Goal: Task Accomplishment & Management: Complete application form

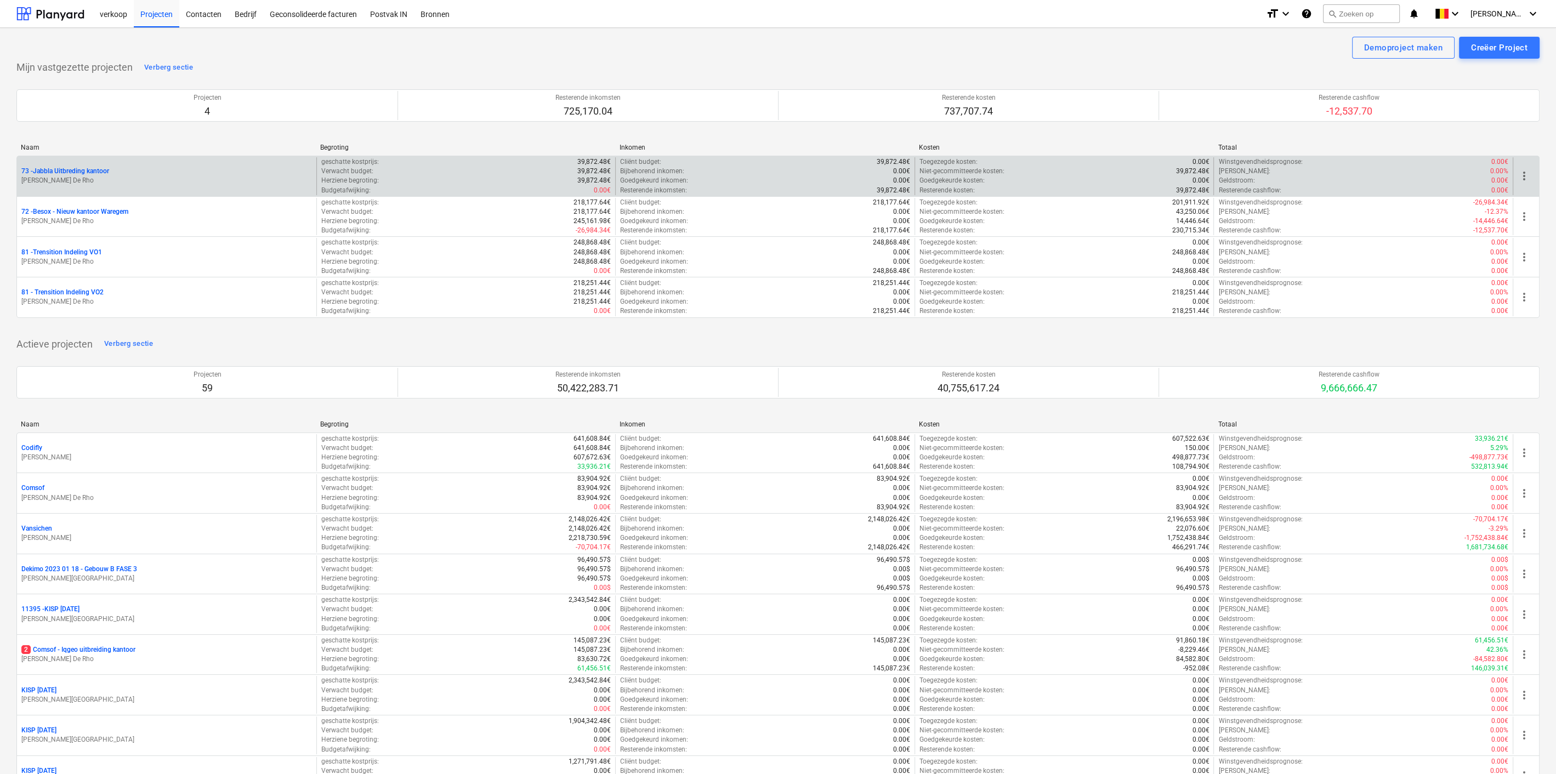
click at [132, 178] on p "[PERSON_NAME] De Rho" at bounding box center [166, 180] width 291 height 9
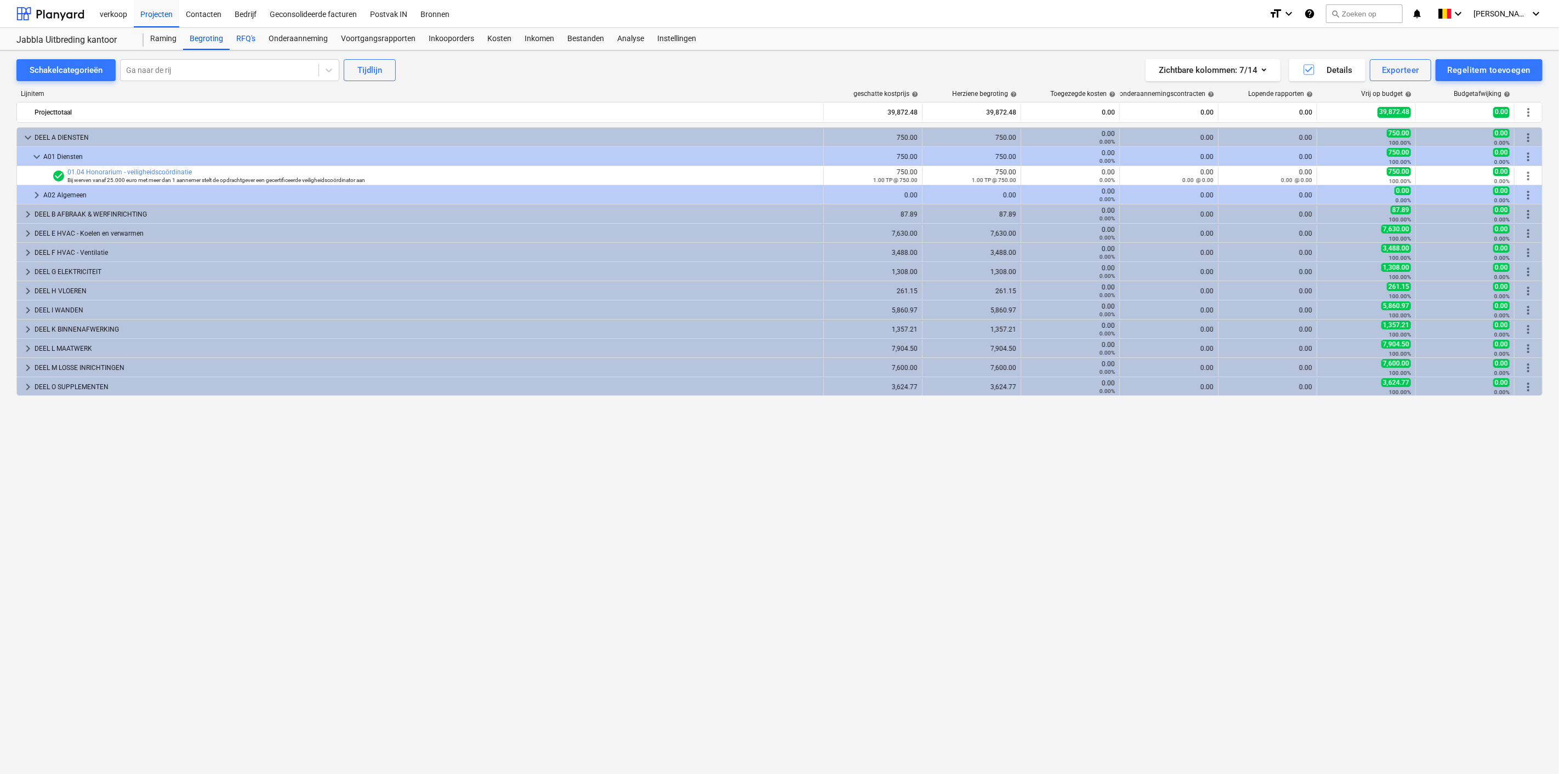
click at [248, 44] on div "RFQ's" at bounding box center [246, 39] width 32 height 22
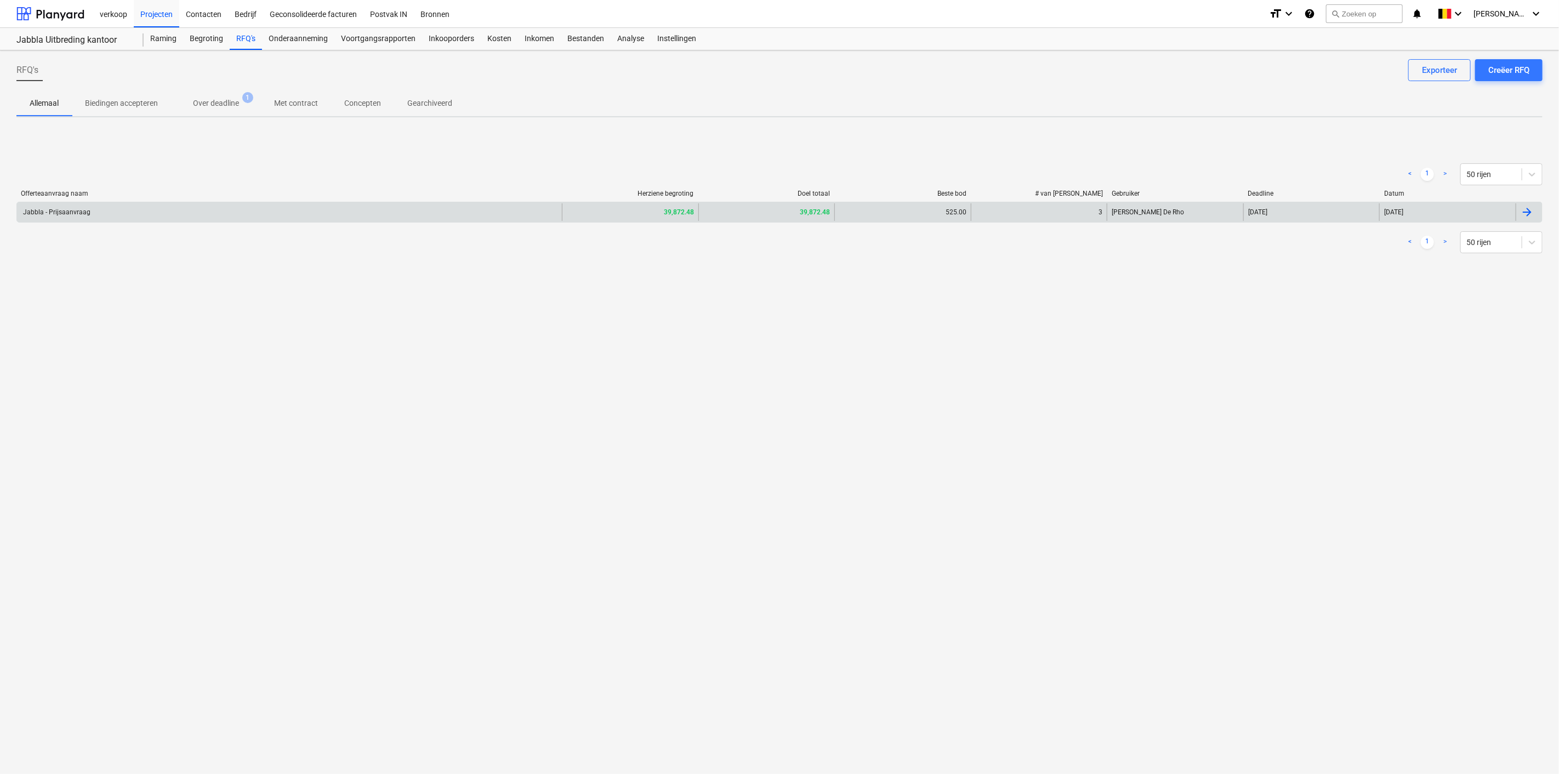
click at [207, 213] on div "Jabbla - Prijsaanvraag" at bounding box center [289, 212] width 545 height 18
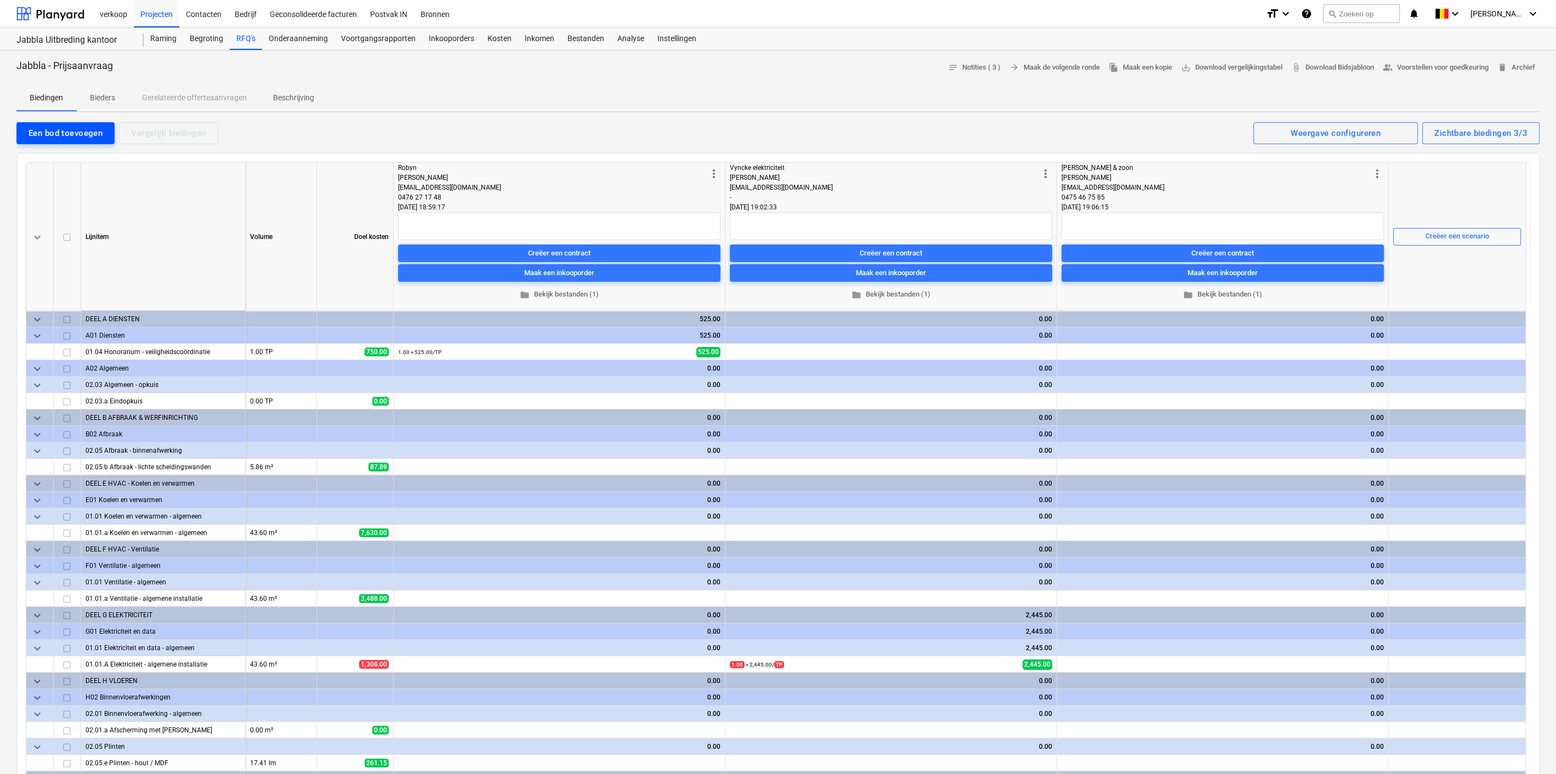
click at [60, 139] on div "Een bod toevoegen" at bounding box center [66, 133] width 74 height 14
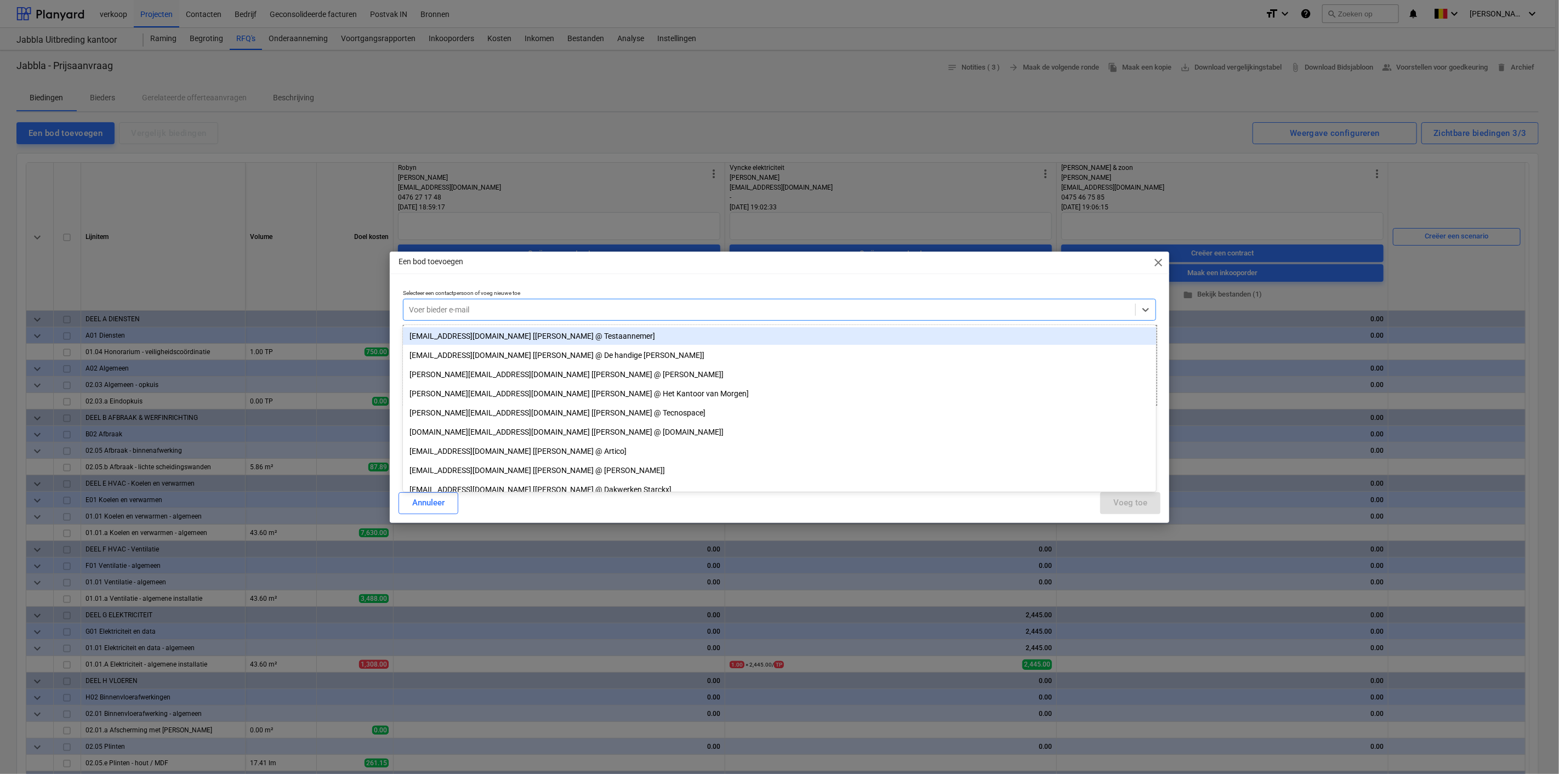
click at [549, 306] on div at bounding box center [769, 309] width 721 height 11
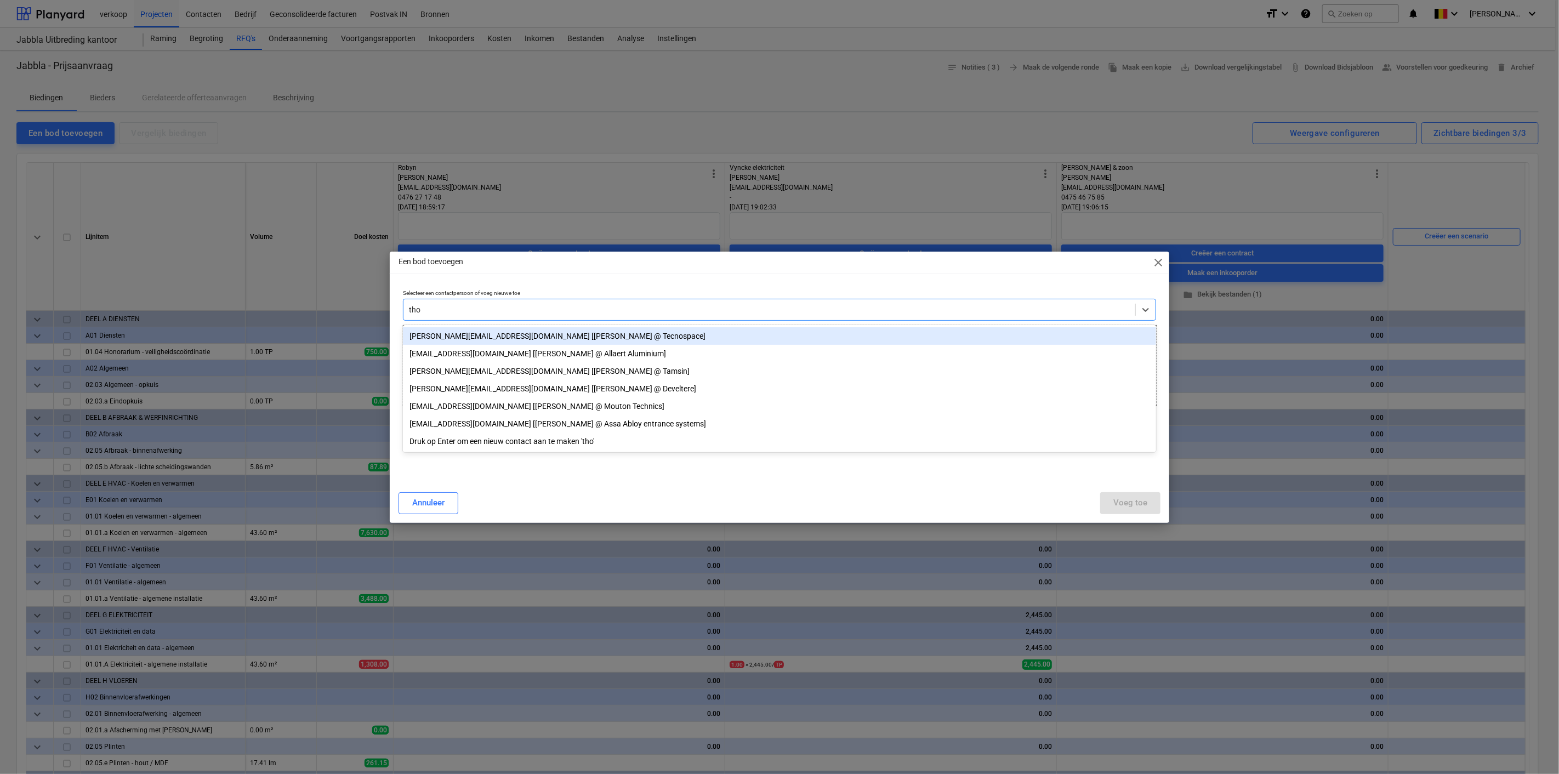
type input "[PERSON_NAME]"
click at [513, 337] on div "[PERSON_NAME][EMAIL_ADDRESS][DOMAIN_NAME] [[PERSON_NAME] @ Tecnospace]" at bounding box center [779, 336] width 753 height 18
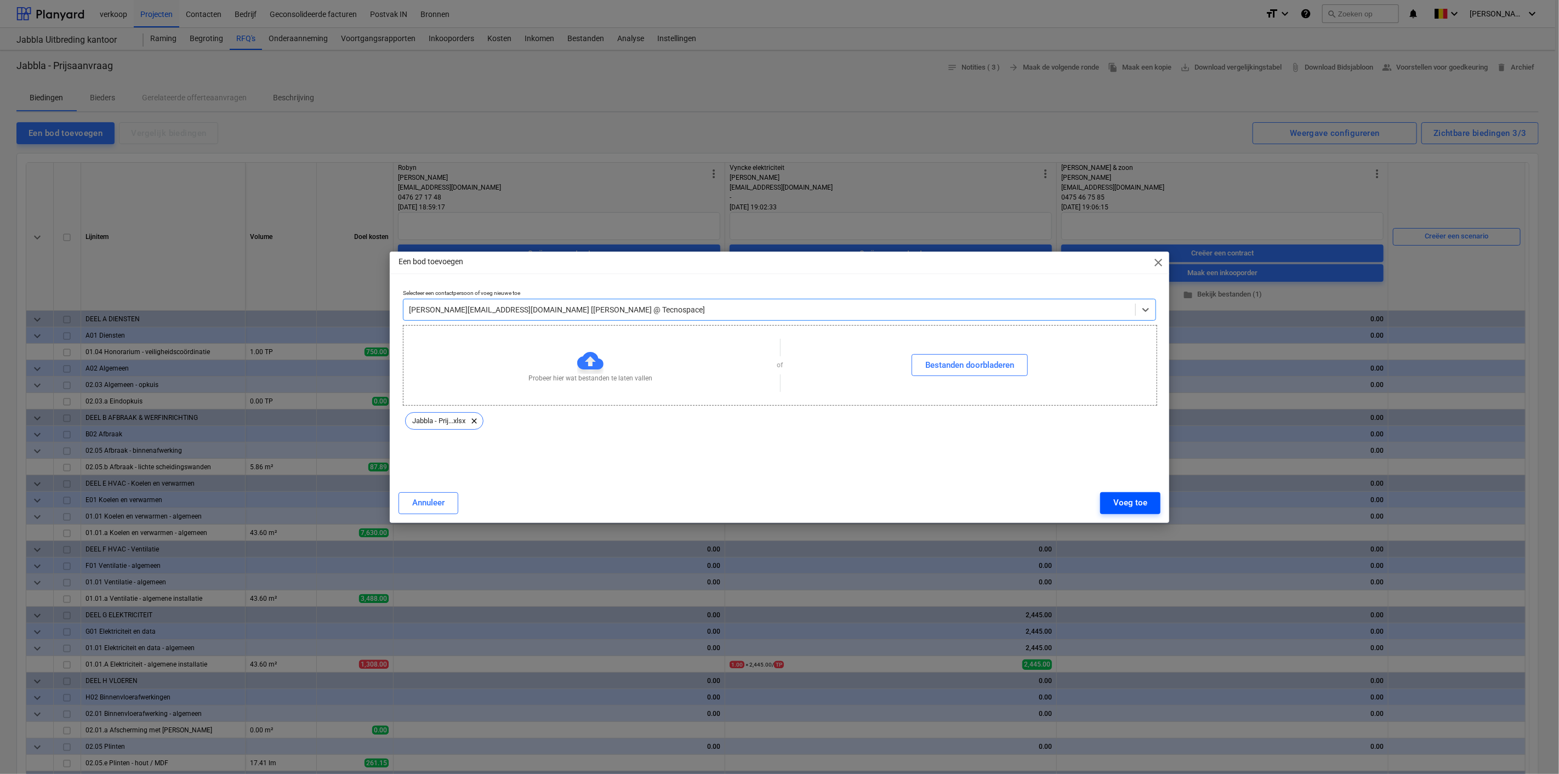
click at [1132, 503] on div "Voeg toe" at bounding box center [1130, 503] width 34 height 14
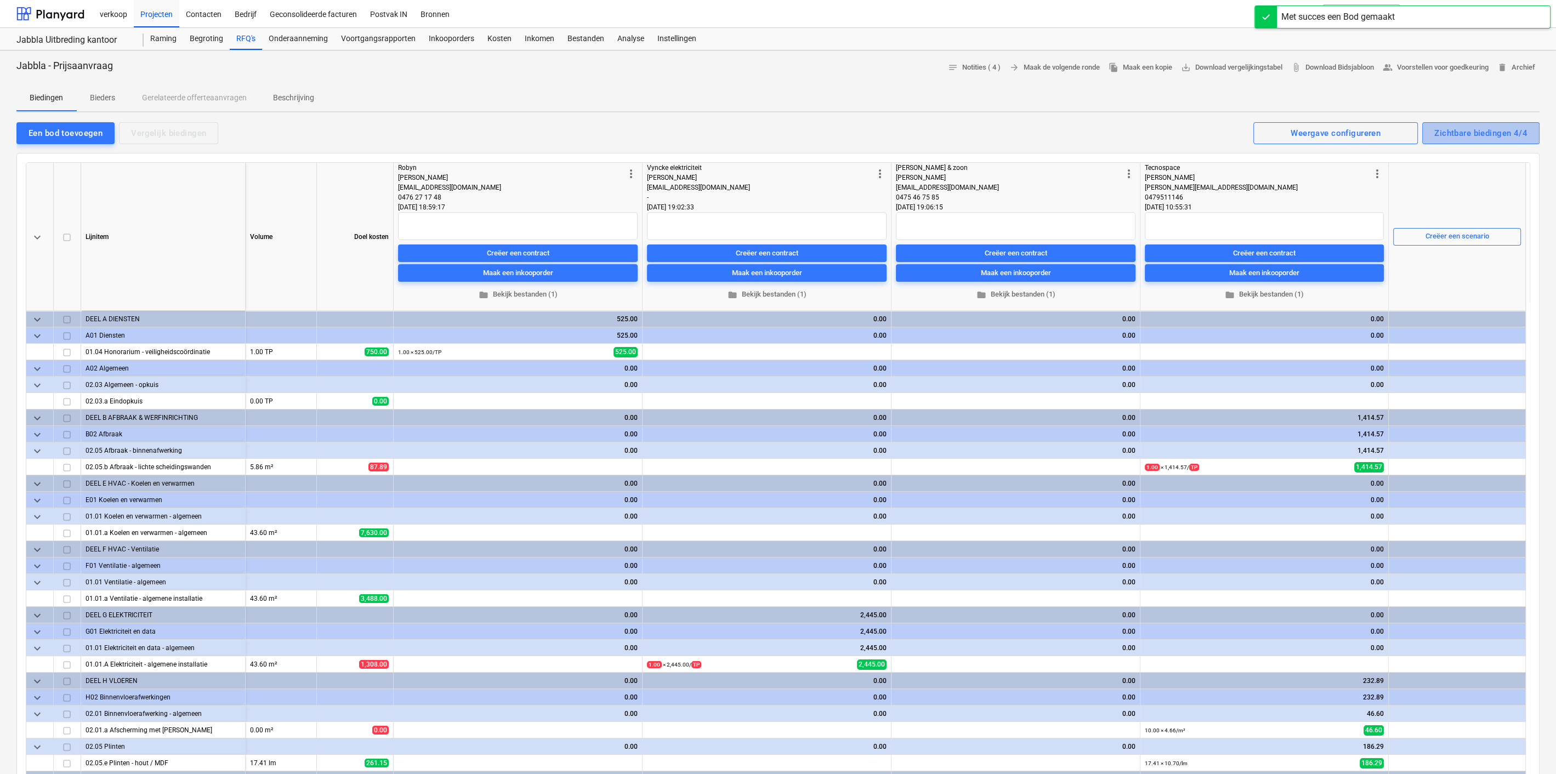
click at [1476, 126] on div "Zichtbare biedingen 4/4" at bounding box center [1480, 133] width 93 height 14
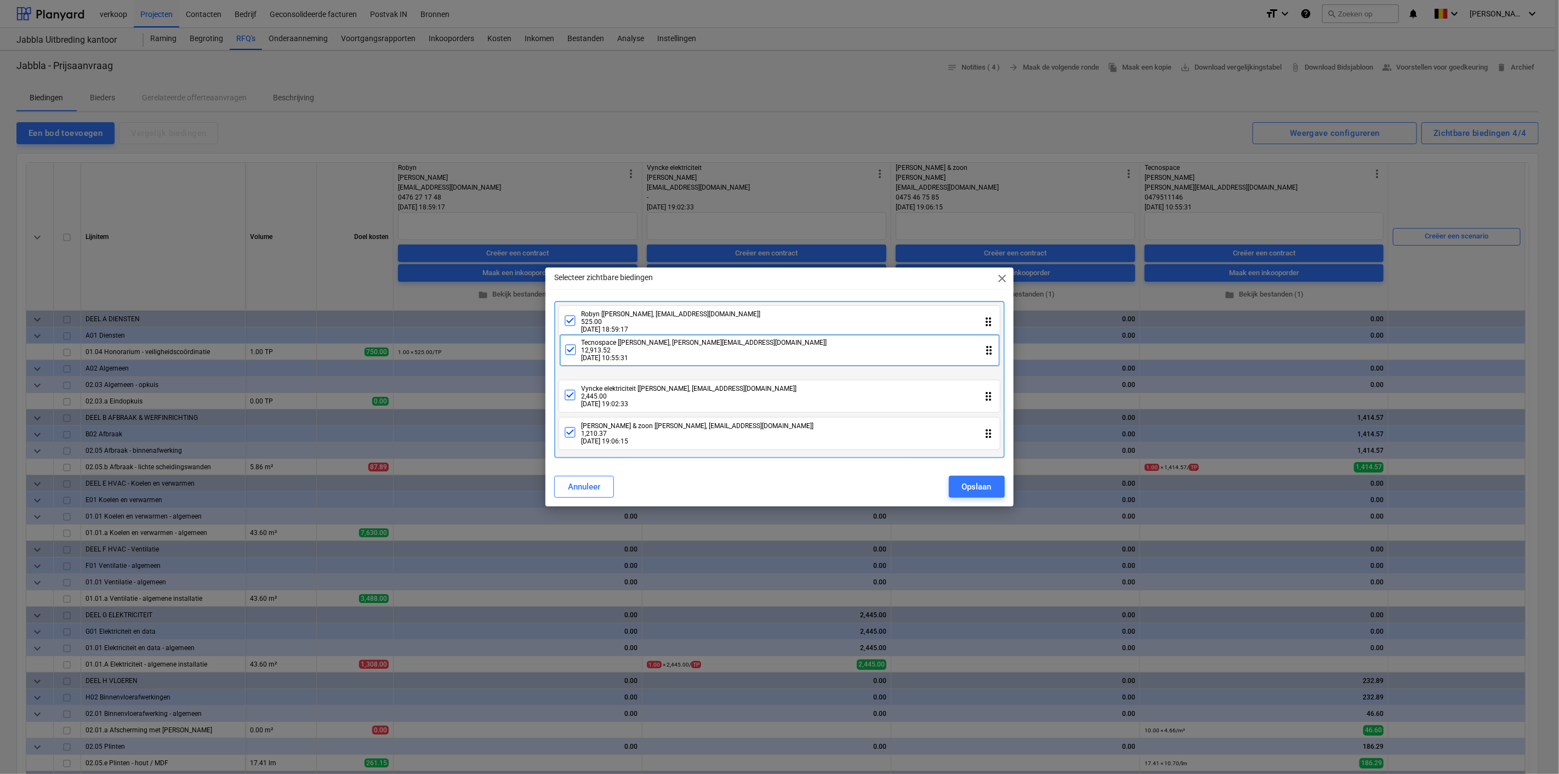
drag, startPoint x: 661, startPoint y: 440, endPoint x: 661, endPoint y: 350, distance: 89.9
click at [661, 350] on div "[PERSON_NAME] [[PERSON_NAME], [EMAIL_ADDRESS][DOMAIN_NAME]] 525.00 [DATE] 18:59…" at bounding box center [779, 380] width 450 height 158
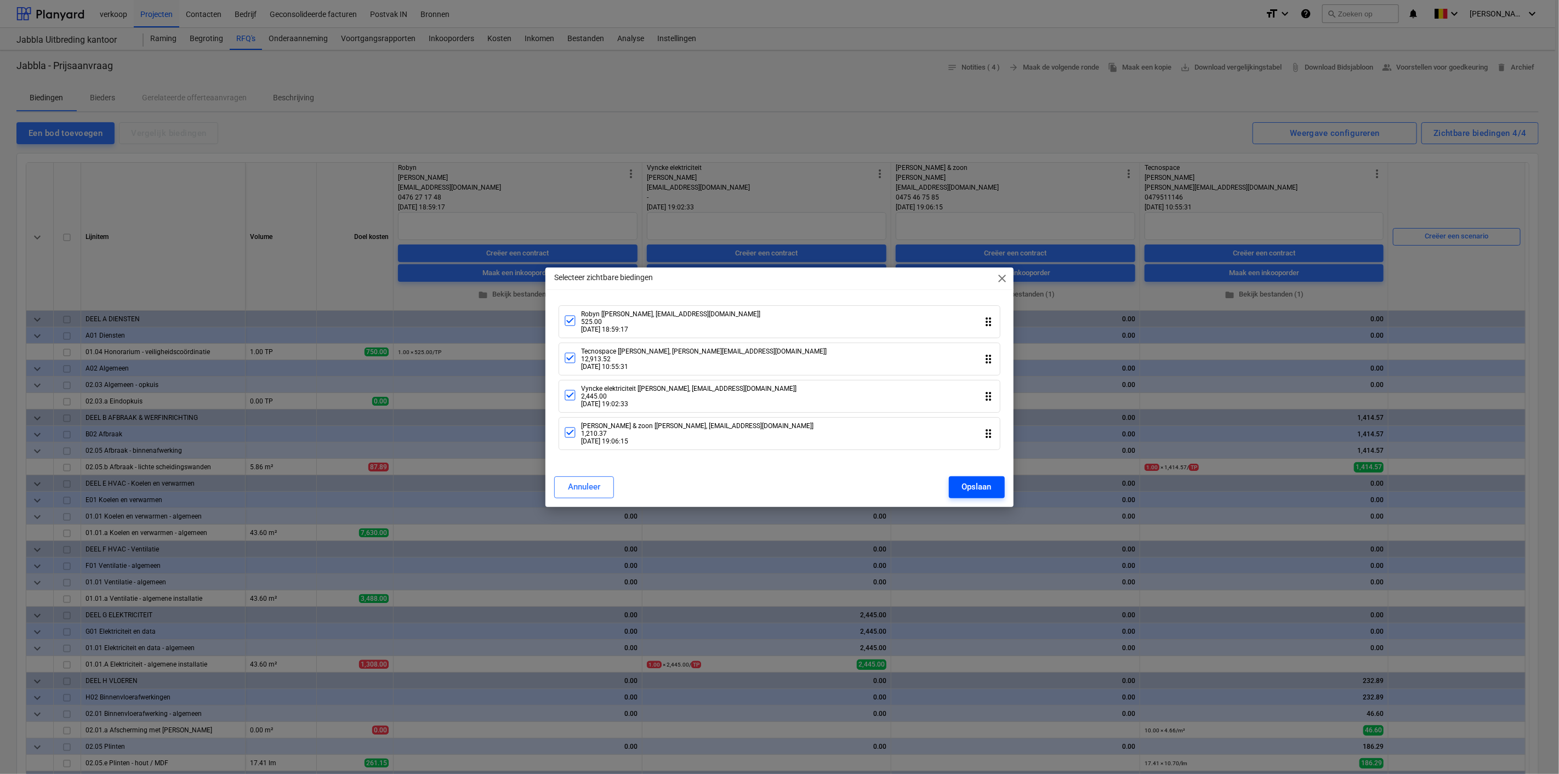
click at [981, 489] on div "Opslaan" at bounding box center [977, 487] width 30 height 14
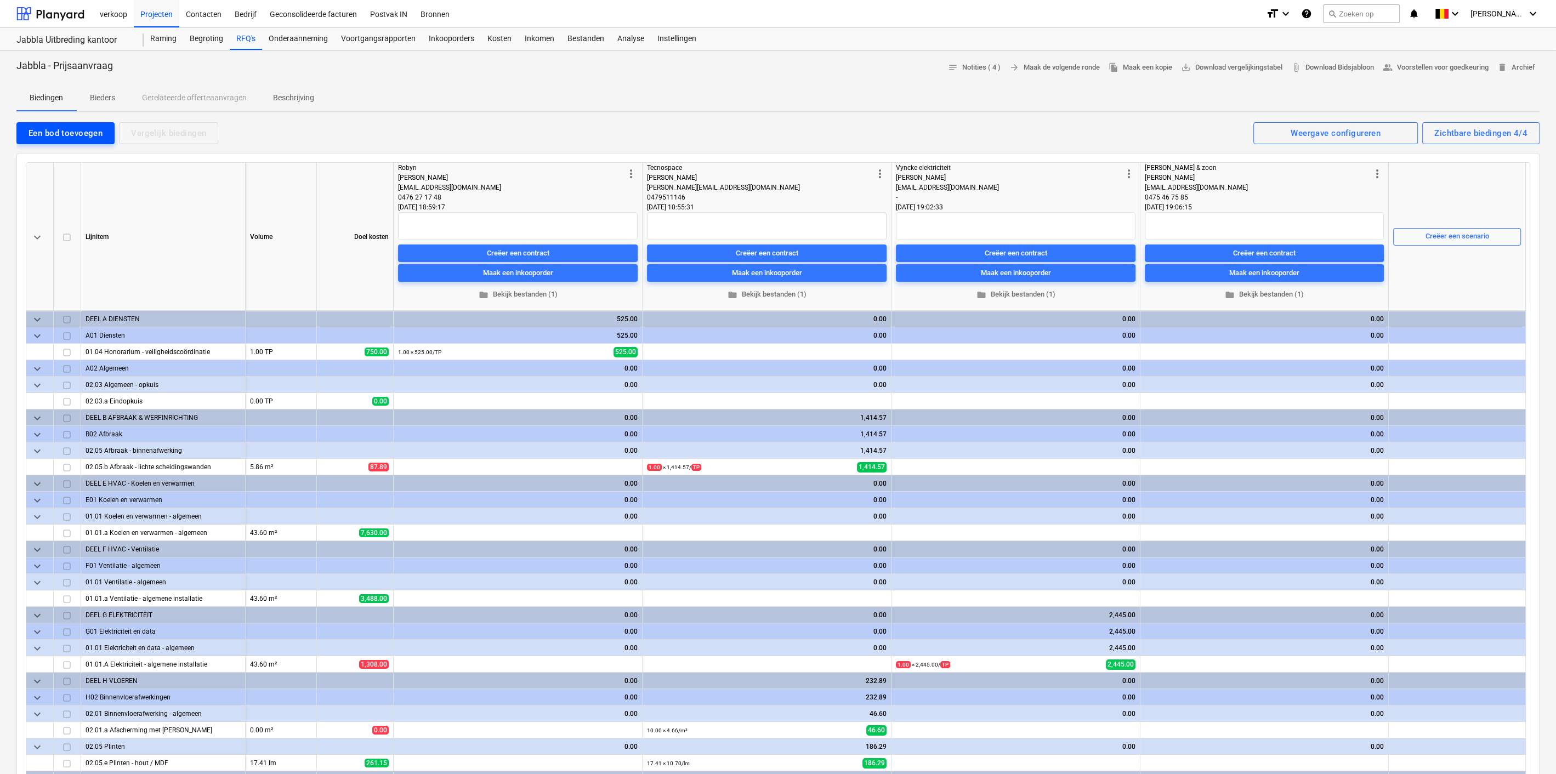
click at [88, 131] on div "Een bod toevoegen" at bounding box center [66, 133] width 74 height 14
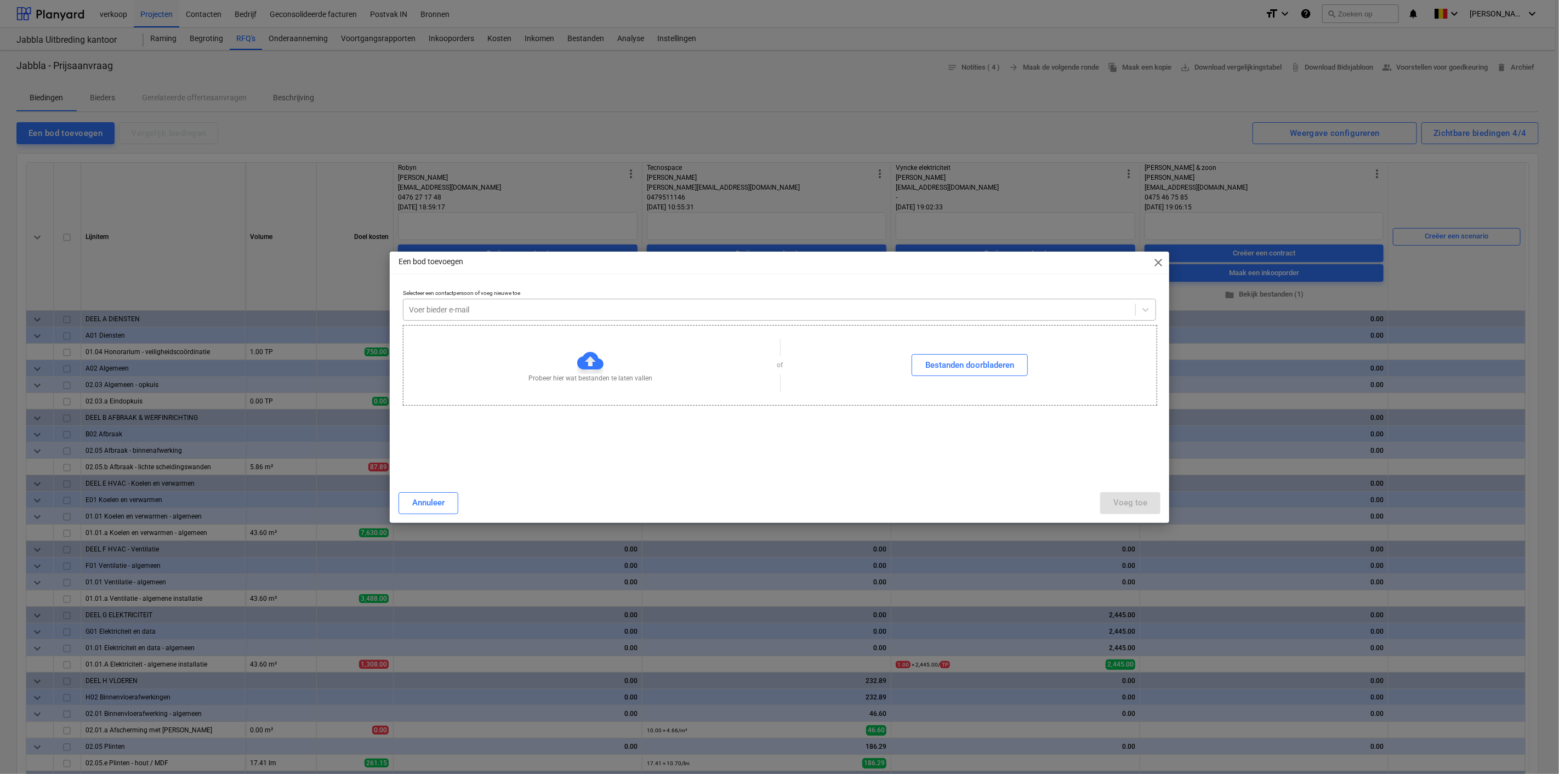
click at [617, 312] on div at bounding box center [769, 309] width 721 height 11
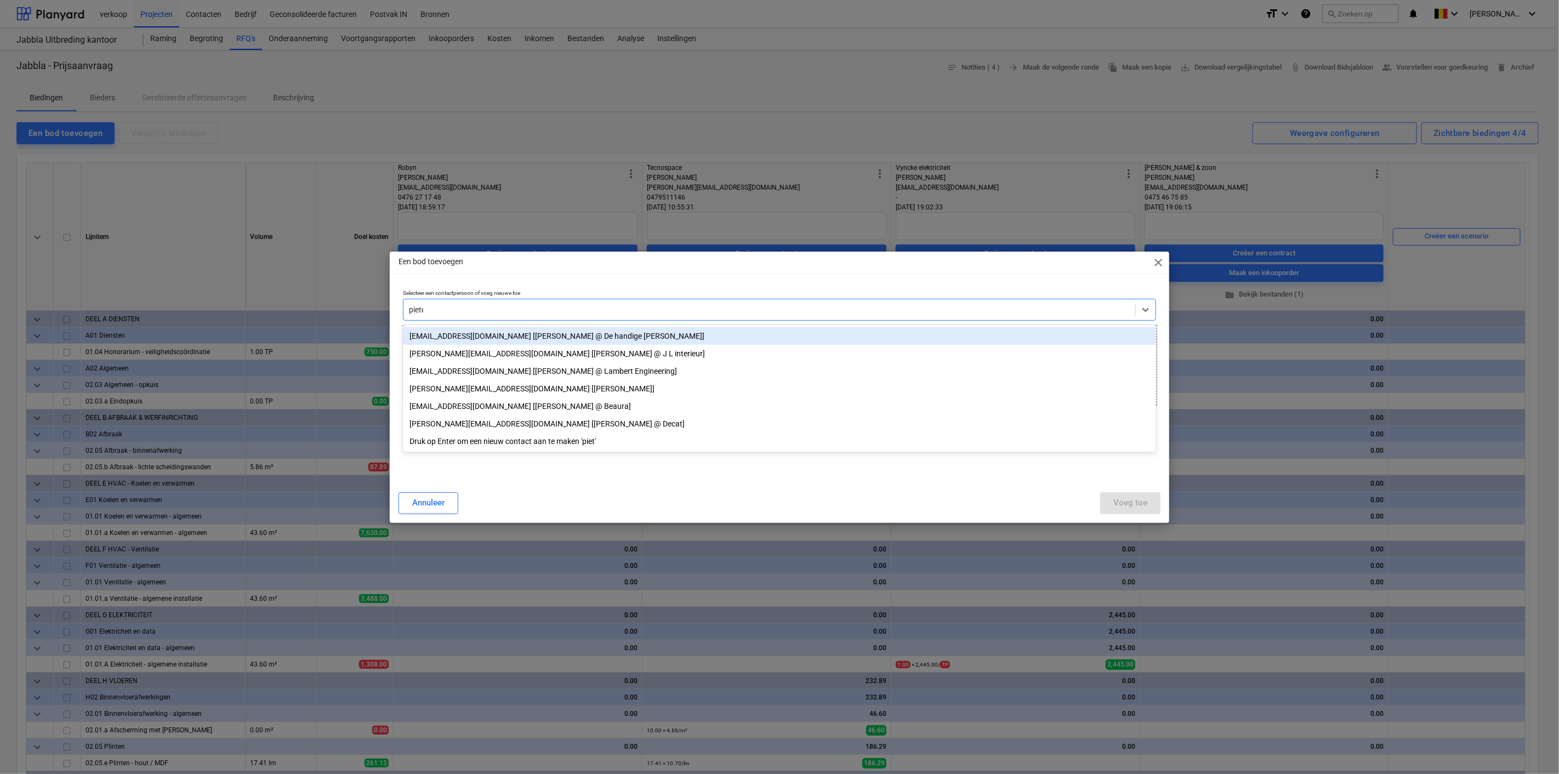
type input "[PERSON_NAME]"
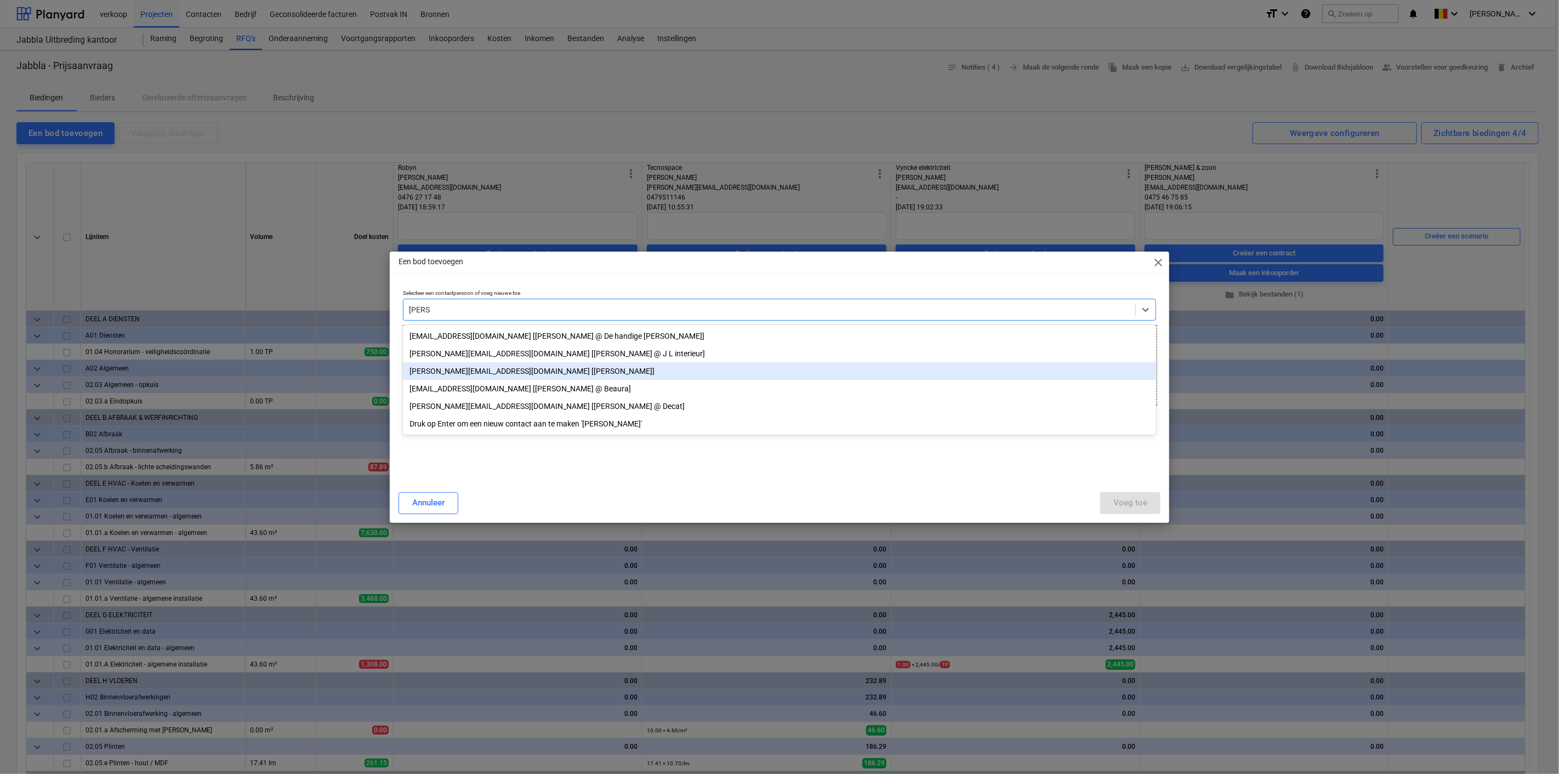
click at [539, 372] on div "[PERSON_NAME][EMAIL_ADDRESS][DOMAIN_NAME] [[PERSON_NAME]]" at bounding box center [779, 371] width 753 height 18
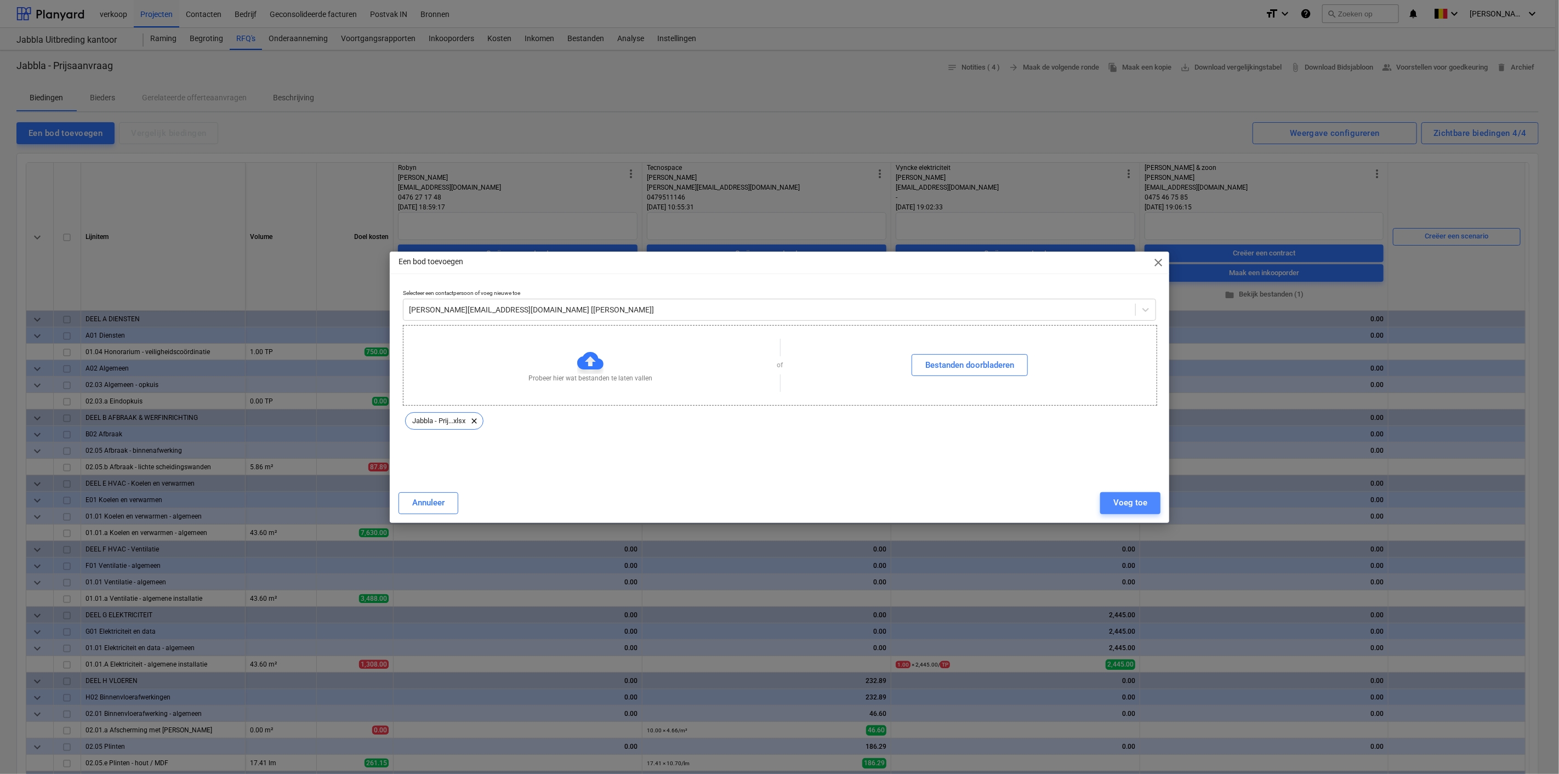
click at [1156, 501] on button "Voeg toe" at bounding box center [1130, 503] width 60 height 22
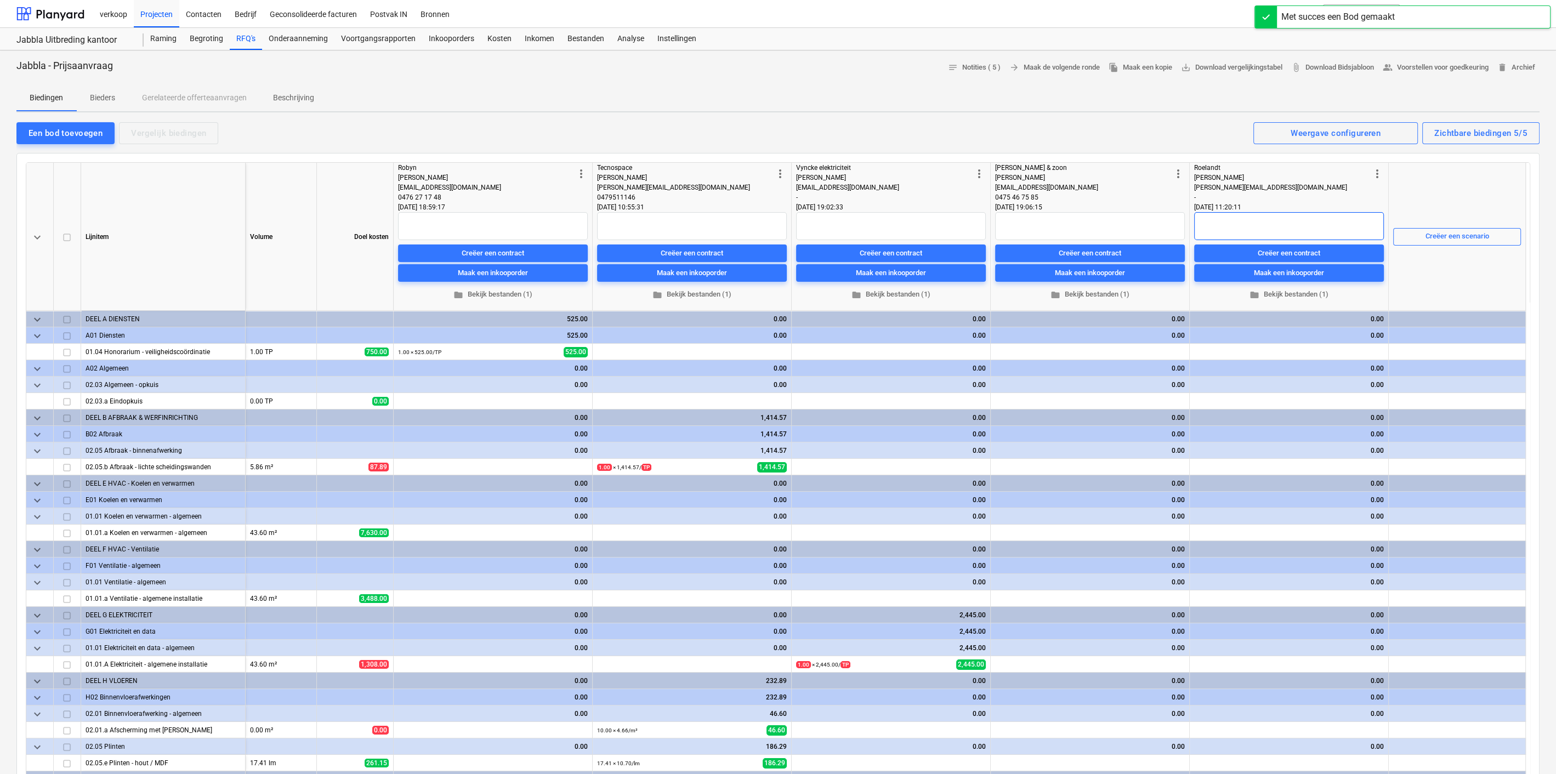
click at [1252, 222] on textarea at bounding box center [1289, 226] width 190 height 28
type textarea "x"
type textarea "U"
type textarea "x"
type textarea "Ui"
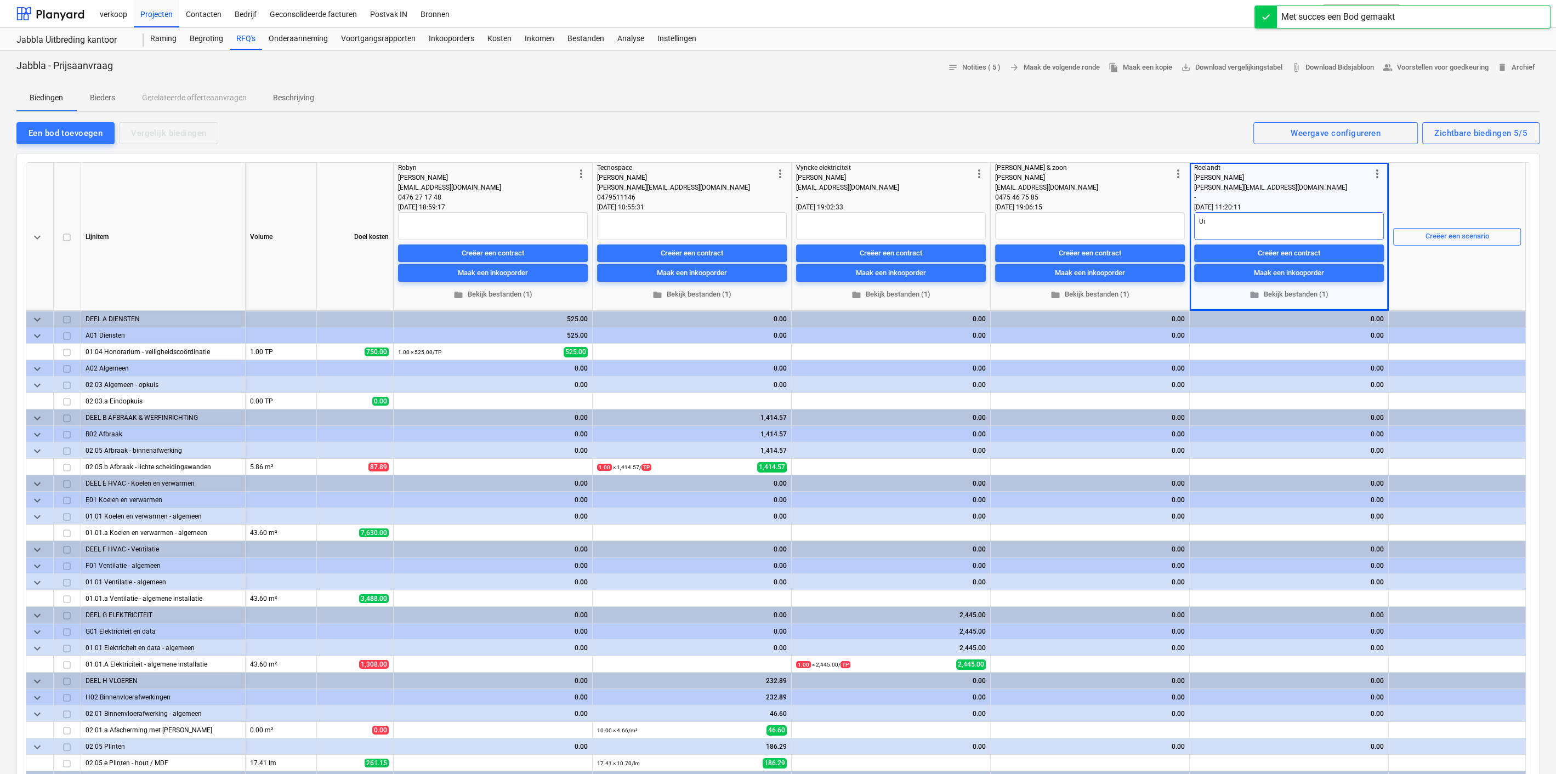
type textarea "x"
type textarea "Uit"
type textarea "x"
type textarea "Uitv"
type textarea "x"
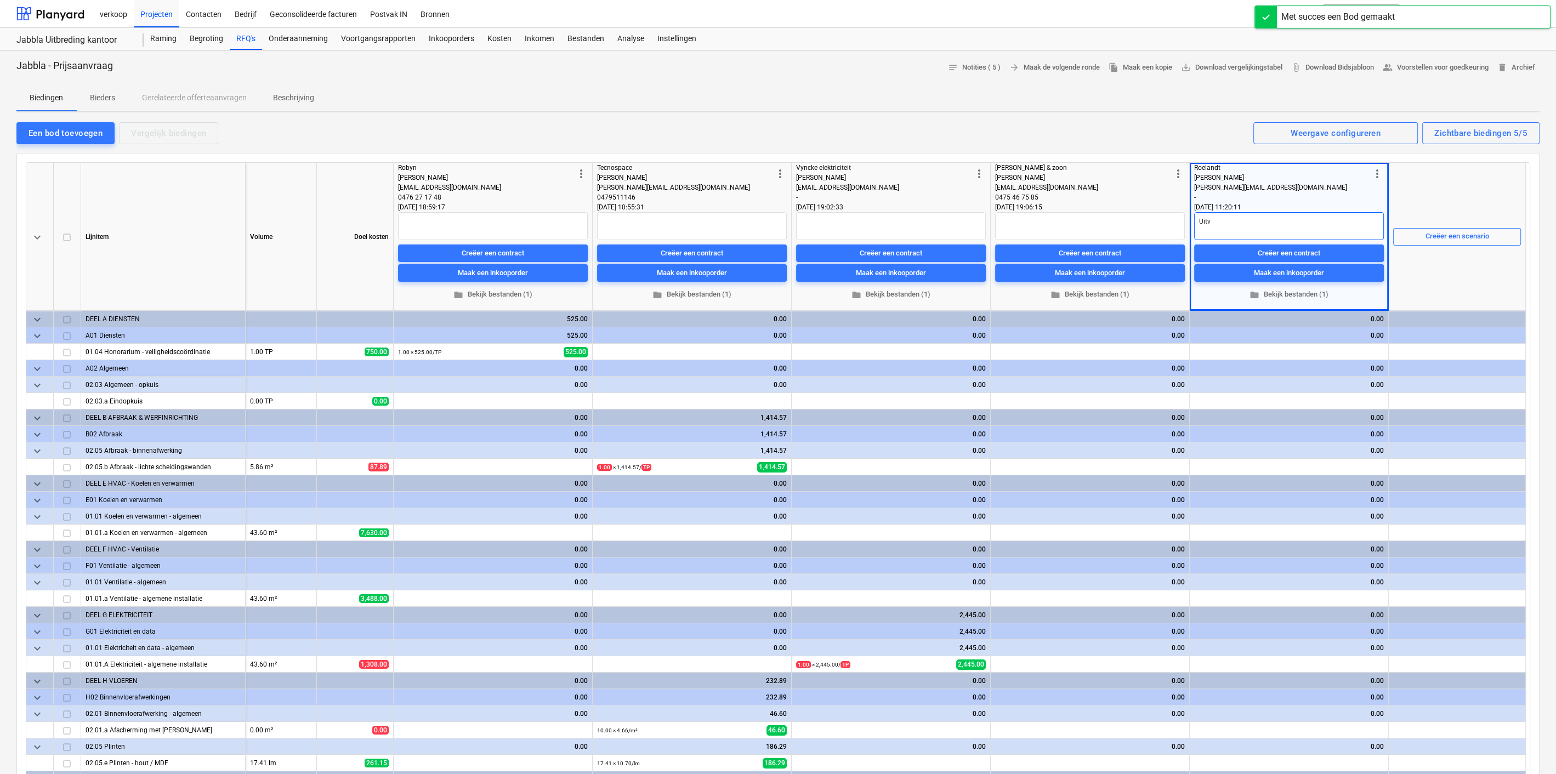
type textarea "Uitvo"
type textarea "x"
type textarea "Uitvoe"
type textarea "x"
type textarea "Uitvoer"
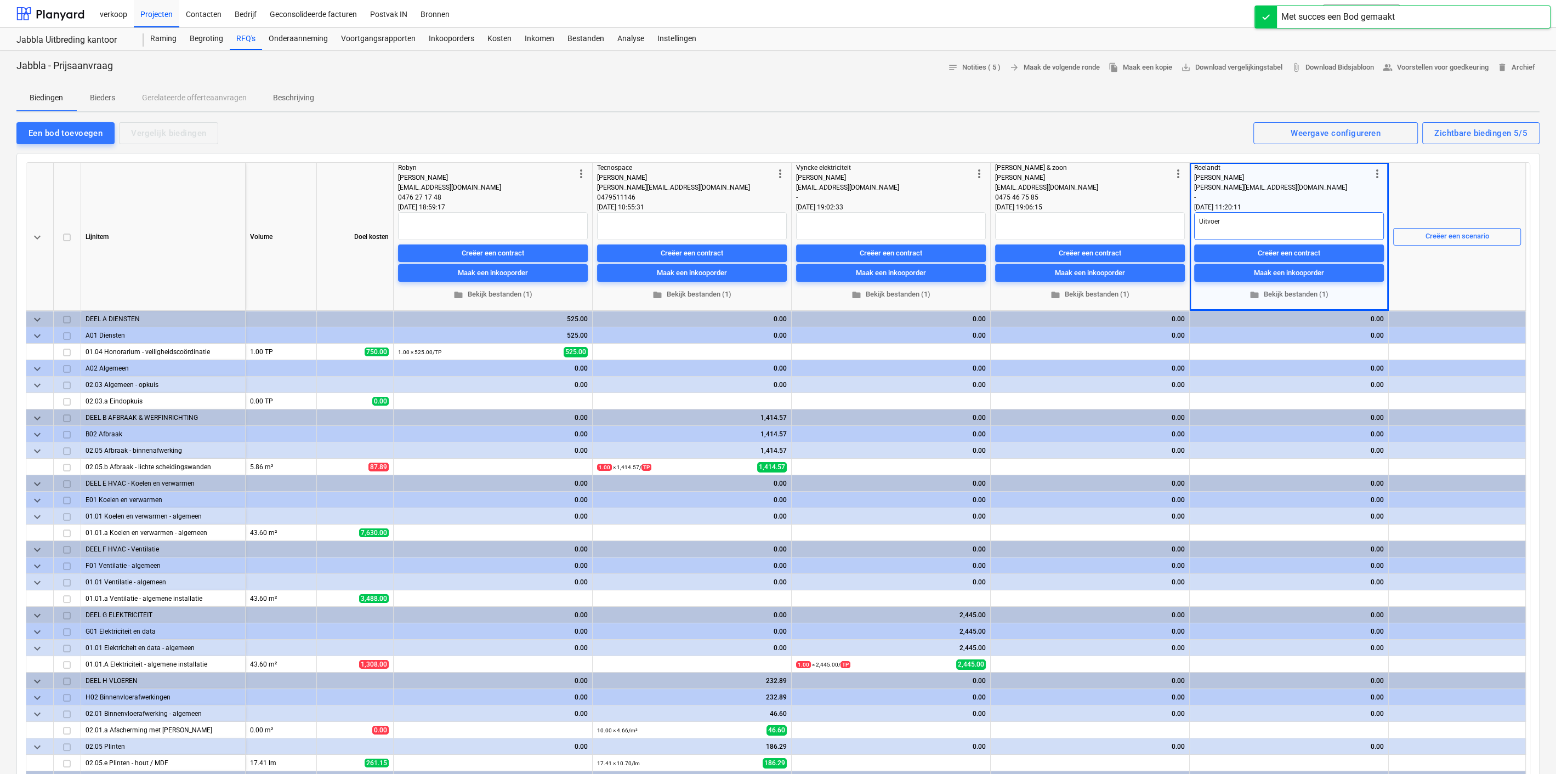
type textarea "x"
type textarea "Uitvoeri"
type textarea "x"
type textarea "Uitvoerin"
type textarea "x"
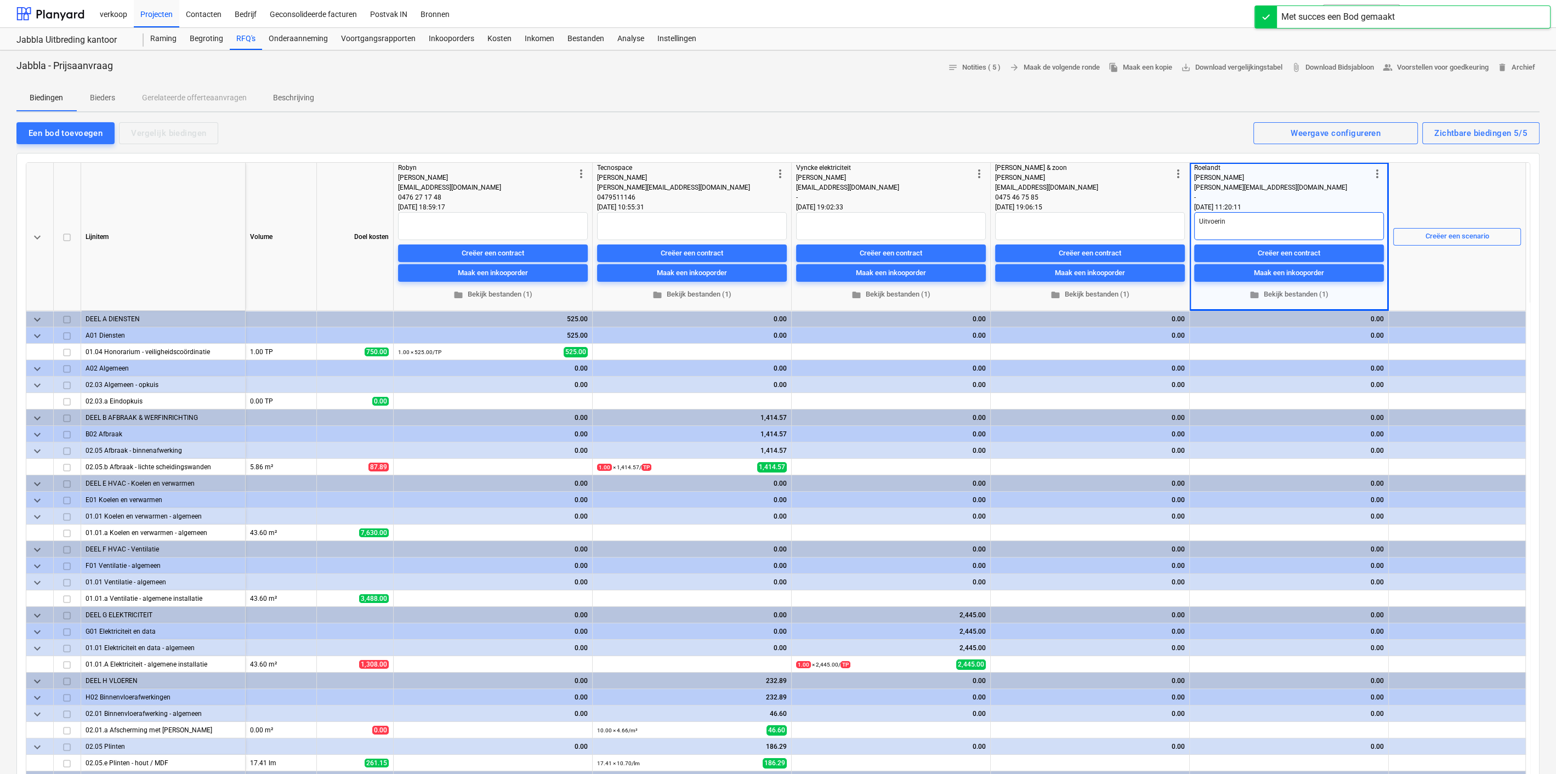
type textarea "Uitvoering"
type textarea "x"
type textarea "Uitvoering"
type textarea "x"
type textarea "Uitvoering i"
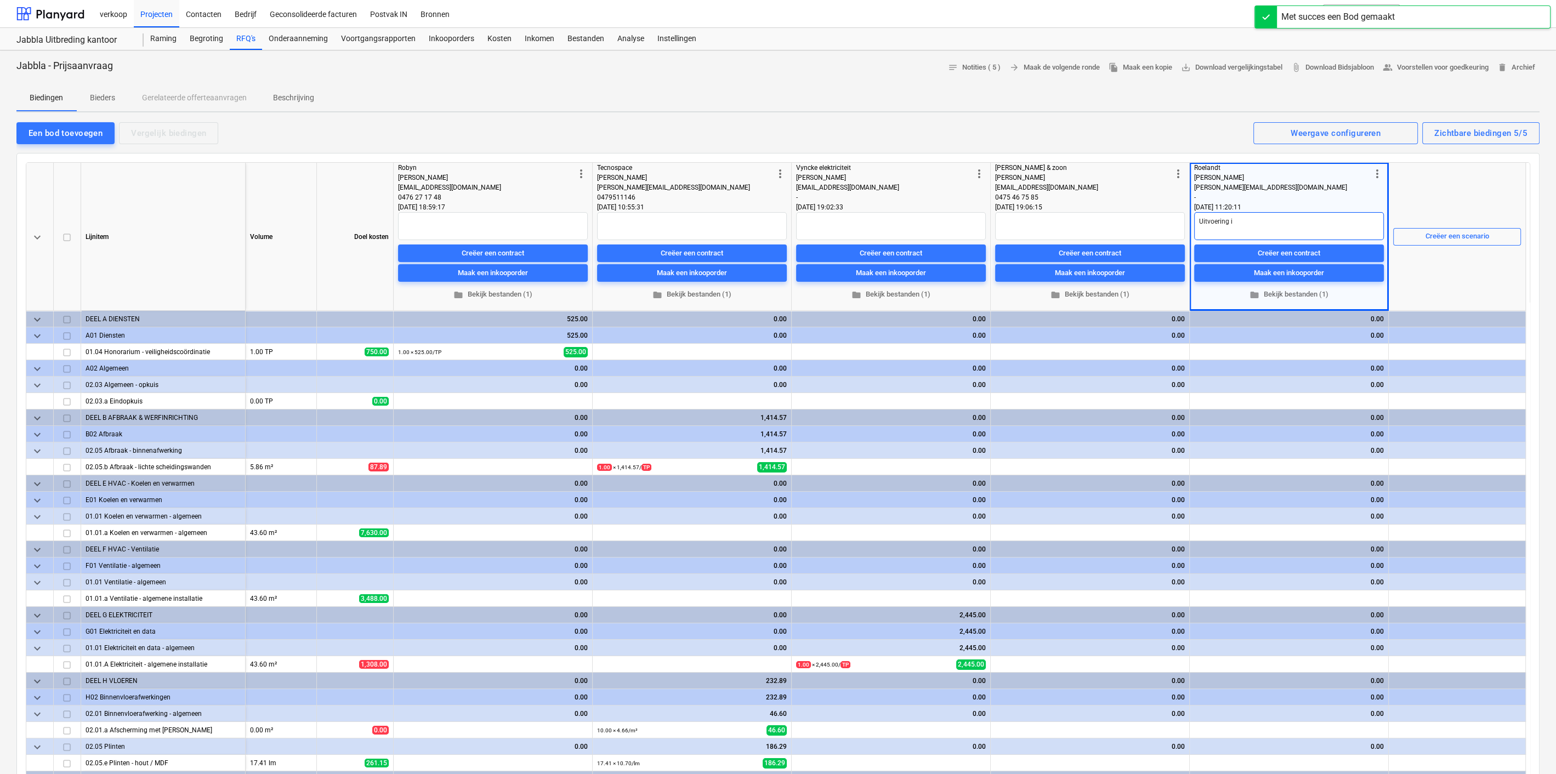
type textarea "x"
type textarea "Uitvoering in"
type textarea "x"
type textarea "Uitvoering in"
type textarea "x"
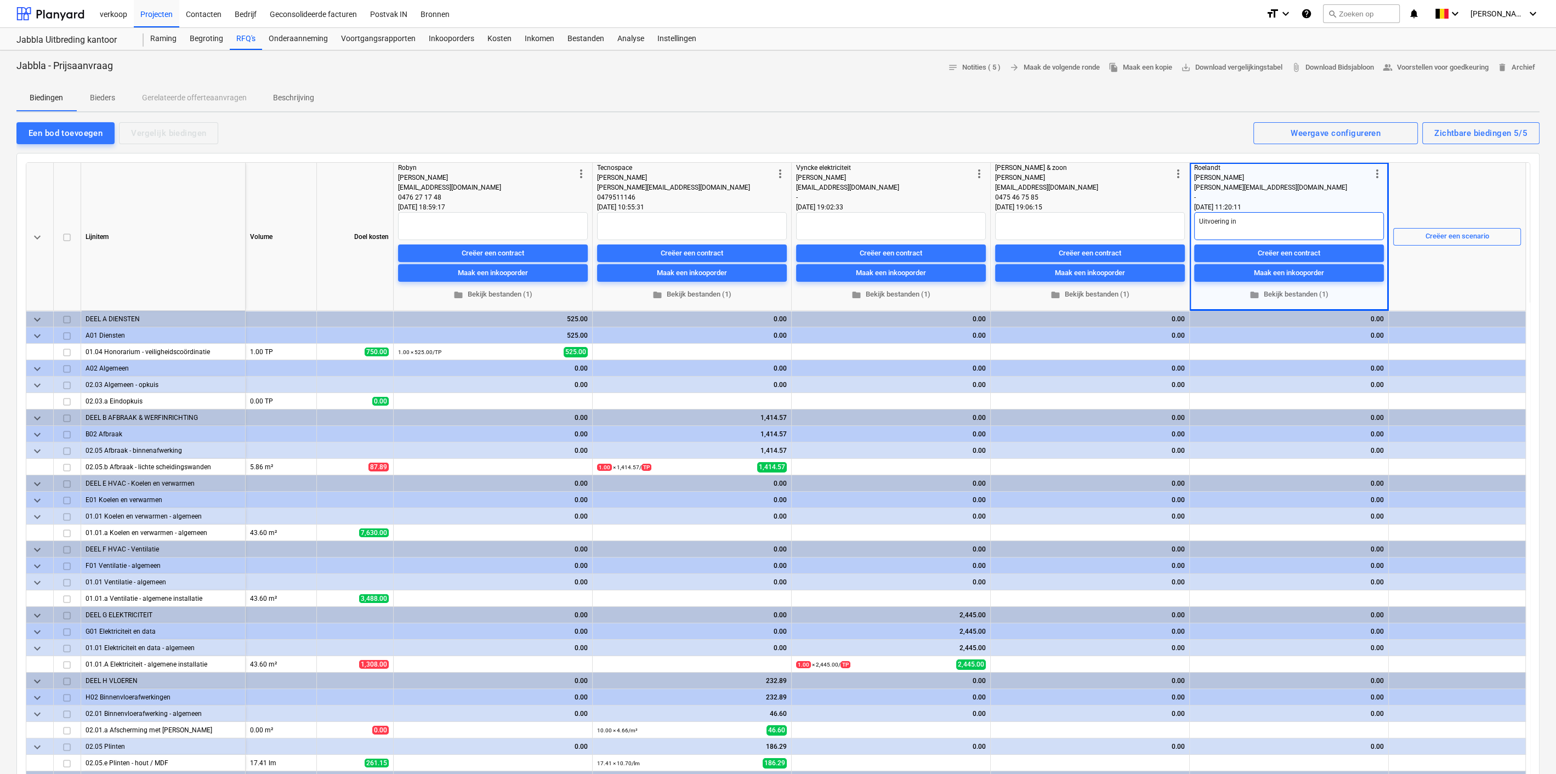
type textarea "Uitvoering in H"
type textarea "x"
type textarea "Uitvoering in HP"
type textarea "x"
type textarea "Uitvoering in HPL"
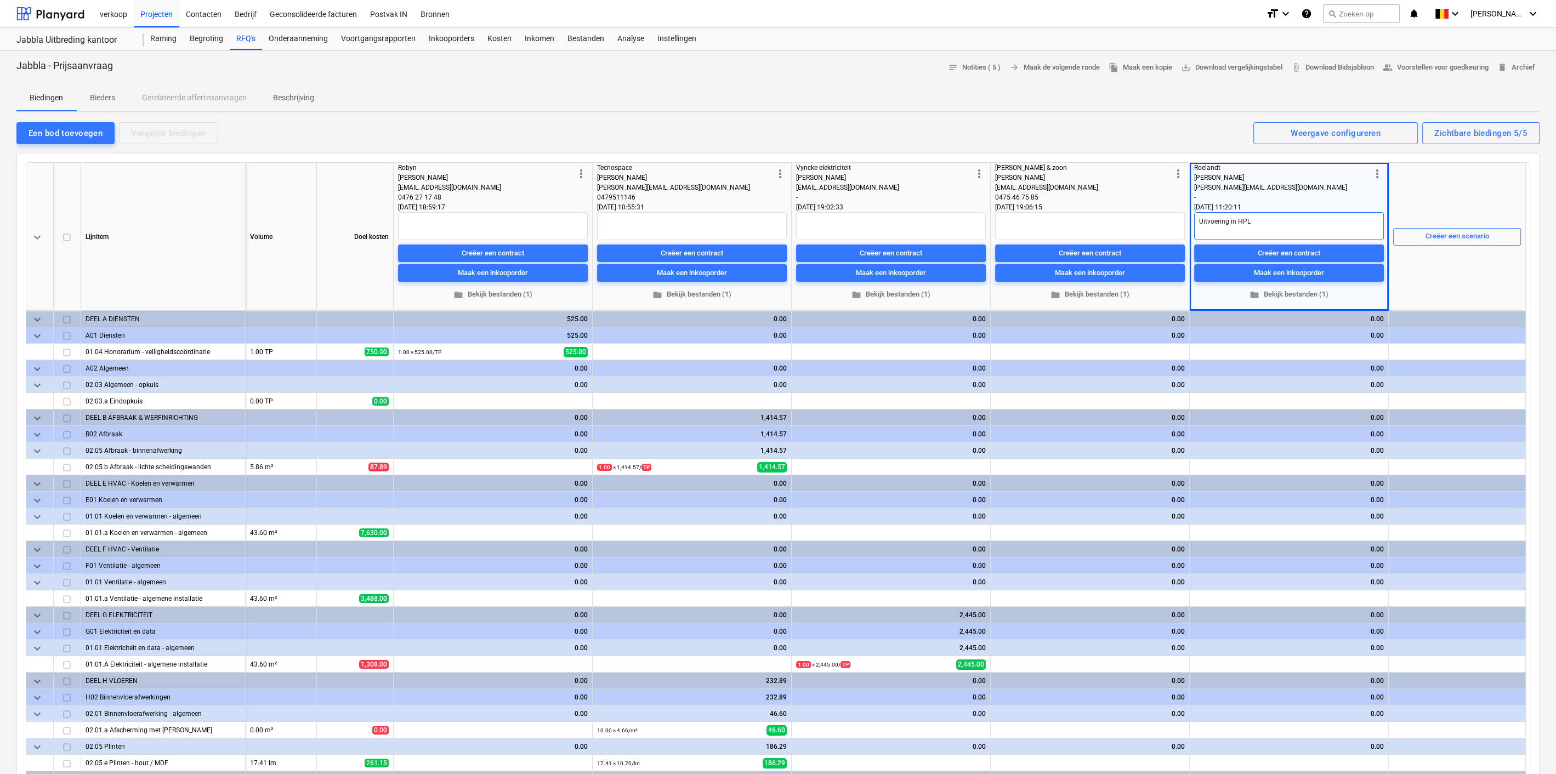
type textarea "x"
type textarea "Uitvoering in HPL"
type textarea "x"
type textarea "Uitvoering in HPL L"
type textarea "x"
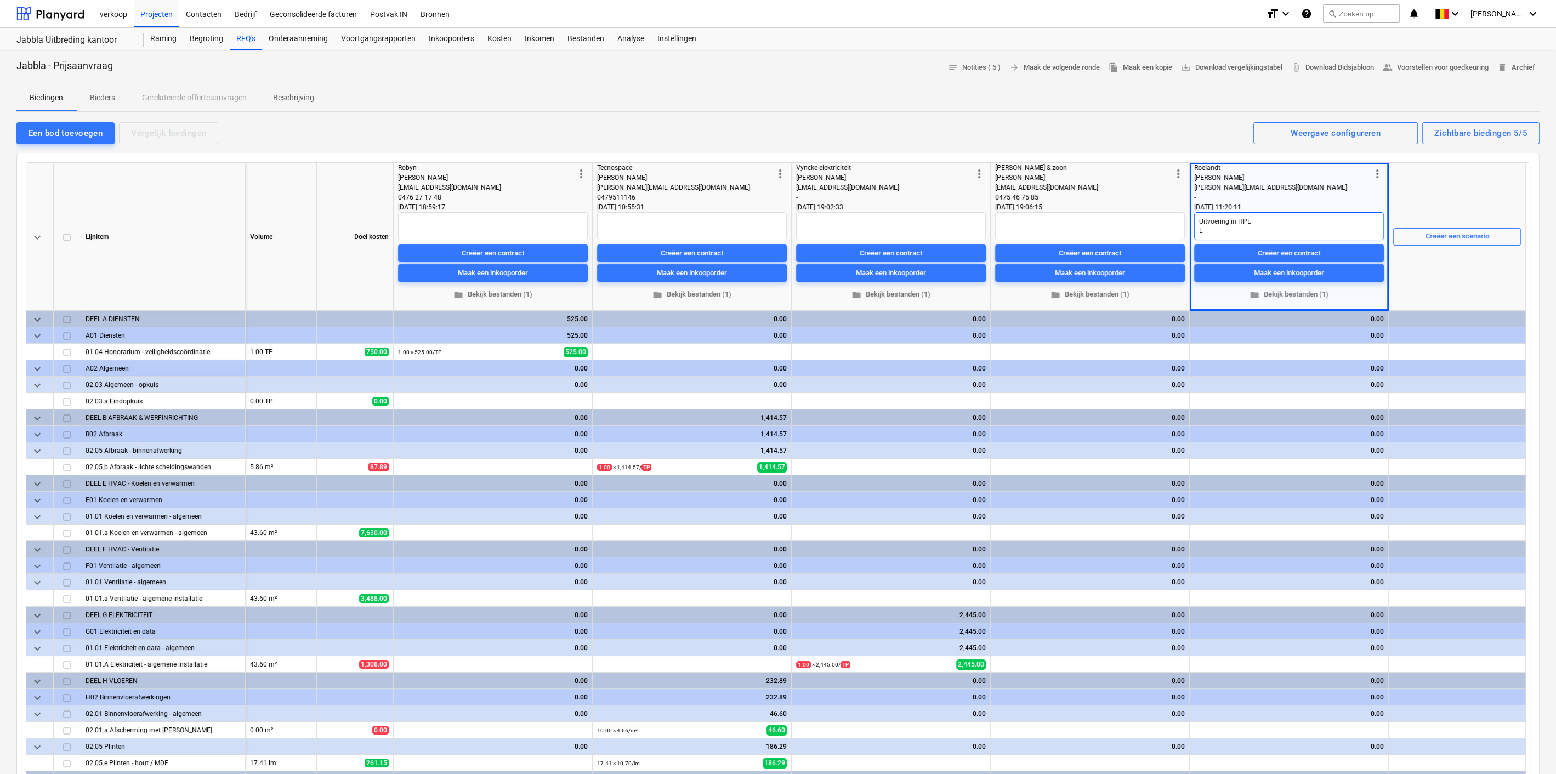
type textarea "Uitvoering in HPL Le"
type textarea "x"
type textarea "Uitvoering in HPL Lev"
type textarea "x"
type textarea "Uitvoering in HPL Leve"
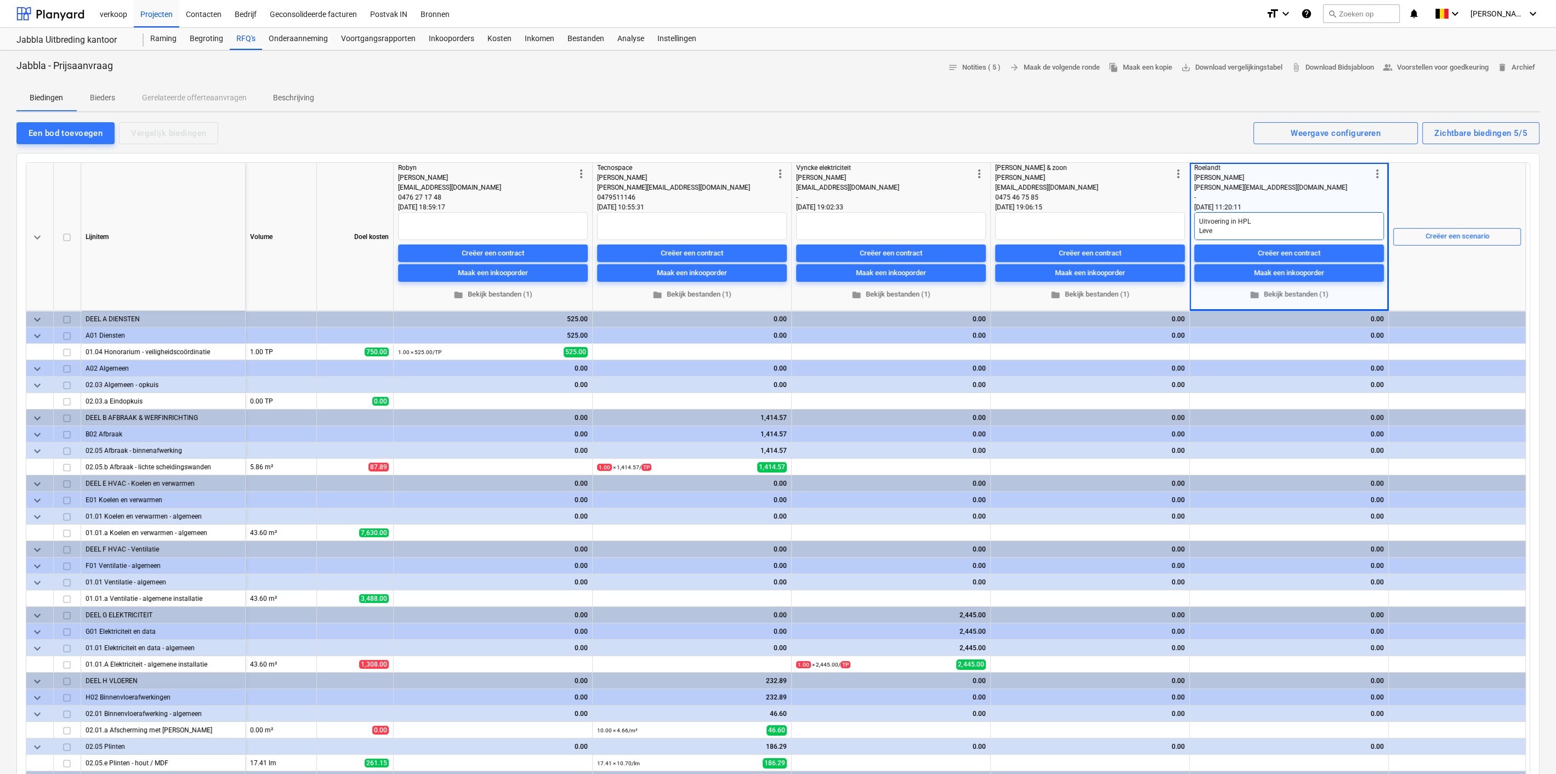
type textarea "x"
type textarea "Uitvoering in HPL Lever"
type textarea "x"
type textarea "Uitvoering in HPL Leverk"
type textarea "x"
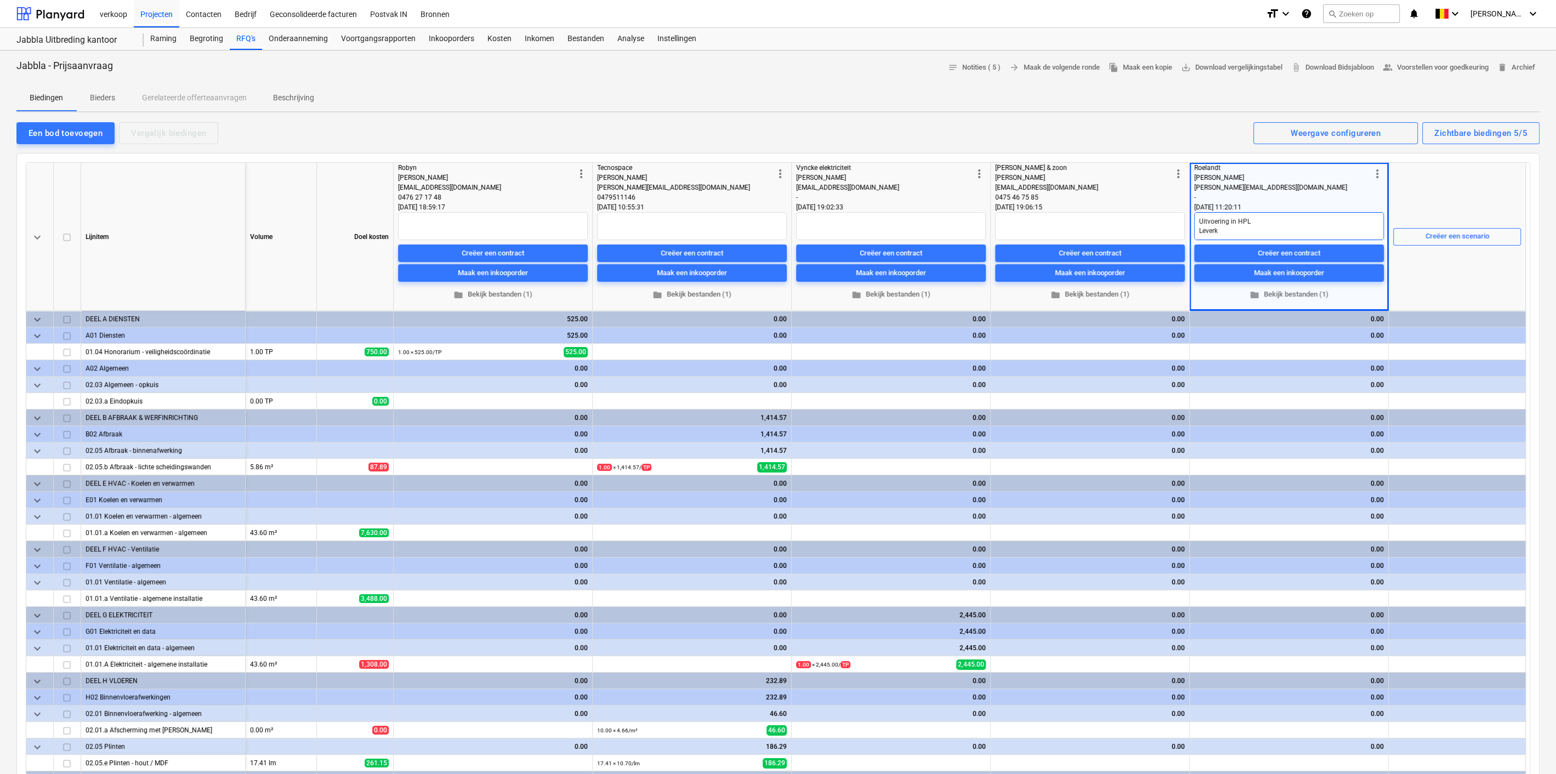
type textarea "Uitvoering in HPL Leverko"
type textarea "x"
type textarea "Uitvoering in HPL Leverkos"
type textarea "x"
type textarea "Uitvoering in HPL Leverkost"
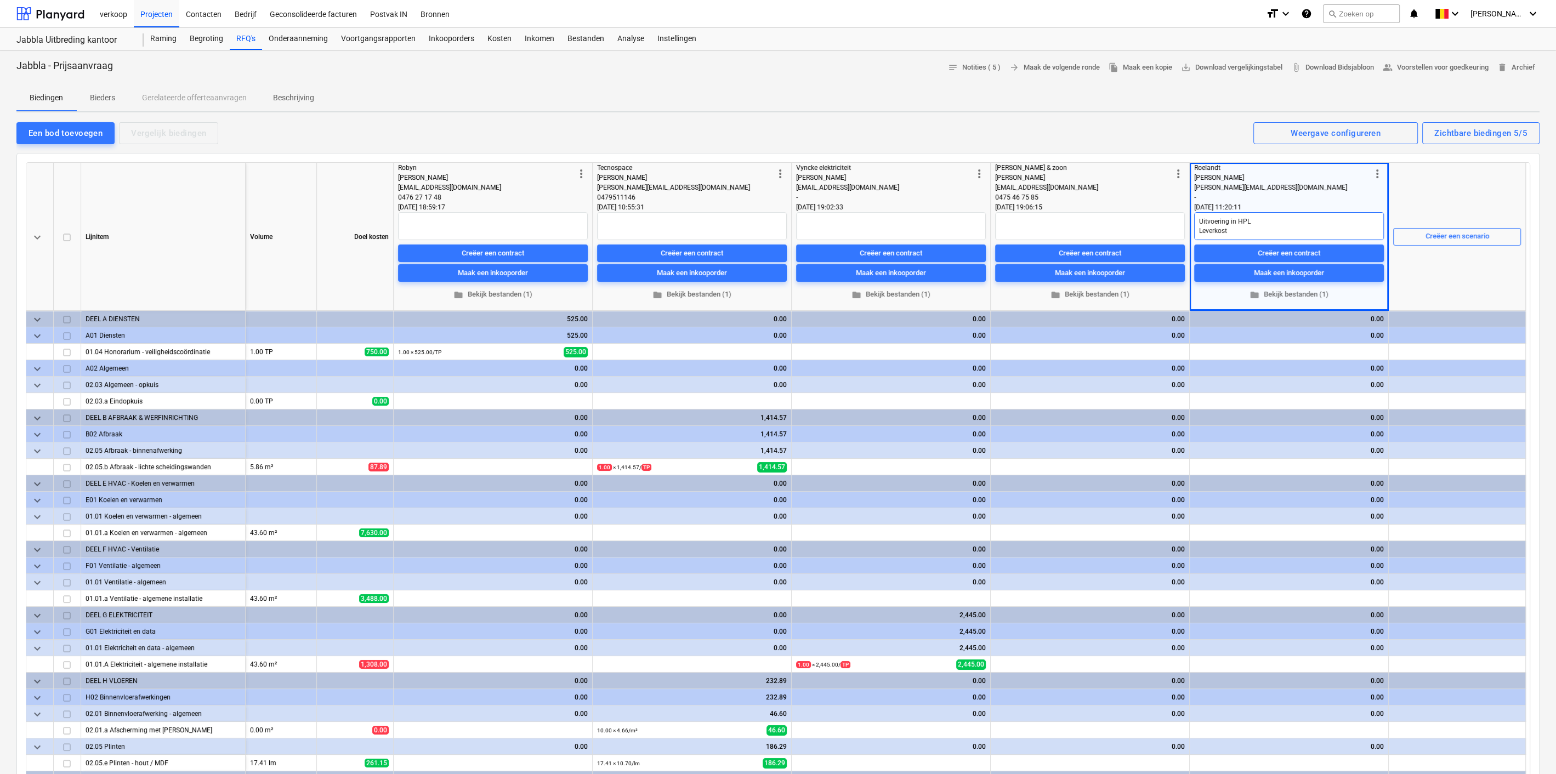
type textarea "x"
type textarea "Uitvoering in HPL Leverkoste"
type textarea "x"
type textarea "Uitvoering in HPL Leverkosten"
type textarea "x"
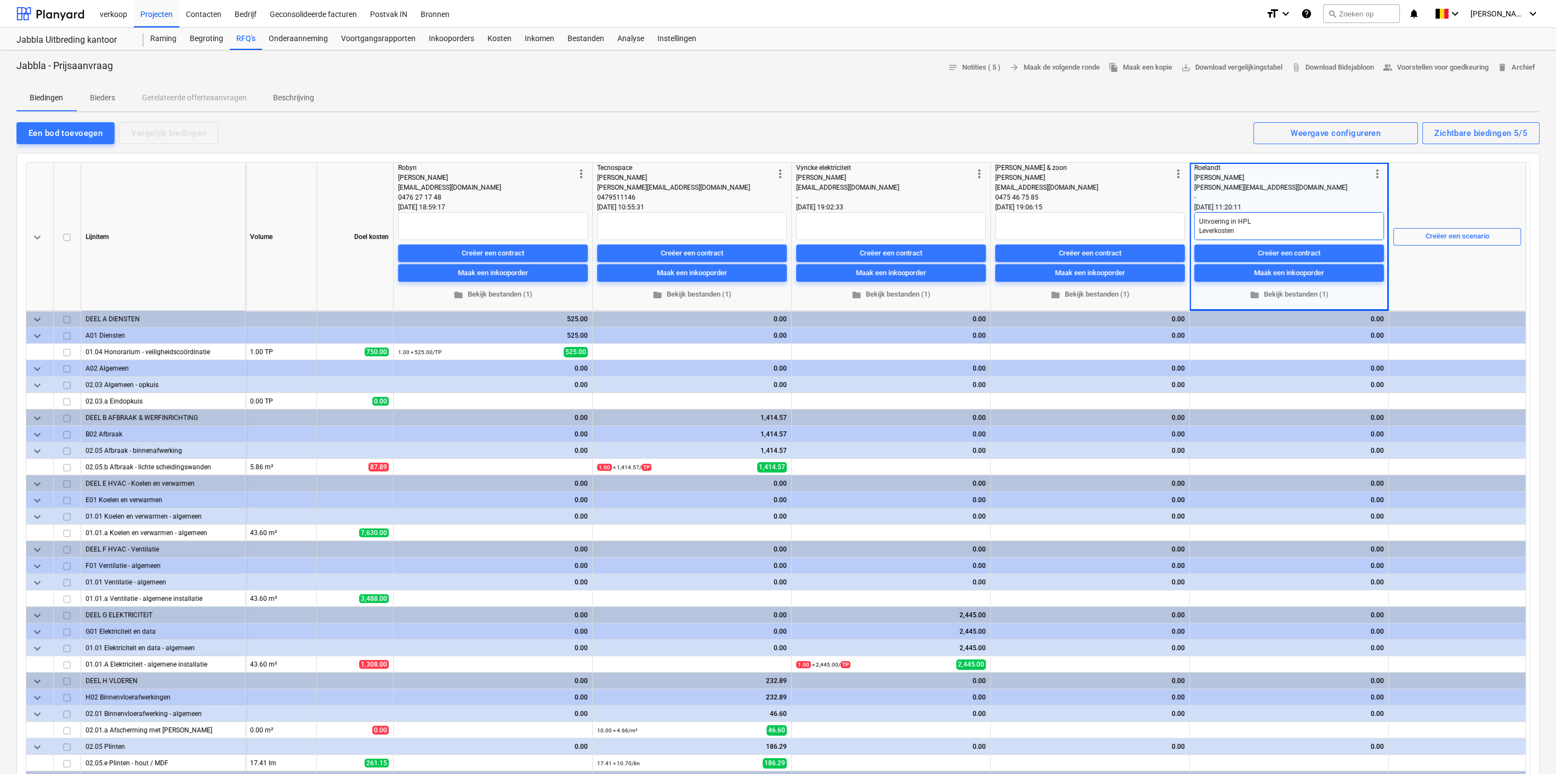
type textarea "Uitvoering in HPL Leverkosten"
type textarea "x"
type textarea "Uitvoering in HPL Leverkosten 1"
type textarea "x"
type textarea "Uitvoering in HPL Leverkosten 13"
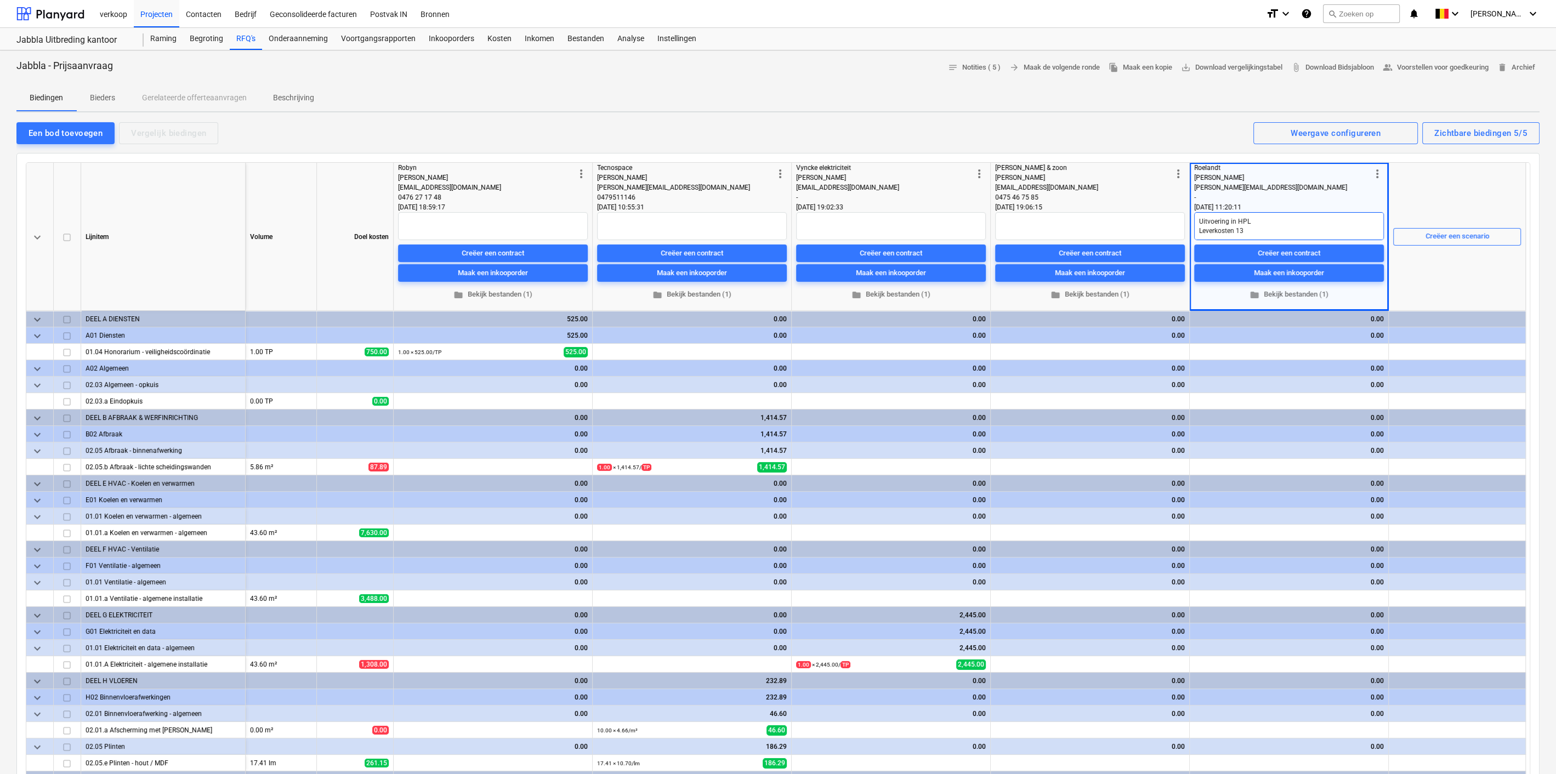
type textarea "x"
type textarea "Uitvoering in HPL Leverkosten 130"
type textarea "x"
type textarea "Uitvoering in HPL Leverkosten 13"
type textarea "x"
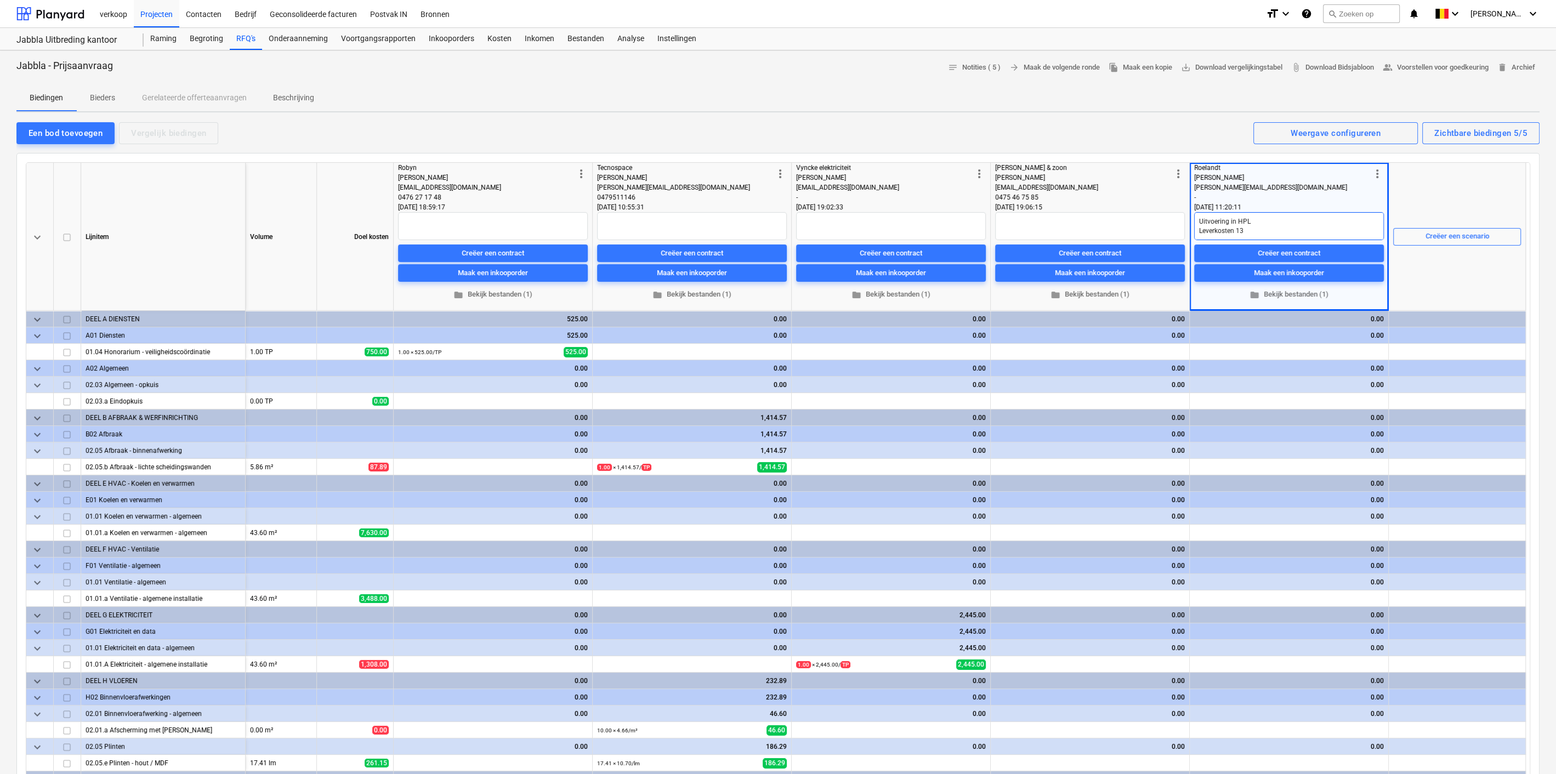
type textarea "Uitvoering in HPL Leverkosten 1"
type textarea "x"
type textarea "Uitvoering in HPL Leverkosten"
type textarea "x"
type textarea "Uitvoering in HPL Leverkosten"
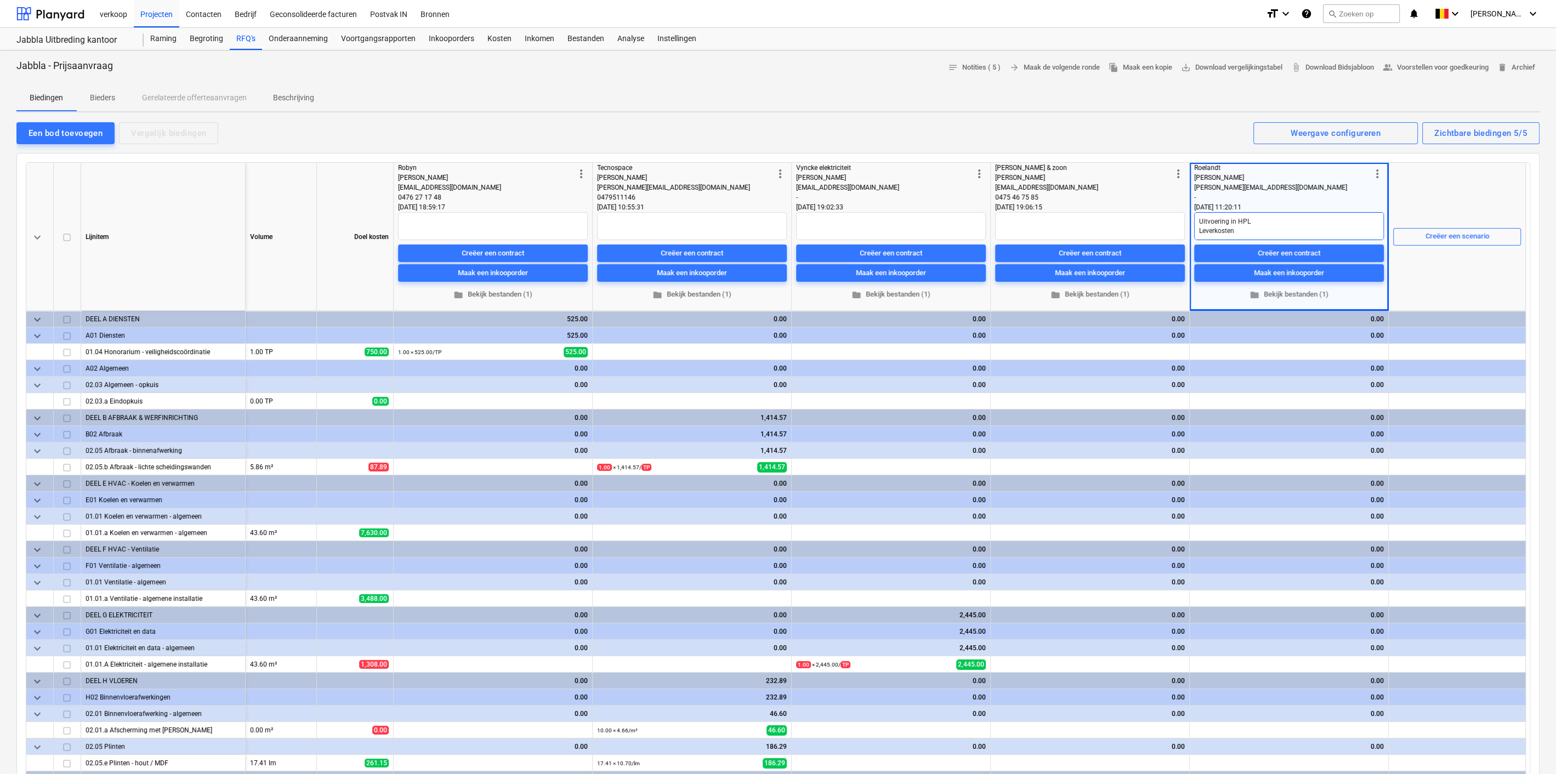
type textarea "x"
type textarea "Uitvoering in HPL Leverkoste"
type textarea "x"
type textarea "Uitvoering in HPL Leverkost"
type textarea "x"
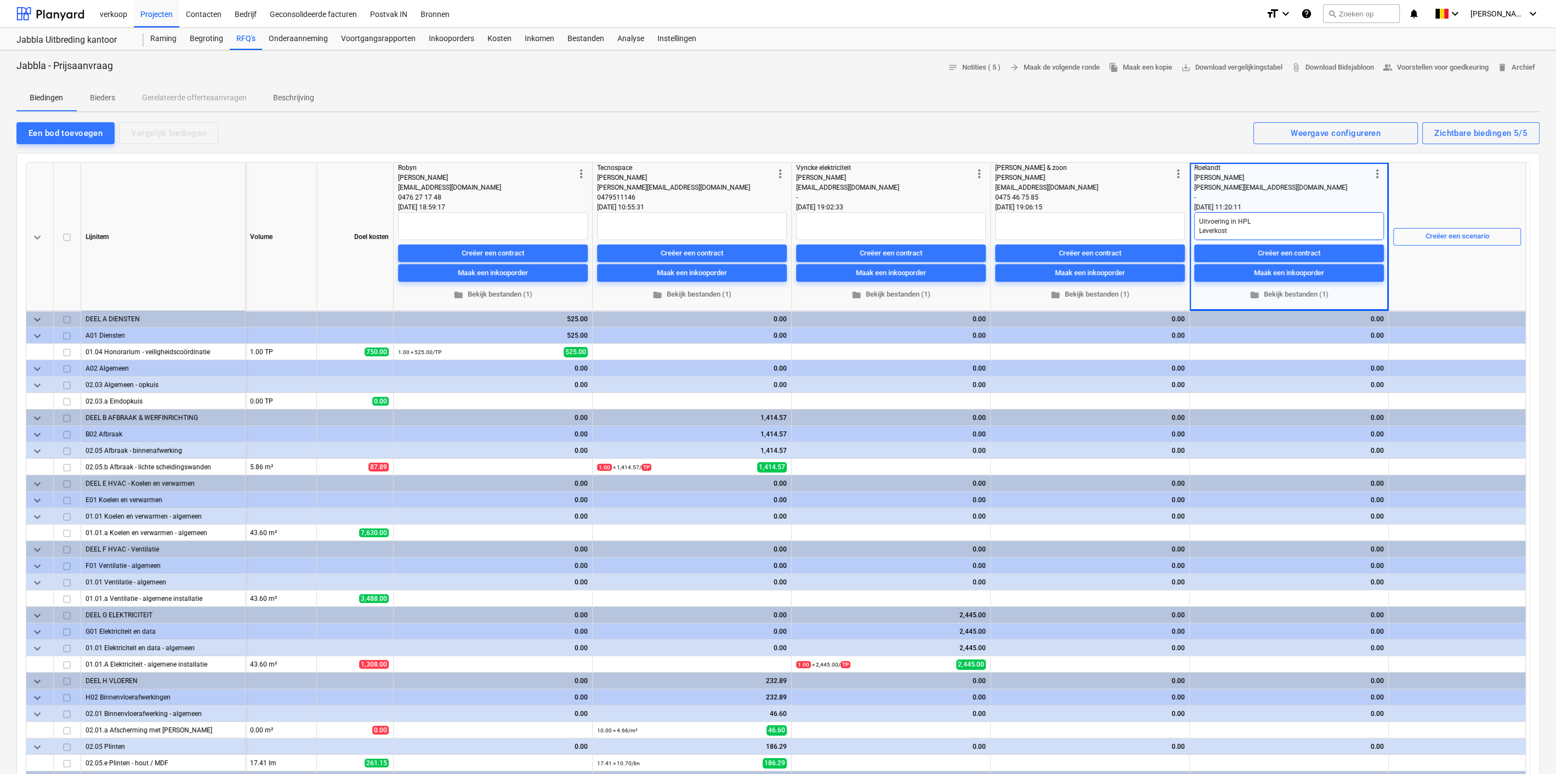
type textarea "Uitvoering in HPL Leverkos"
type textarea "x"
type textarea "Uitvoering in HPL Leverko"
type textarea "x"
type textarea "Uitvoering in HPL Leverk"
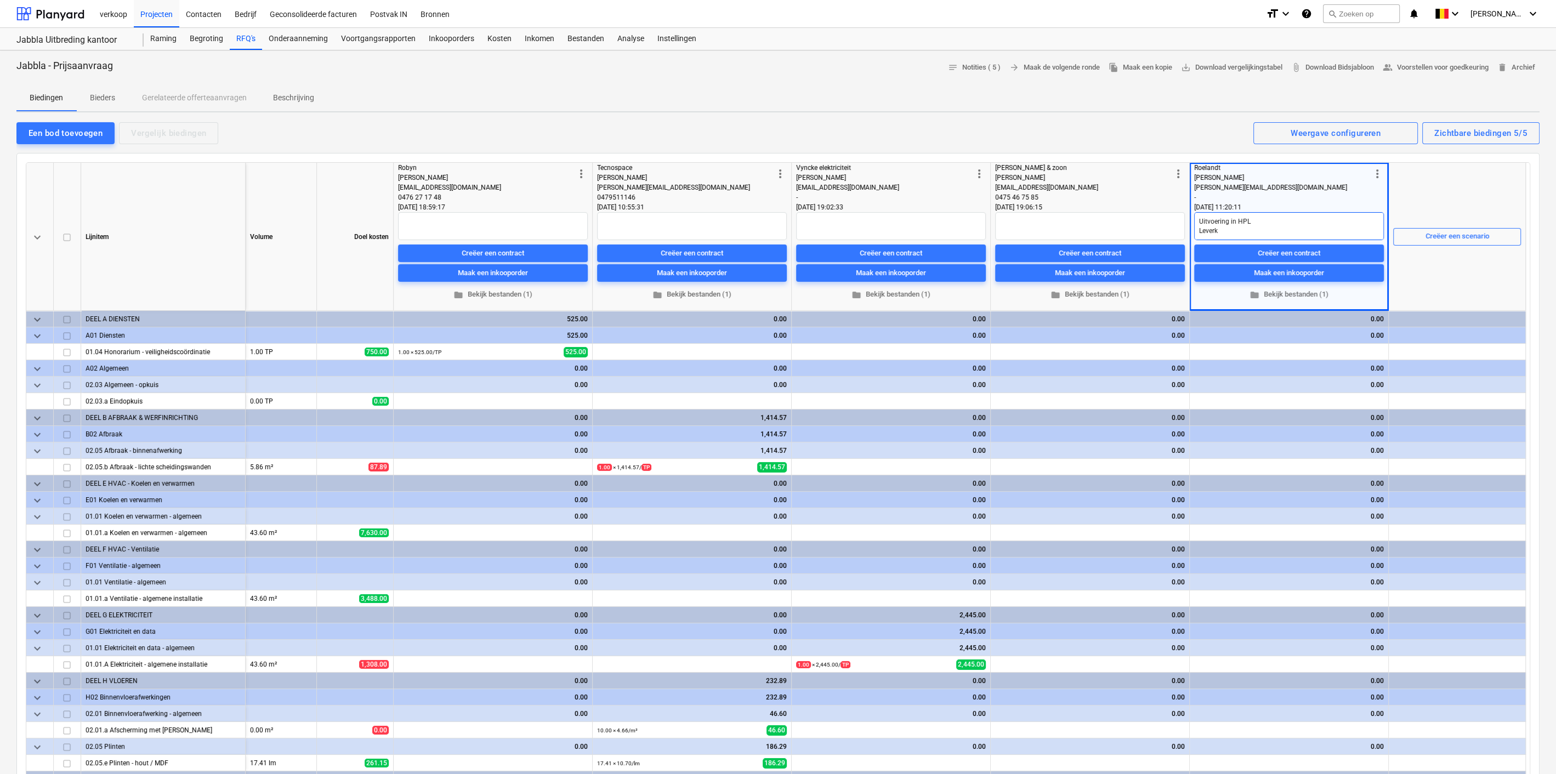
type textarea "x"
type textarea "Uitvoering in HPL Lever"
type textarea "x"
type textarea "Uitvoering in HPL Leve"
type textarea "x"
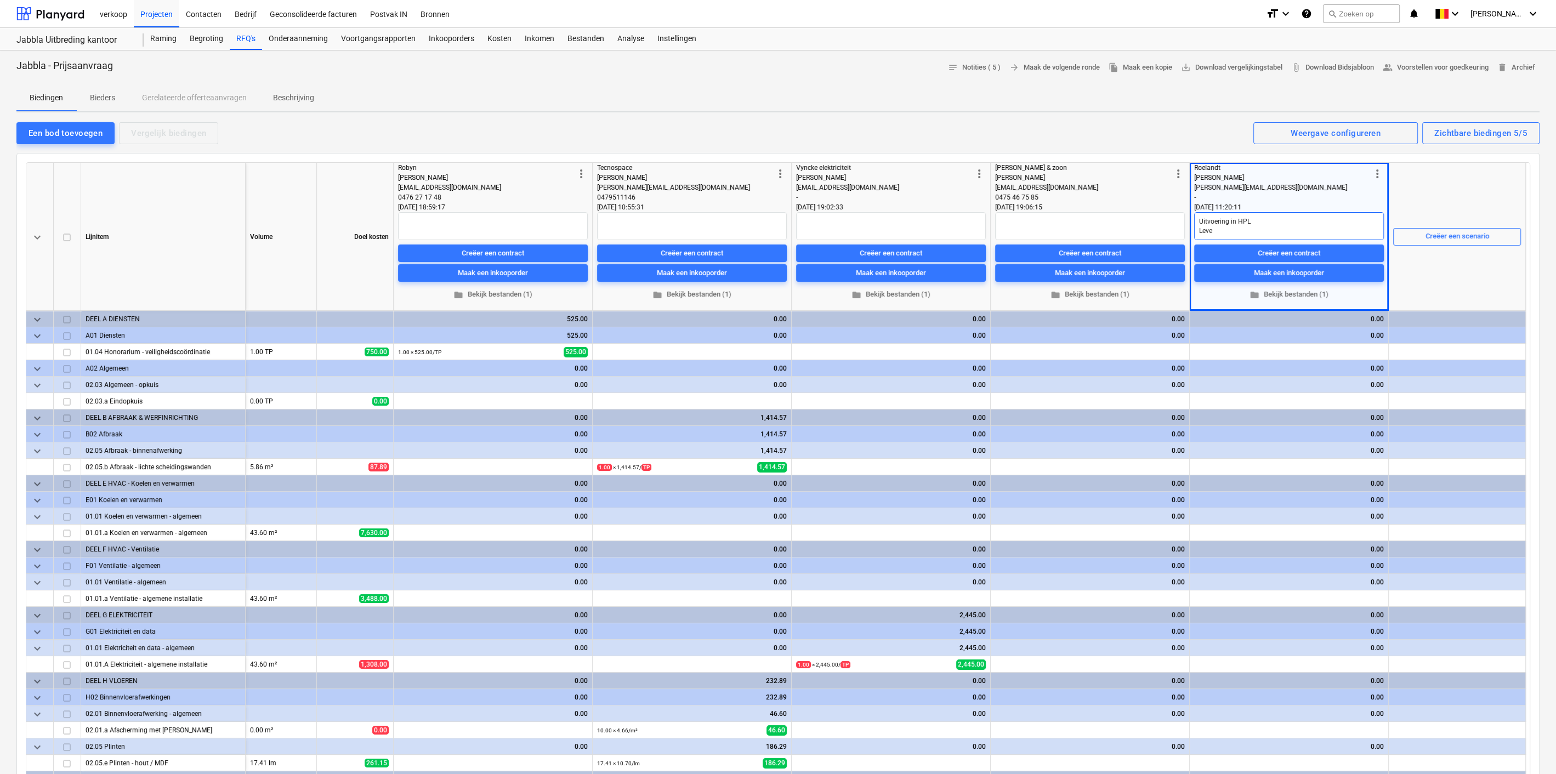
type textarea "Uitvoering in HPL Lev"
type textarea "x"
type textarea "Uitvoering in HPL Le"
type textarea "x"
type textarea "Uitvoering in HPL L"
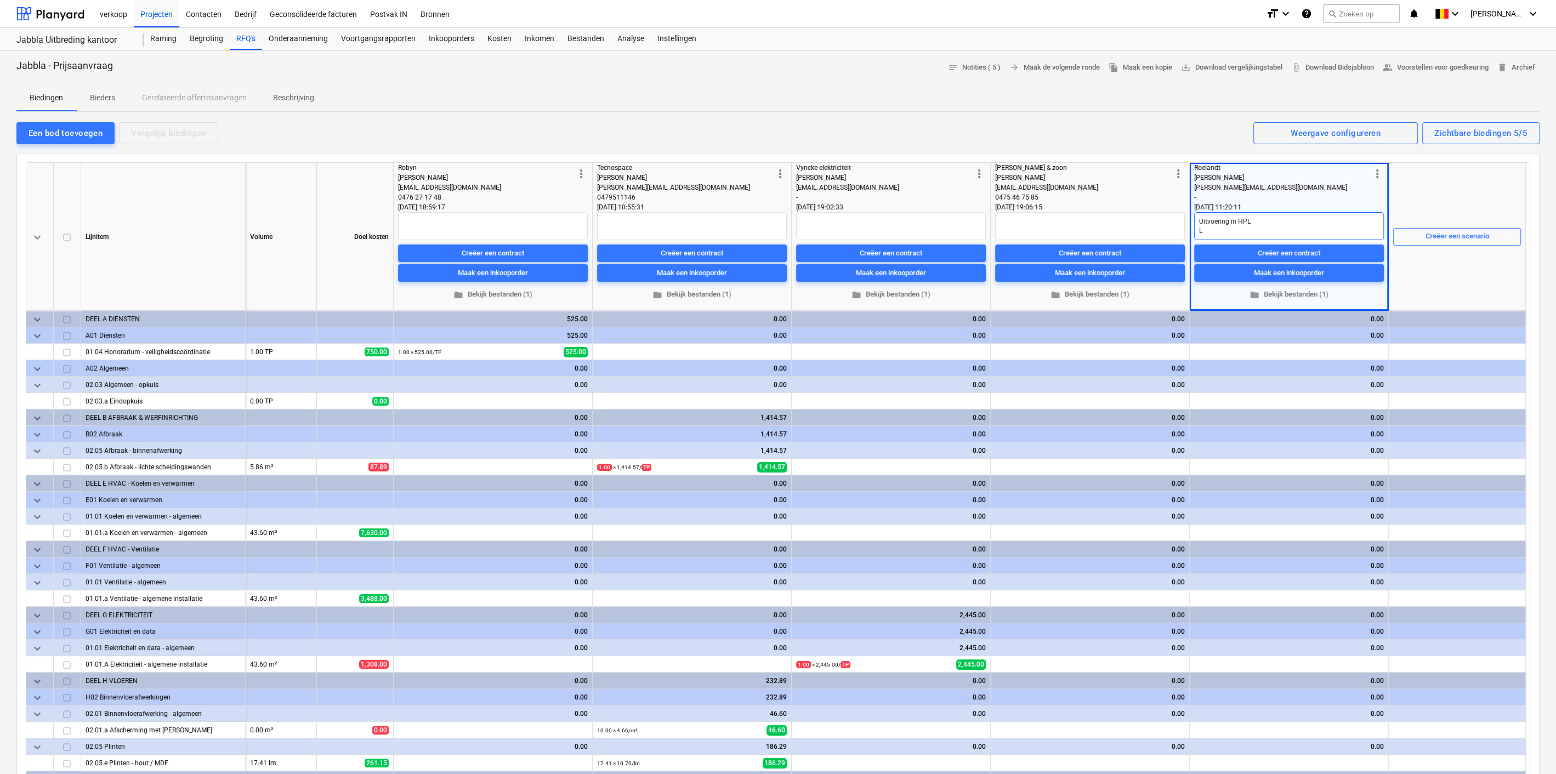
type textarea "x"
type textarea "Uitvoering in HPL"
type textarea "x"
type textarea "Uitvoering in HPL V"
type textarea "x"
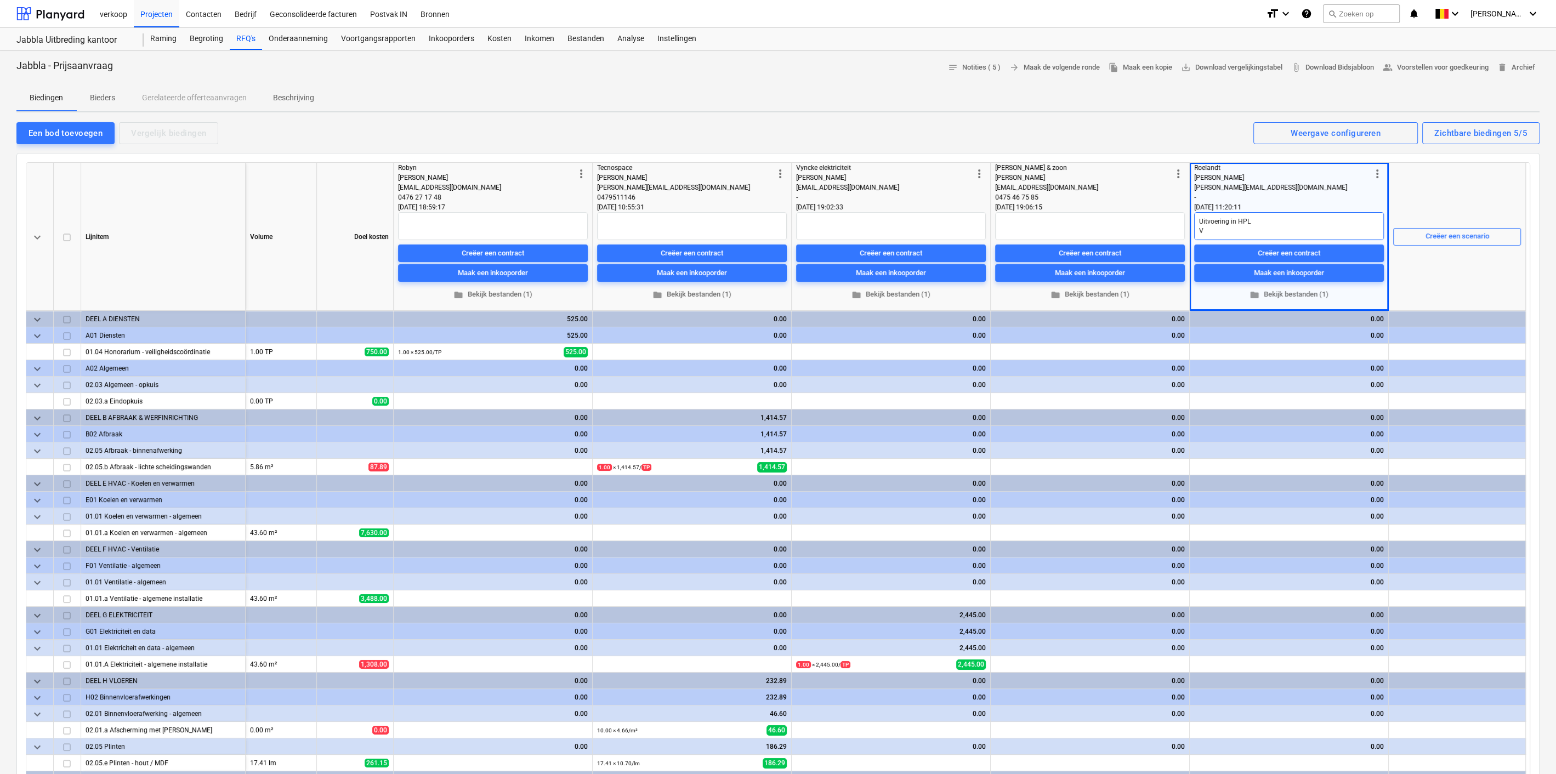
type textarea "Uitvoering in HPL Ve"
type textarea "x"
type textarea "Uitvoering in HPL Ver"
type textarea "x"
type textarea "Uitvoering in HPL Vert"
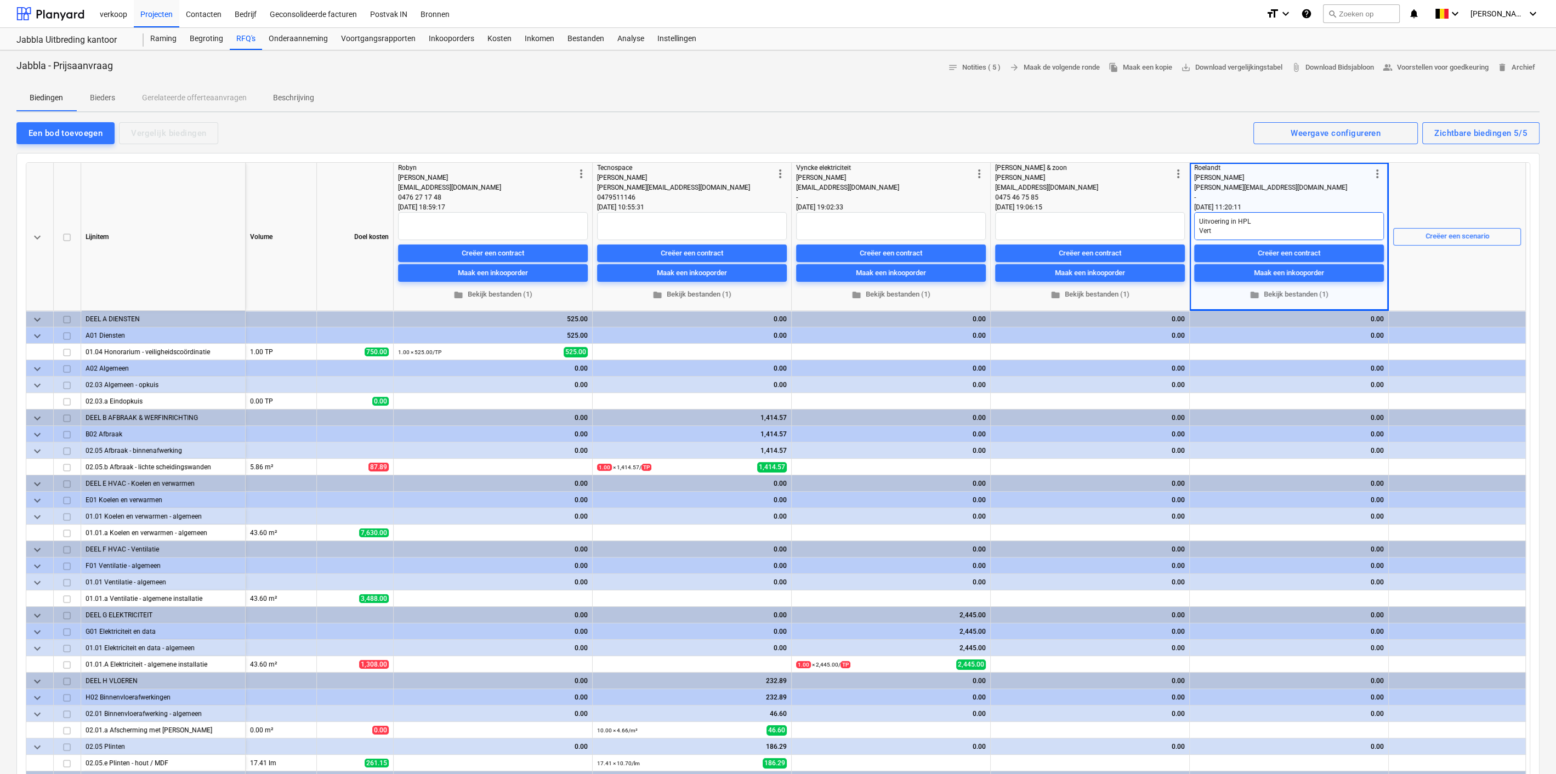
type textarea "x"
type textarea "Uitvoering in HPL Verti"
type textarea "x"
type textarea "Uitvoering in HPL Vertik"
type textarea "x"
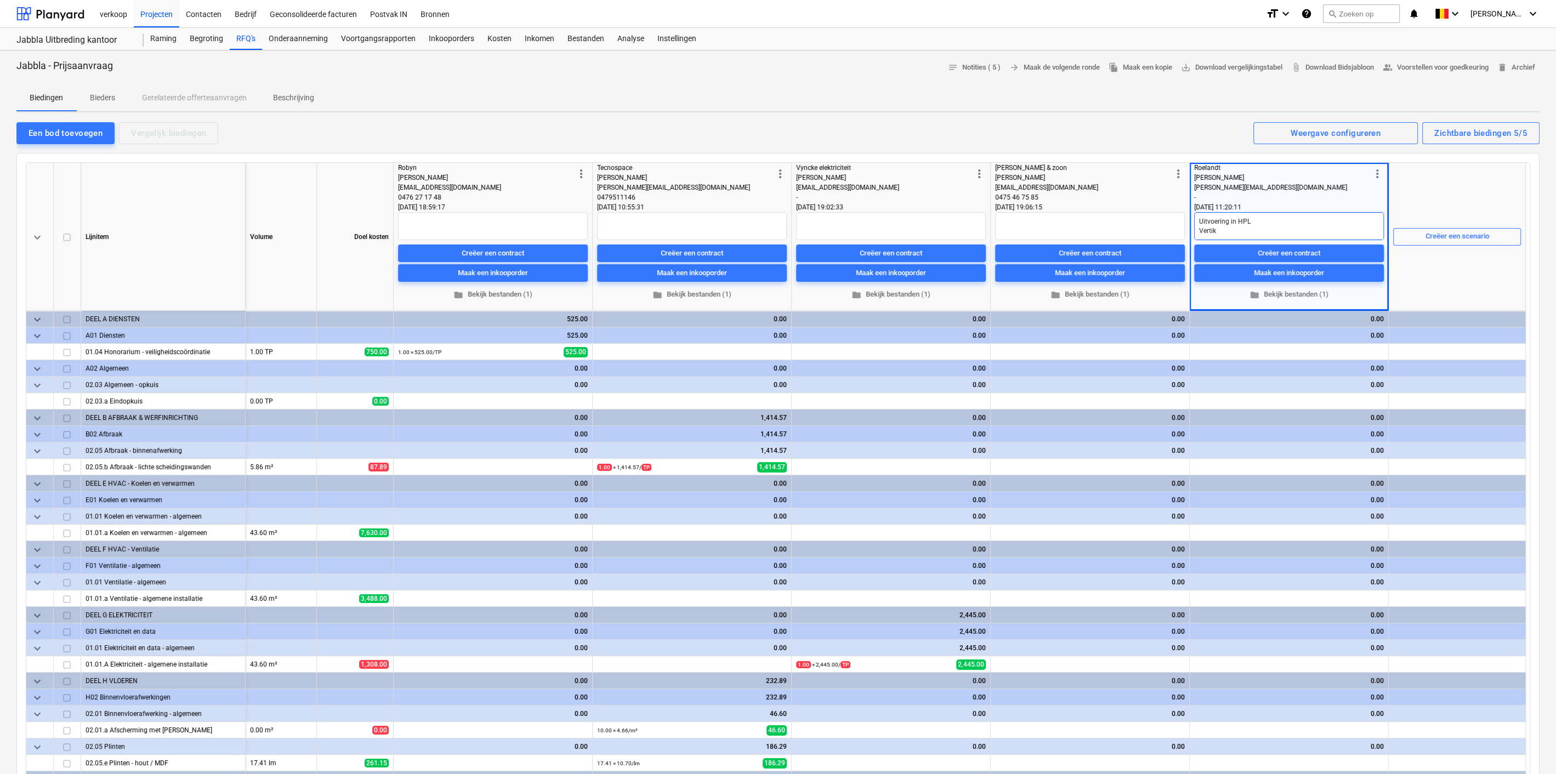
type textarea "Uitvoering in HPL Verti"
type textarea "x"
type textarea "Uitvoering in HPL Vertik"
type textarea "x"
type textarea "Uitvoering in HPL Vertika"
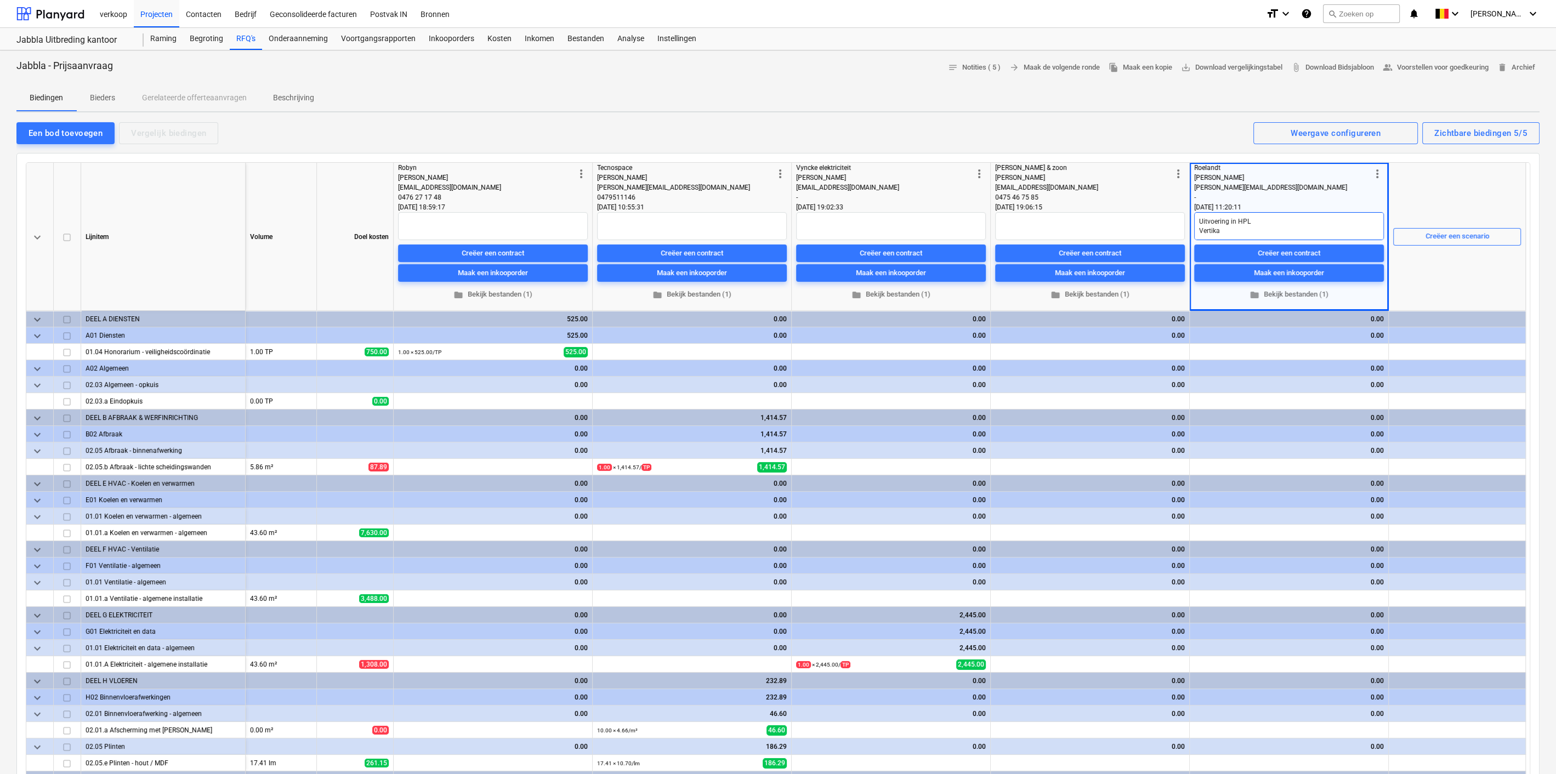
type textarea "x"
type textarea "Uitvoering in HPL Vertikaa"
type textarea "x"
type textarea "Uitvoering in HPL Vertikaal"
type textarea "x"
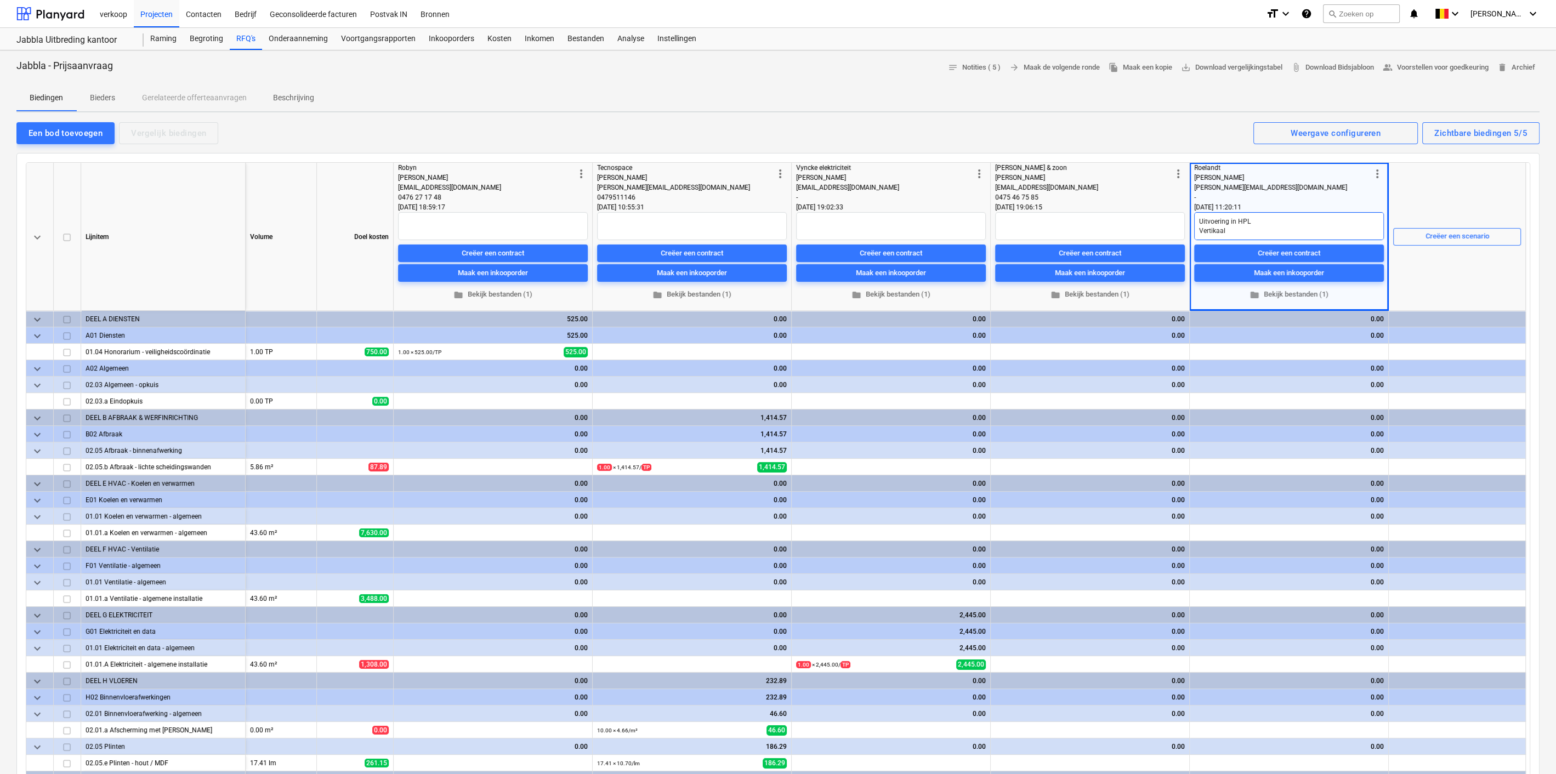
type textarea "Uitvoering in HPL Vertikaal"
type textarea "x"
type textarea "Uitvoering in HPL Vertikaal t"
type textarea "x"
type textarea "Uitvoering in HPL Vertikaal tr"
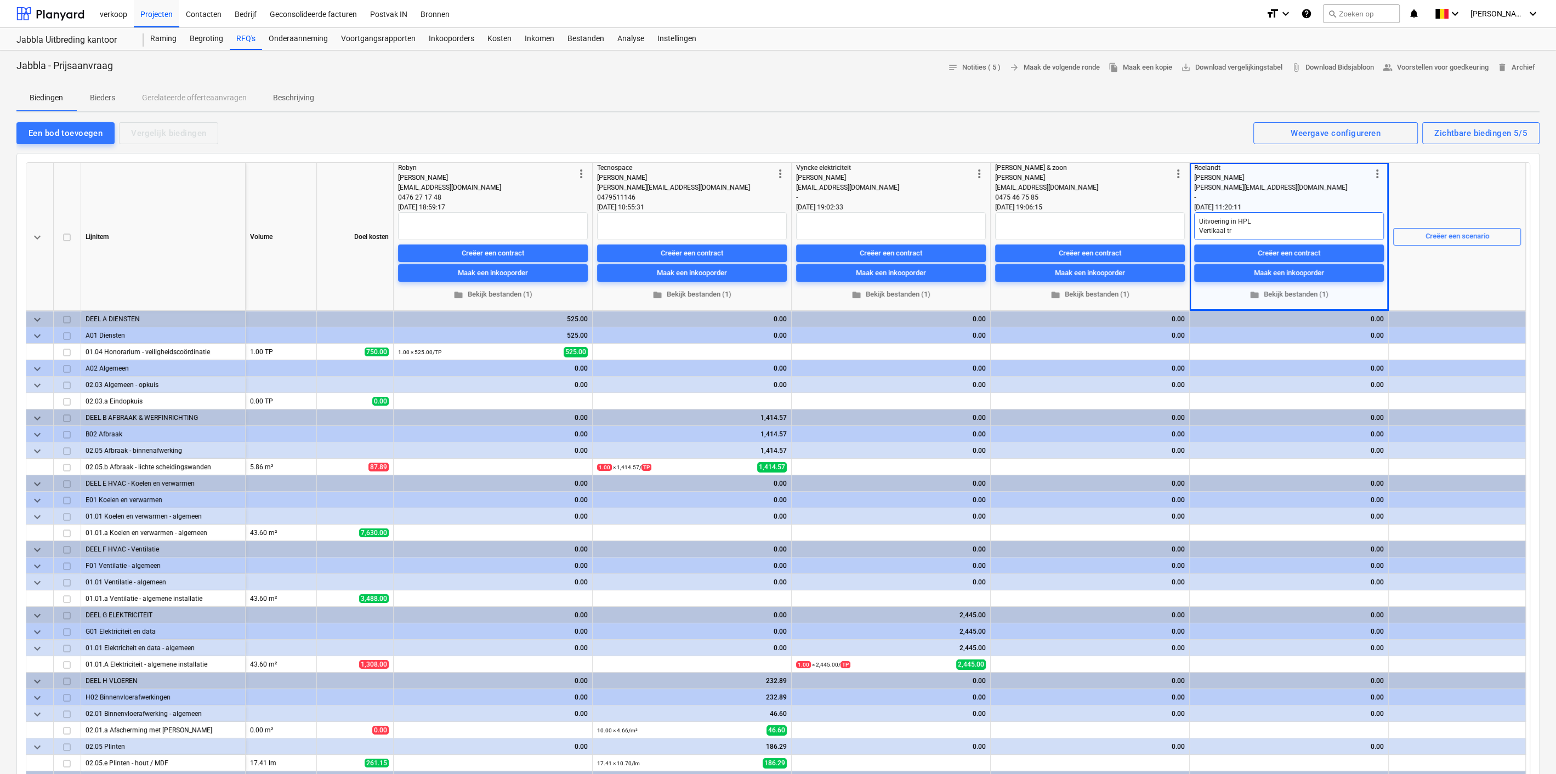
type textarea "x"
type textarea "Uitvoering in HPL Vertikaal tra"
type textarea "x"
type textarea "Uitvoering in HPL Vertikaal tran"
type textarea "x"
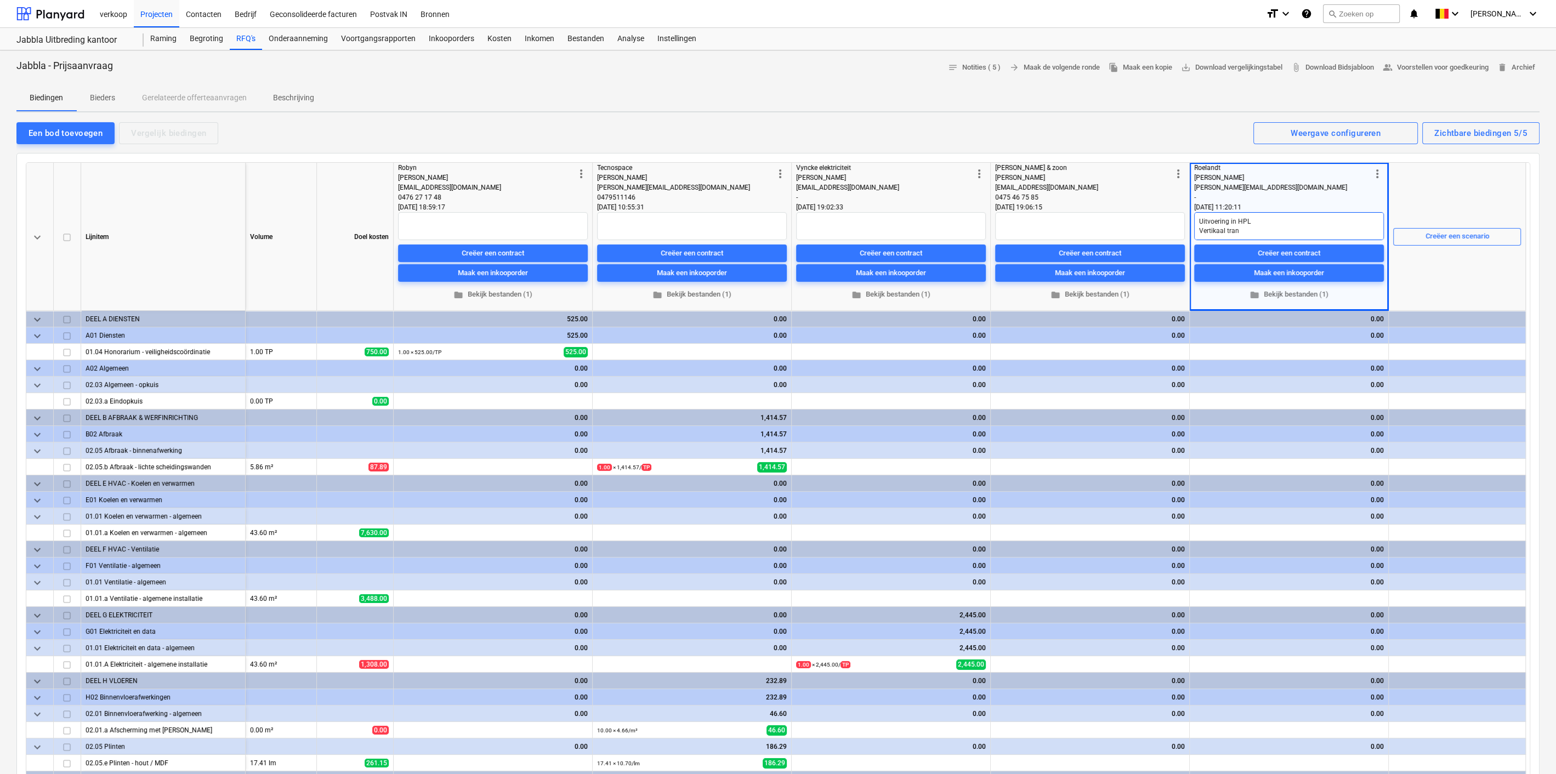
type textarea "Uitvoering in HPL Vertikaal trans"
type textarea "x"
type textarea "Uitvoering in HPL Vertikaal transp"
type textarea "x"
type textarea "Uitvoering in HPL Vertikaal transpo"
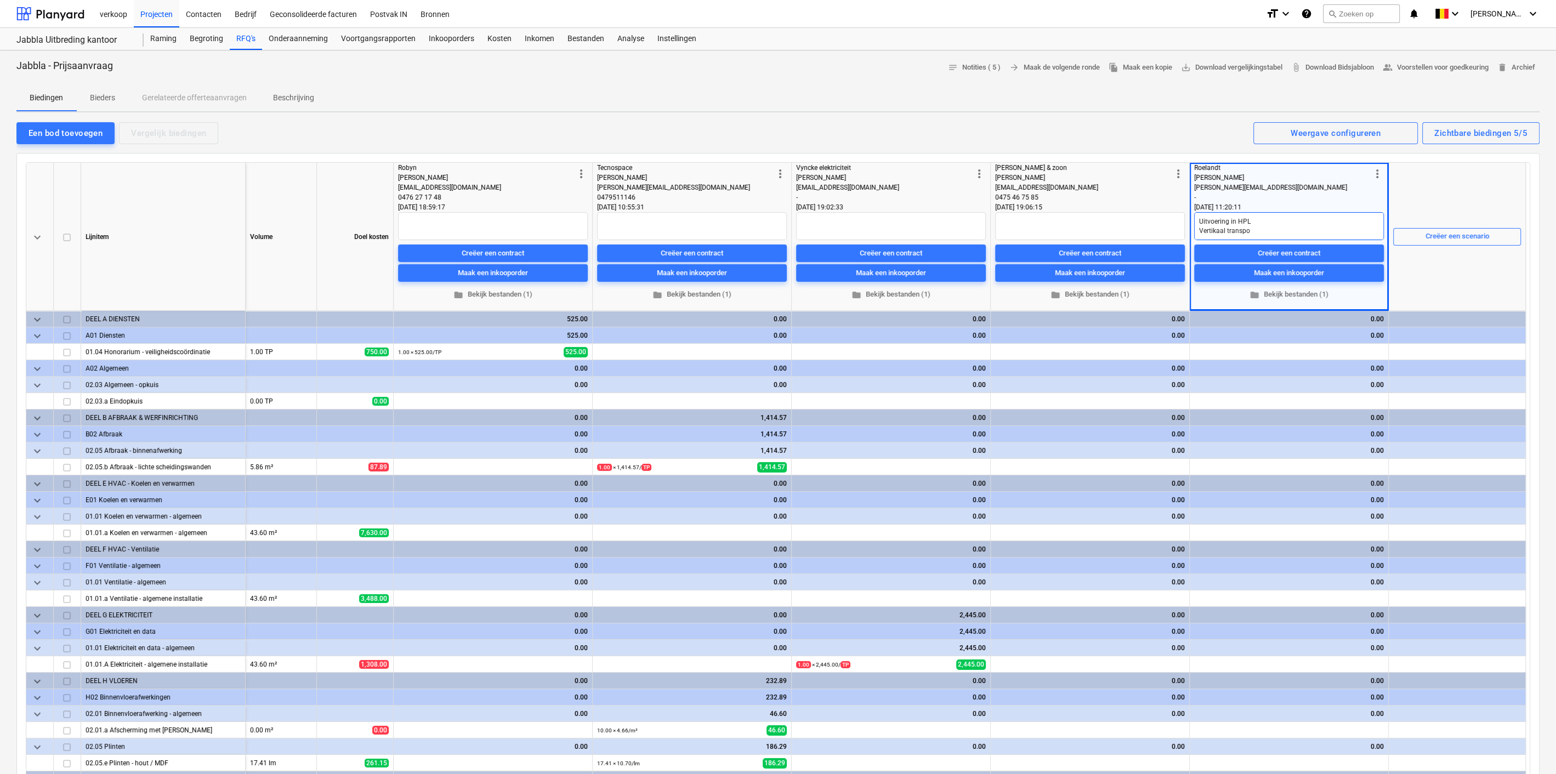
type textarea "x"
type textarea "Uitvoering in HPL Vertikaal transpor"
type textarea "x"
type textarea "Uitvoering in HPL Vertikaal transport"
type textarea "x"
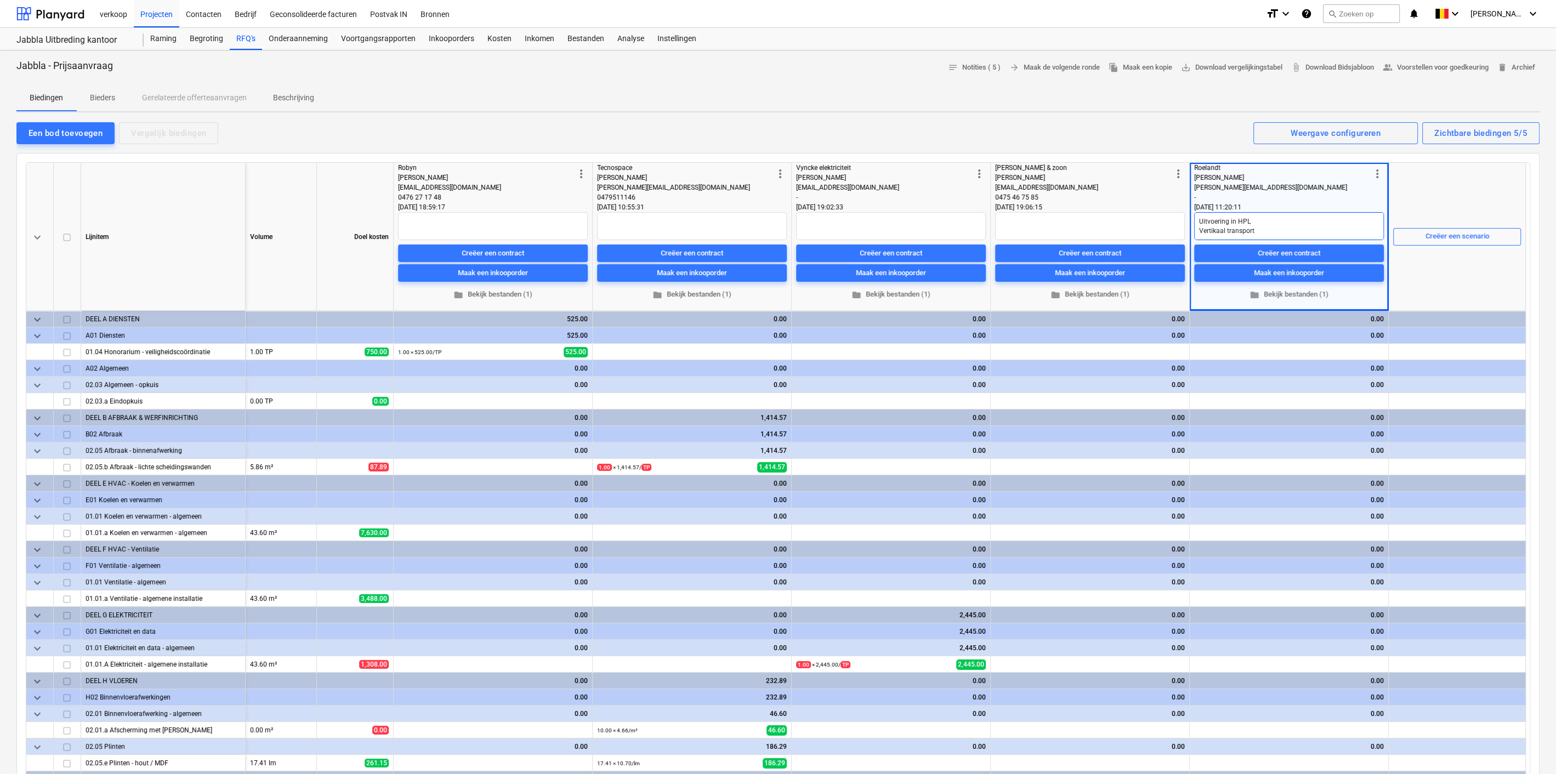
type textarea "Uitvoering in HPL Vertikaal transport"
type textarea "x"
type textarea "Uitvoering in HPL Vertikaal transport"
type textarea "x"
type textarea "Uitvoering in HPL Vertikaal transpor"
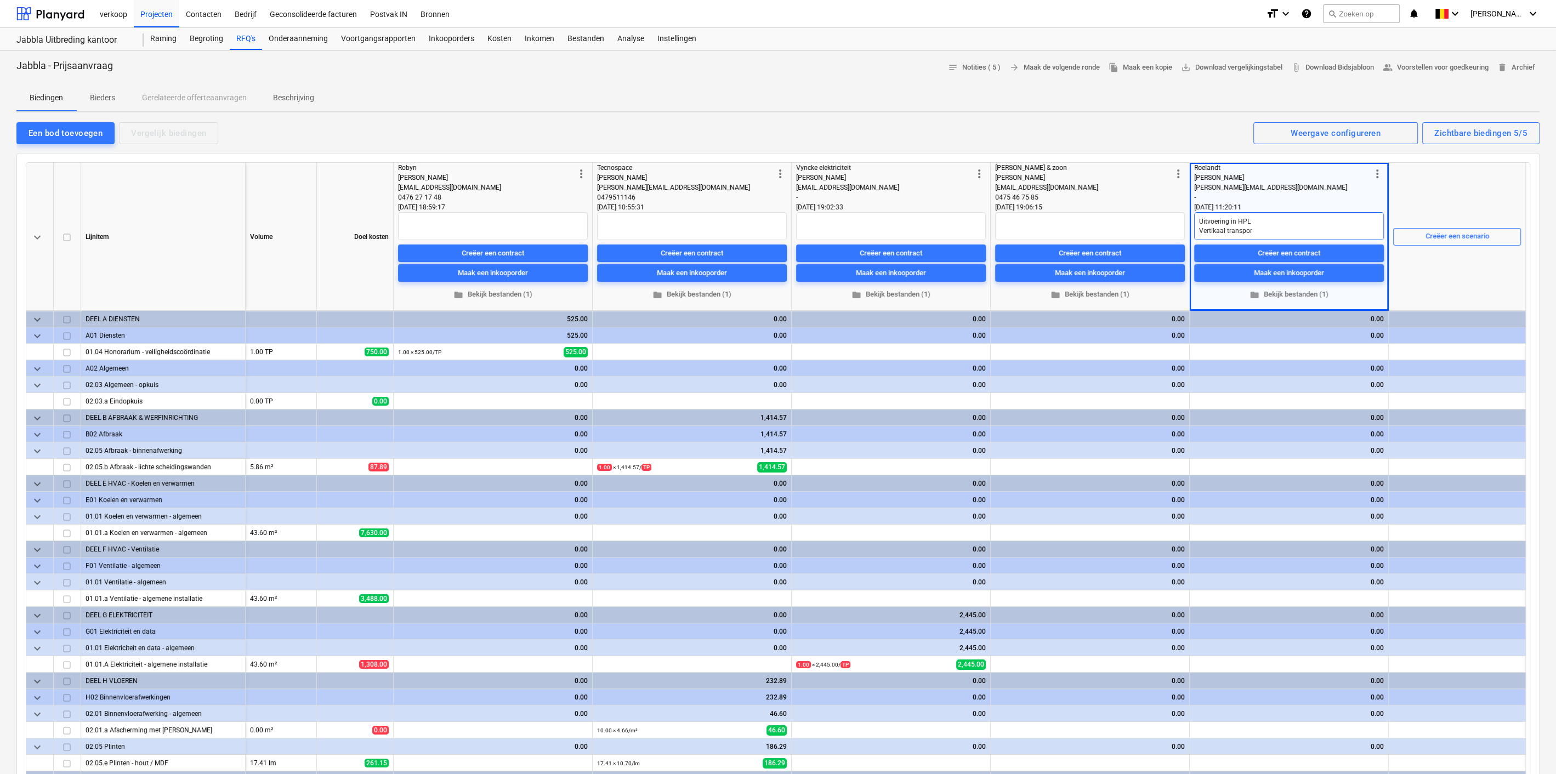
type textarea "x"
type textarea "Uitvoering in HPL Vertikaal transpo"
type textarea "x"
type textarea "Uitvoering in HPL Vertikaal transp"
type textarea "x"
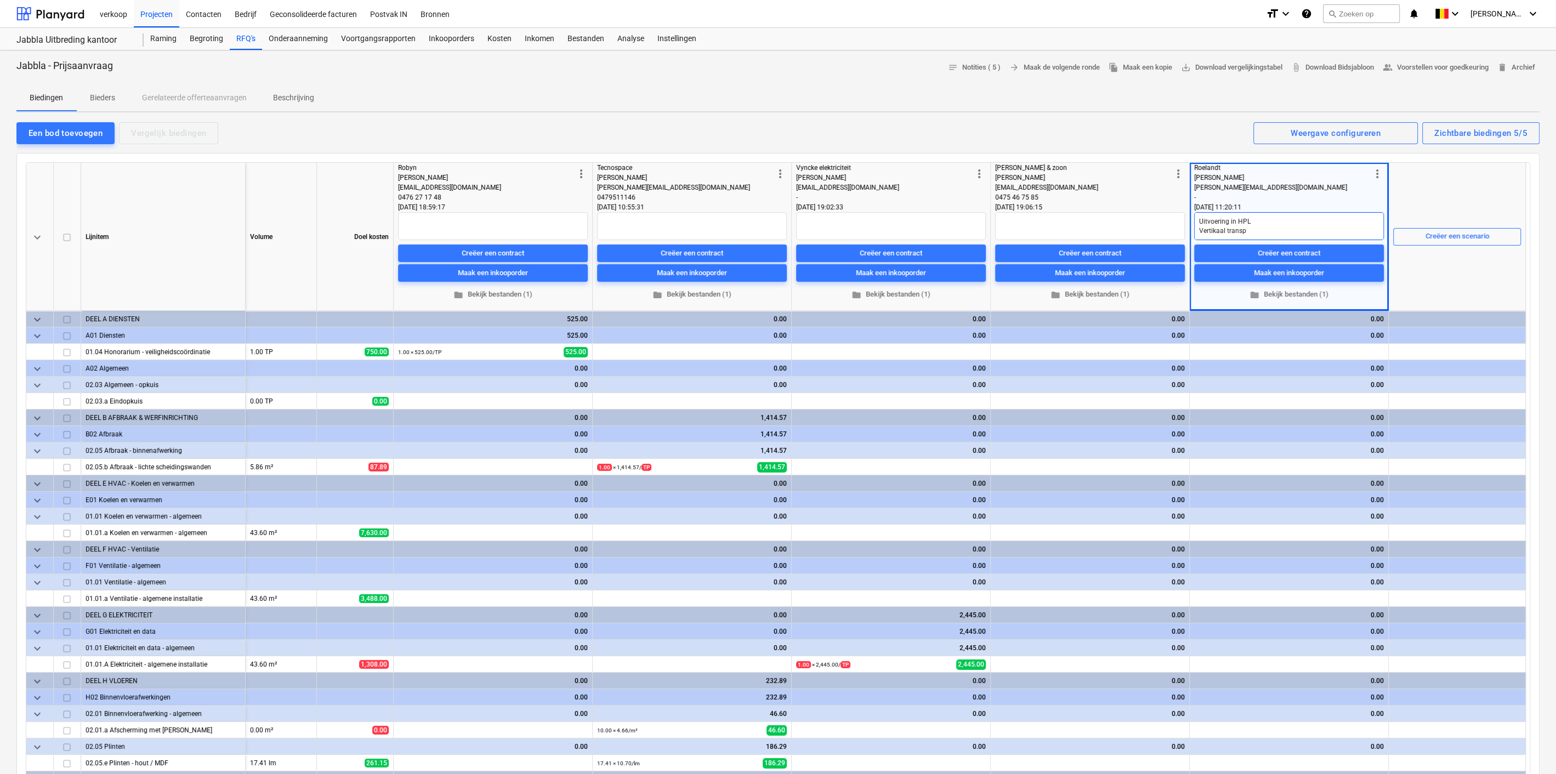
type textarea "Uitvoering in HPL Vertikaal trans"
type textarea "x"
type textarea "Uitvoering in HPL Vertikaal tran"
type textarea "x"
type textarea "Uitvoering in HPL Vertikaal tra"
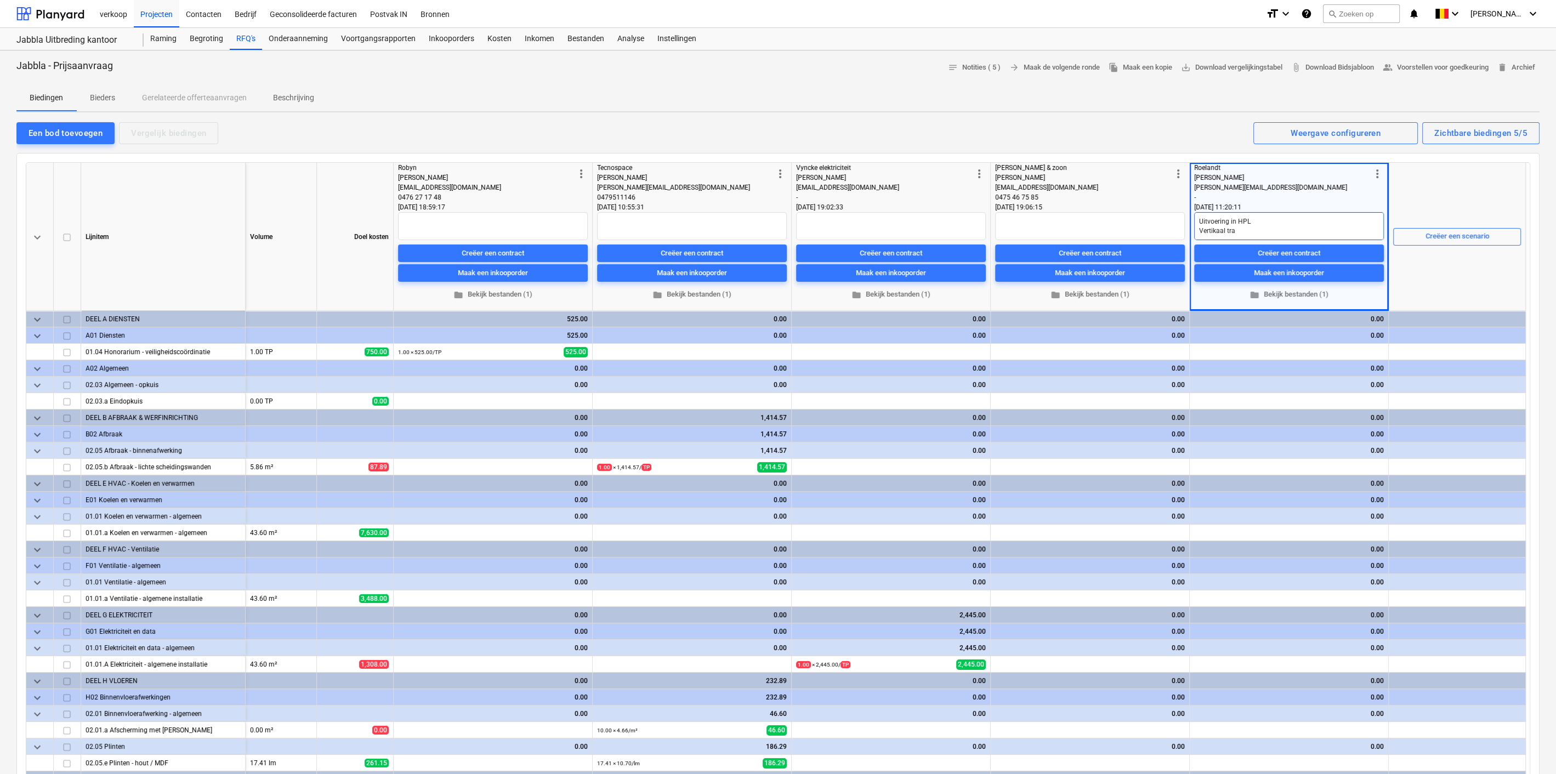
type textarea "x"
type textarea "Uitvoering in HPL Vertikaal tr"
type textarea "x"
type textarea "Uitvoering in HPL Vertikaal t"
type textarea "x"
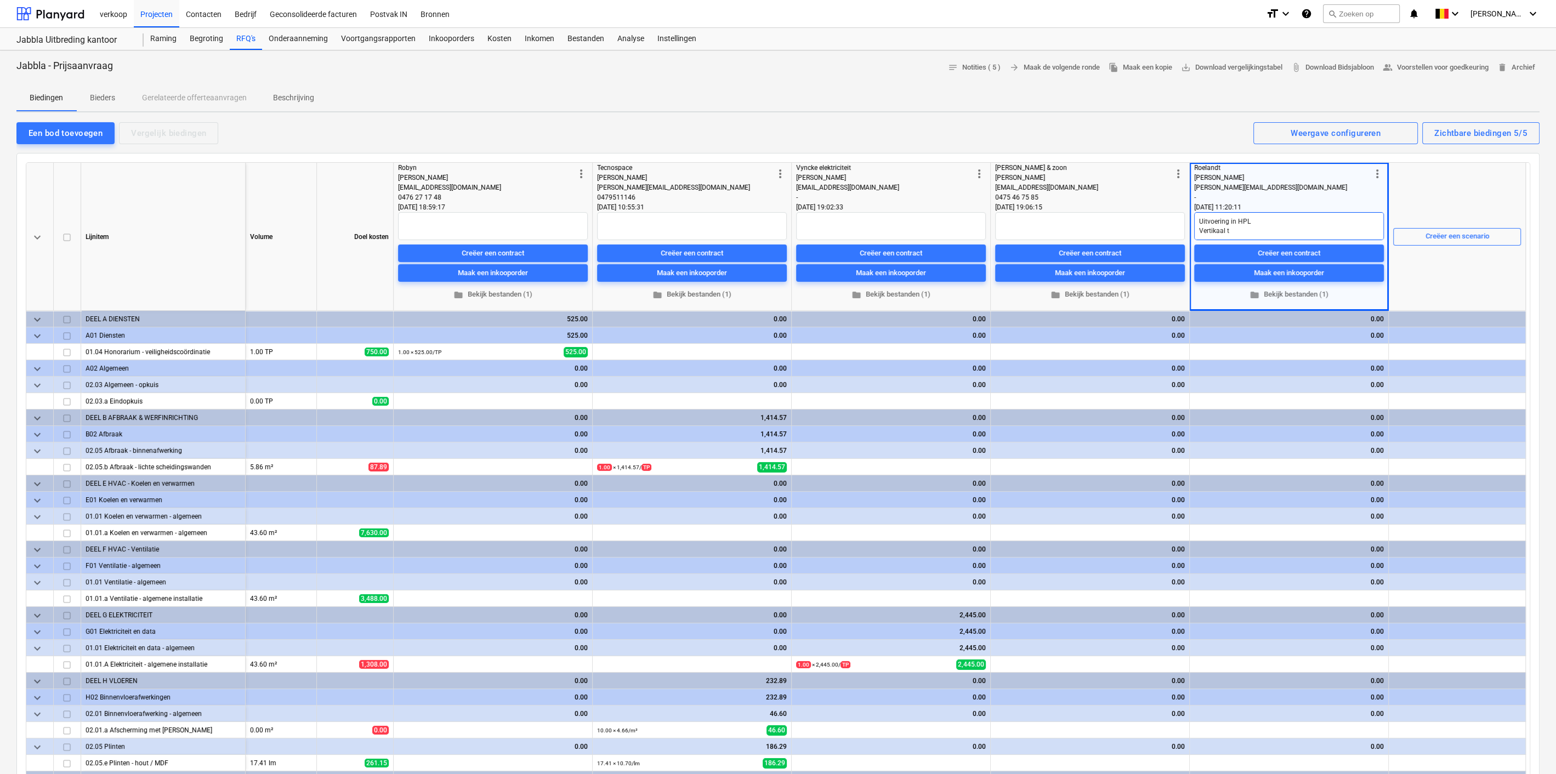
type textarea "Uitvoering in HPL Vertikaal"
type textarea "x"
type textarea "Uitvoering in HPL Vertikaal"
type textarea "x"
type textarea "Uitvoering in HPL Vertikaa"
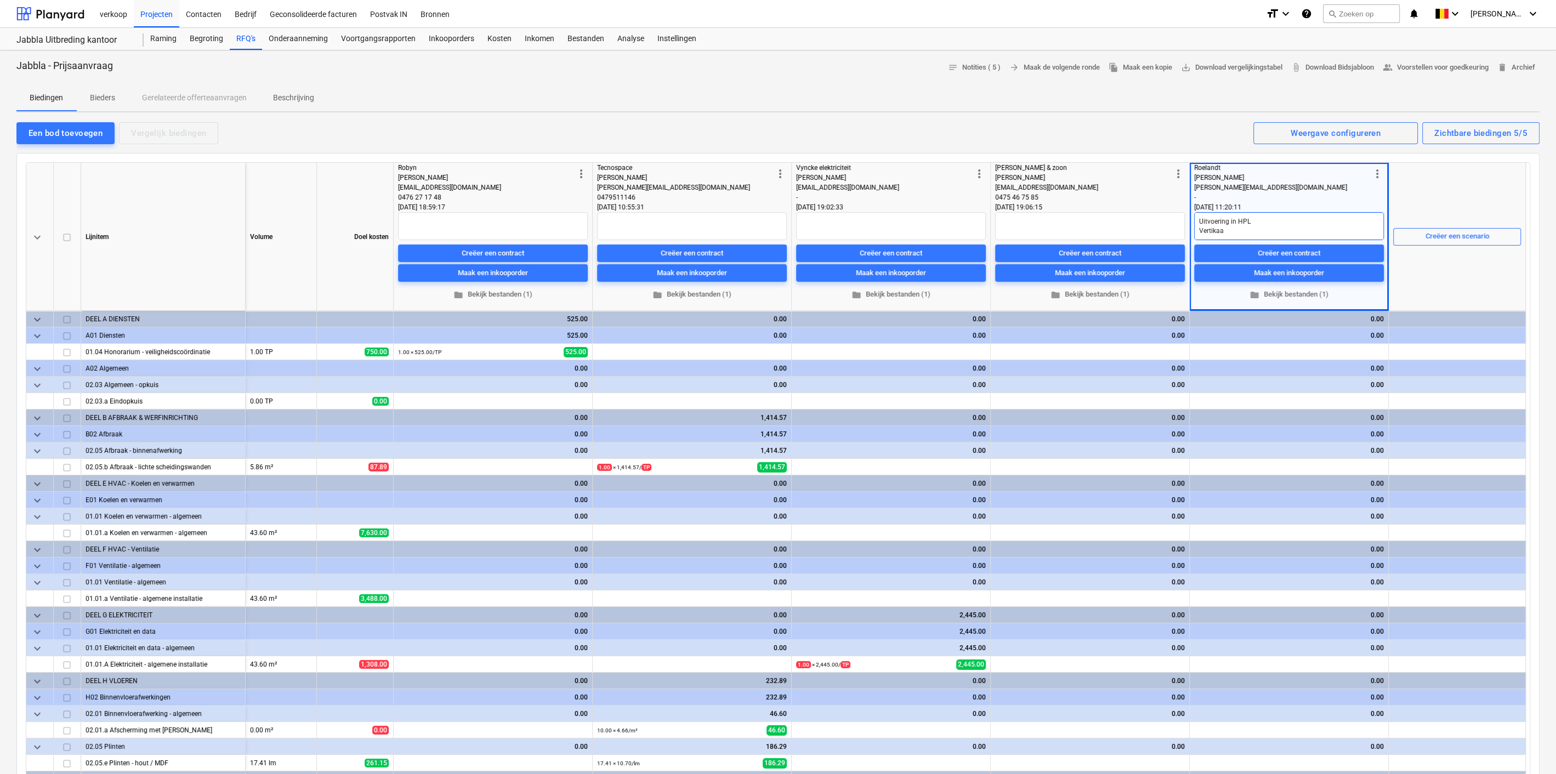
type textarea "x"
type textarea "Uitvoering in HPL Vertika"
type textarea "x"
type textarea "Uitvoering in HPL Vertik"
type textarea "x"
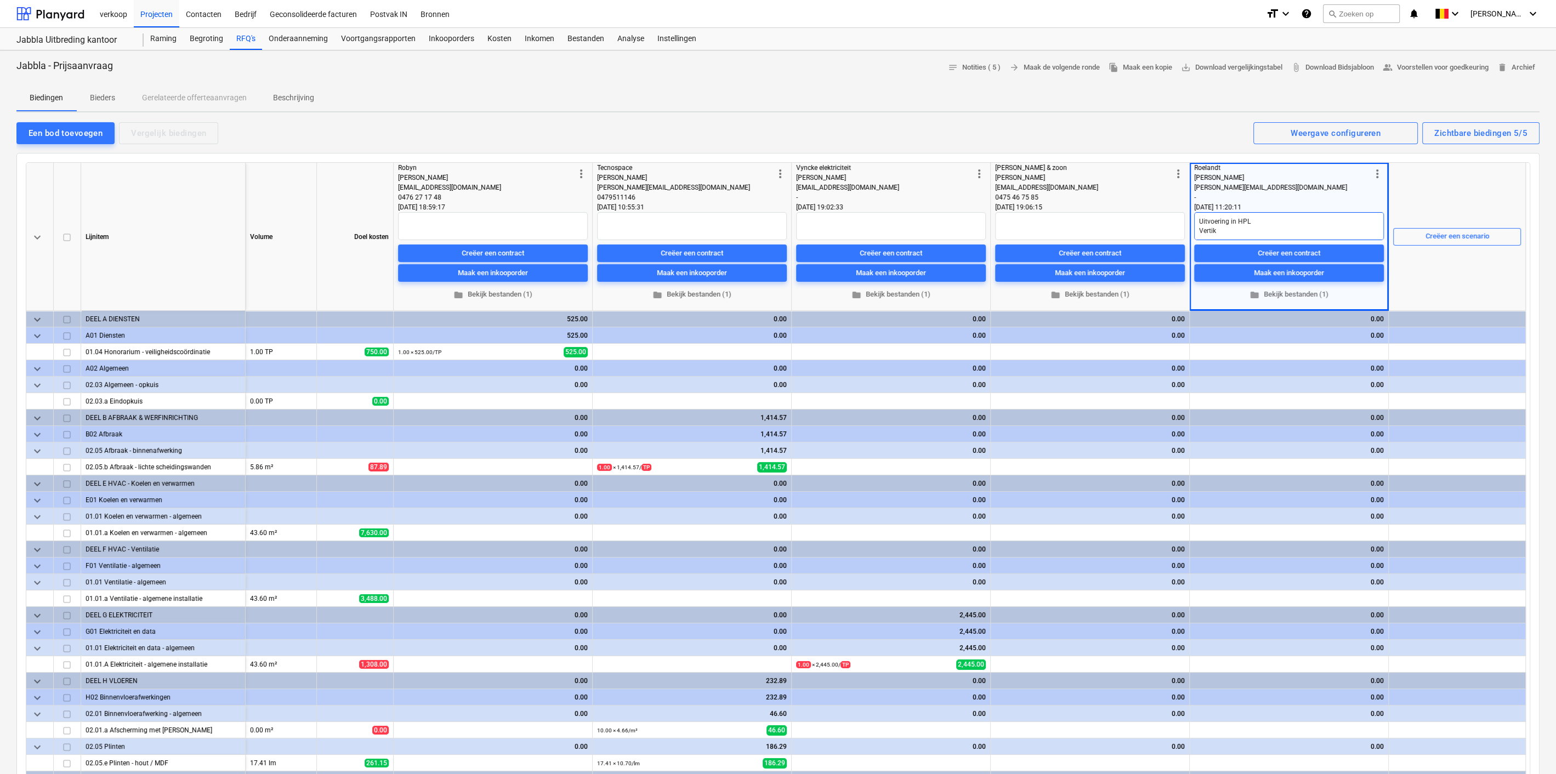
type textarea "Uitvoering in HPL Verti"
type textarea "x"
type textarea "Uitvoering in HPL Vert"
type textarea "x"
type textarea "Uitvoering in HPL Ver"
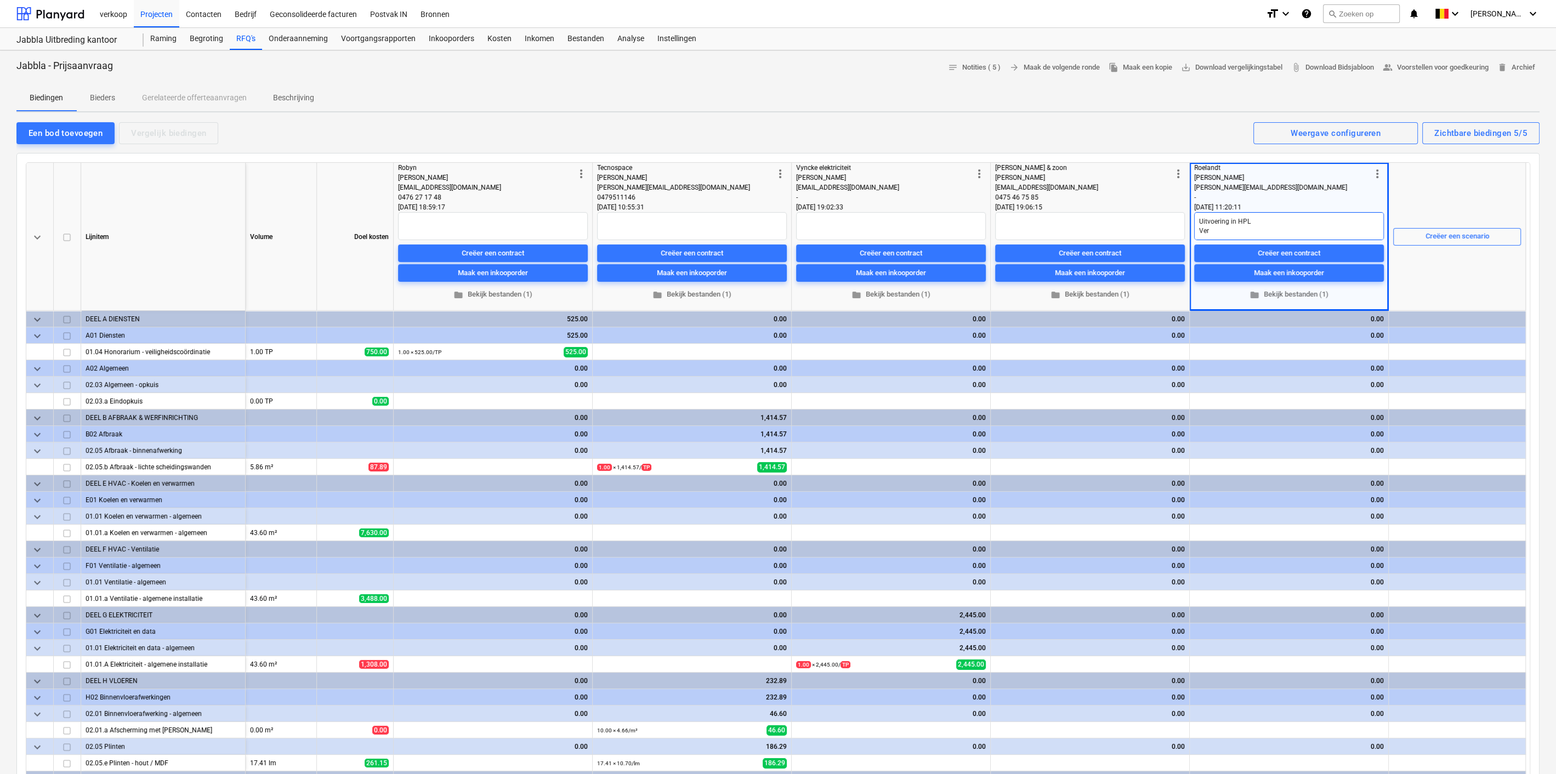
type textarea "x"
type textarea "Uitvoering in HPL Vert"
type textarea "x"
type textarea "Uitvoering in HPL Verti"
type textarea "x"
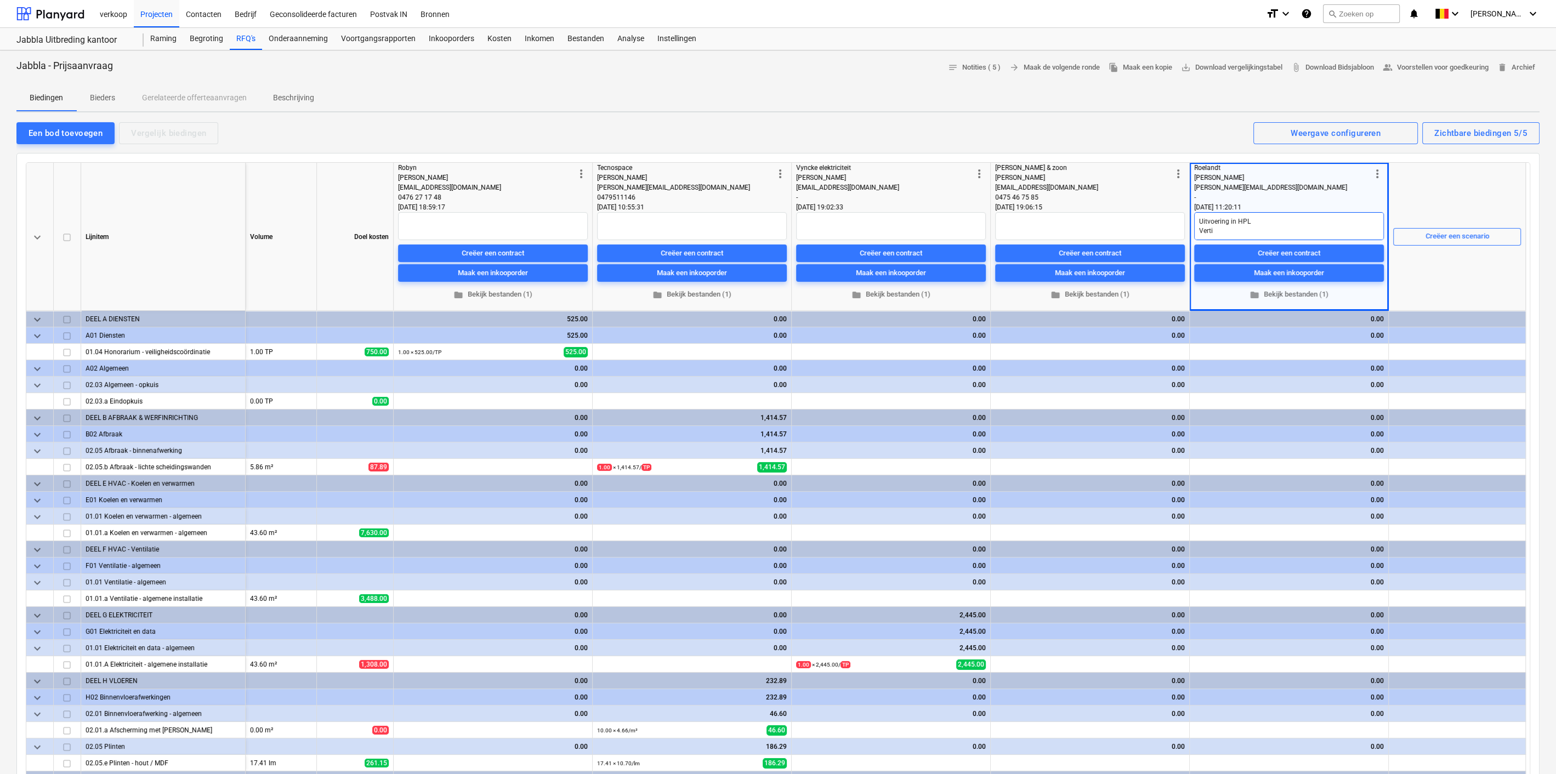
type textarea "Uitvoering in HPL Vertik"
type textarea "x"
type textarea "Uitvoering in HPL Vertika"
type textarea "x"
type textarea "Uitvoering in HPL Vertikaa"
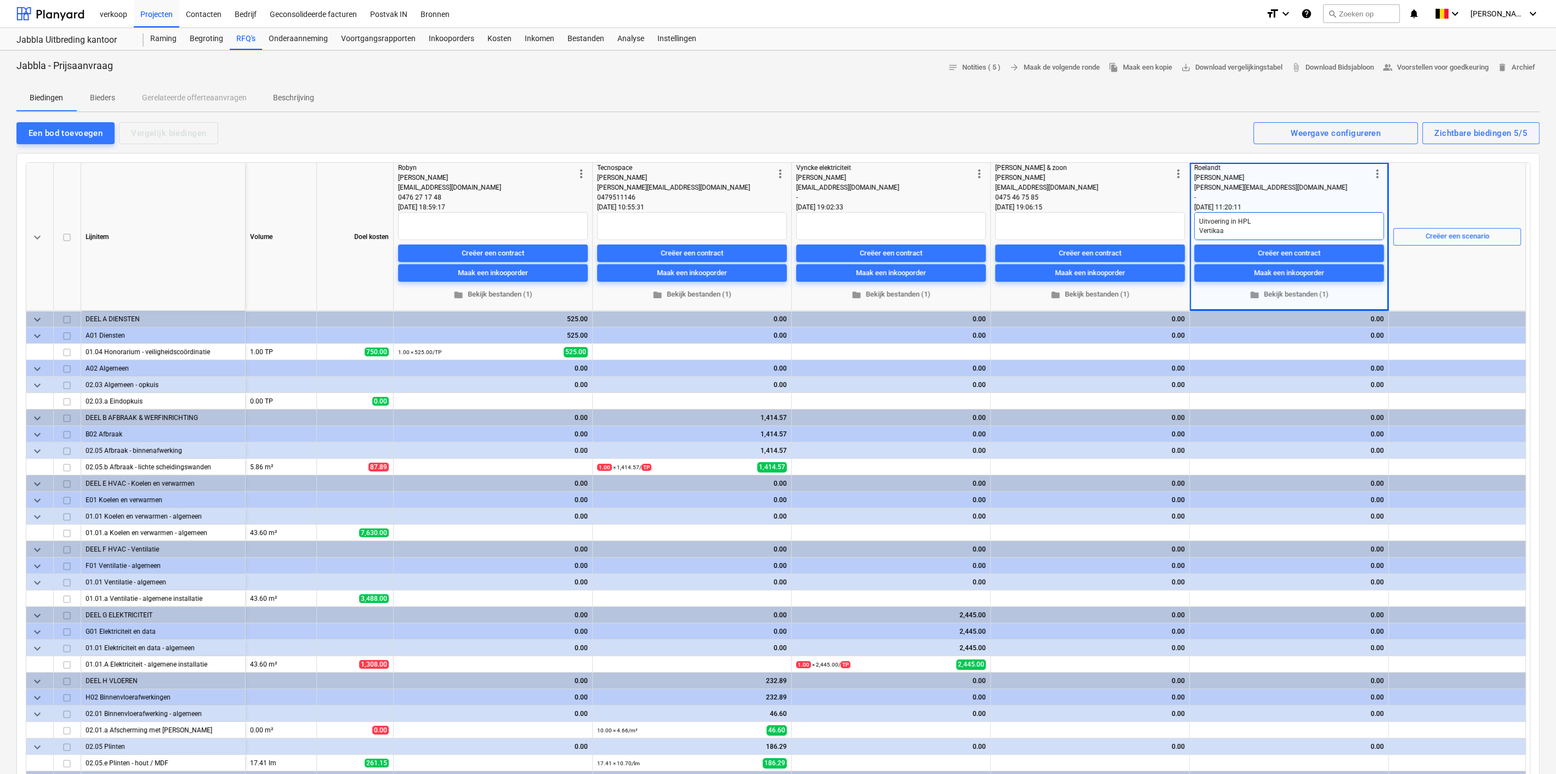
type textarea "x"
type textarea "Uitvoering in HPL Vertikaal"
type textarea "x"
type textarea "Uitvoering in HPL Vertikaal"
type textarea "x"
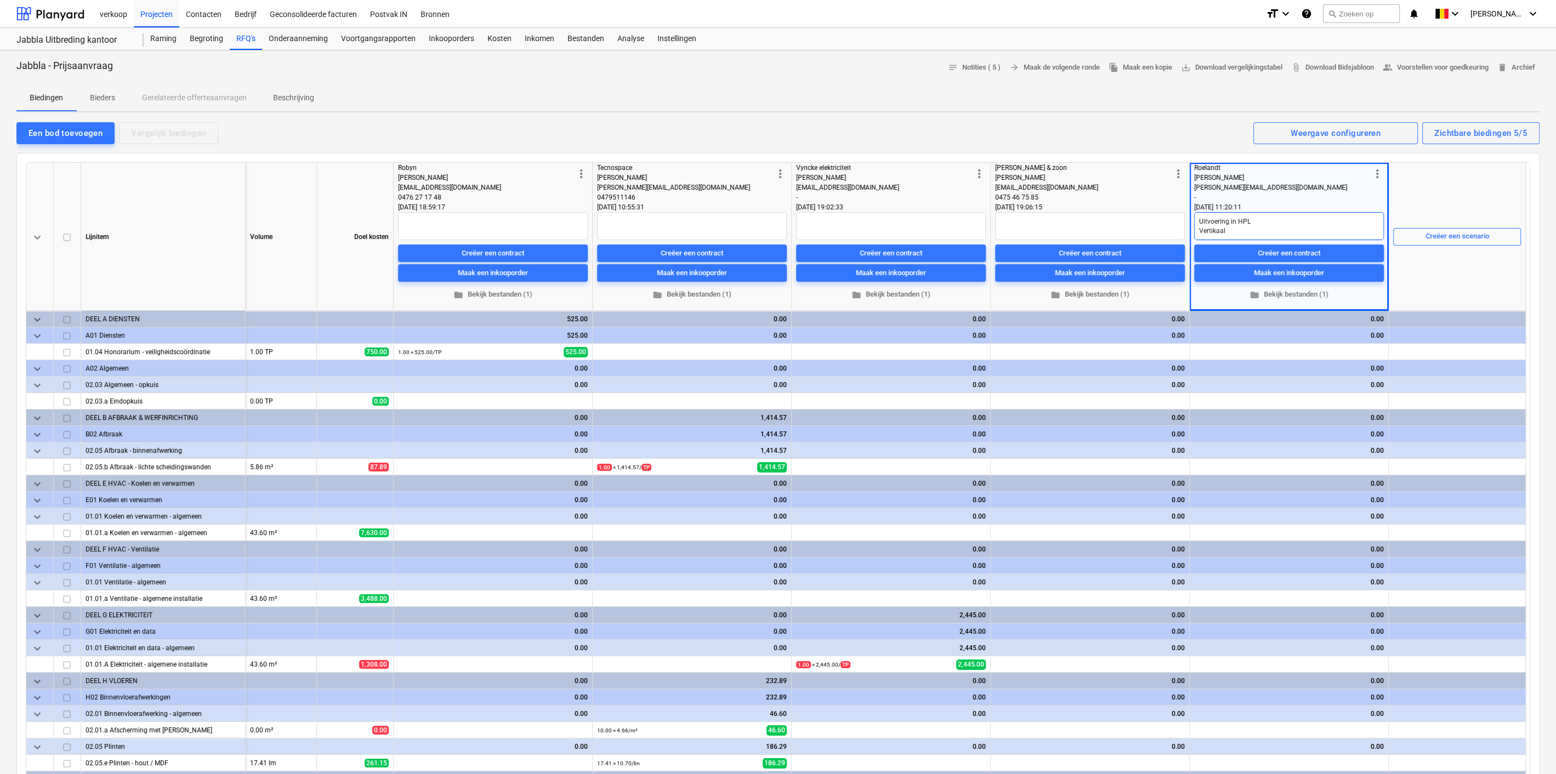
type textarea "Uitvoering in HPL Vertikaal"
type textarea "x"
type textarea "Uitvoering in HPL Vertikaa"
type textarea "x"
type textarea "Uitvoering in HPL Vertika"
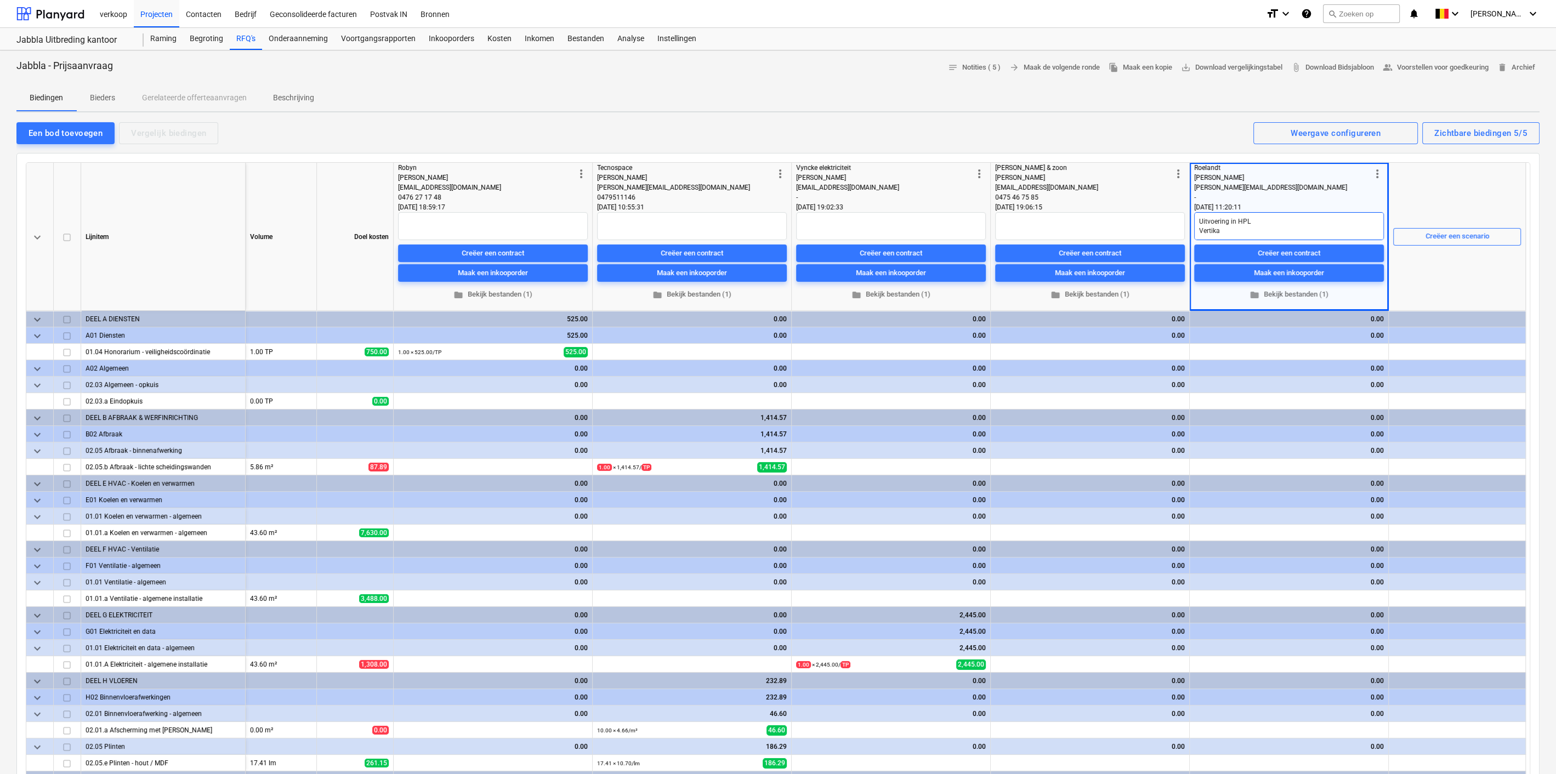
type textarea "x"
type textarea "Uitvoering in HPL Vertik"
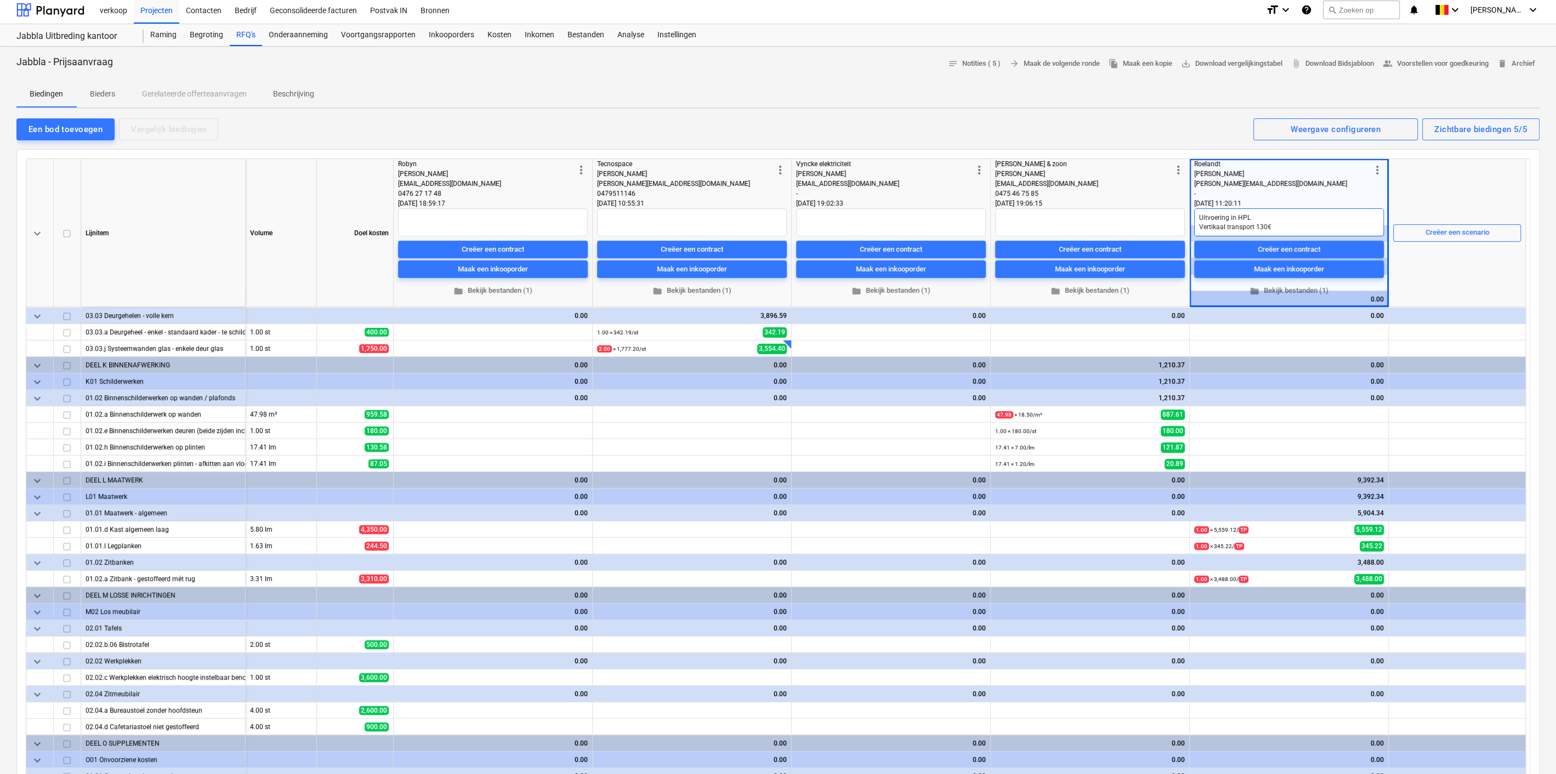
scroll to position [4, 0]
click at [1467, 187] on div "Creëer een scenario" at bounding box center [1457, 231] width 128 height 147
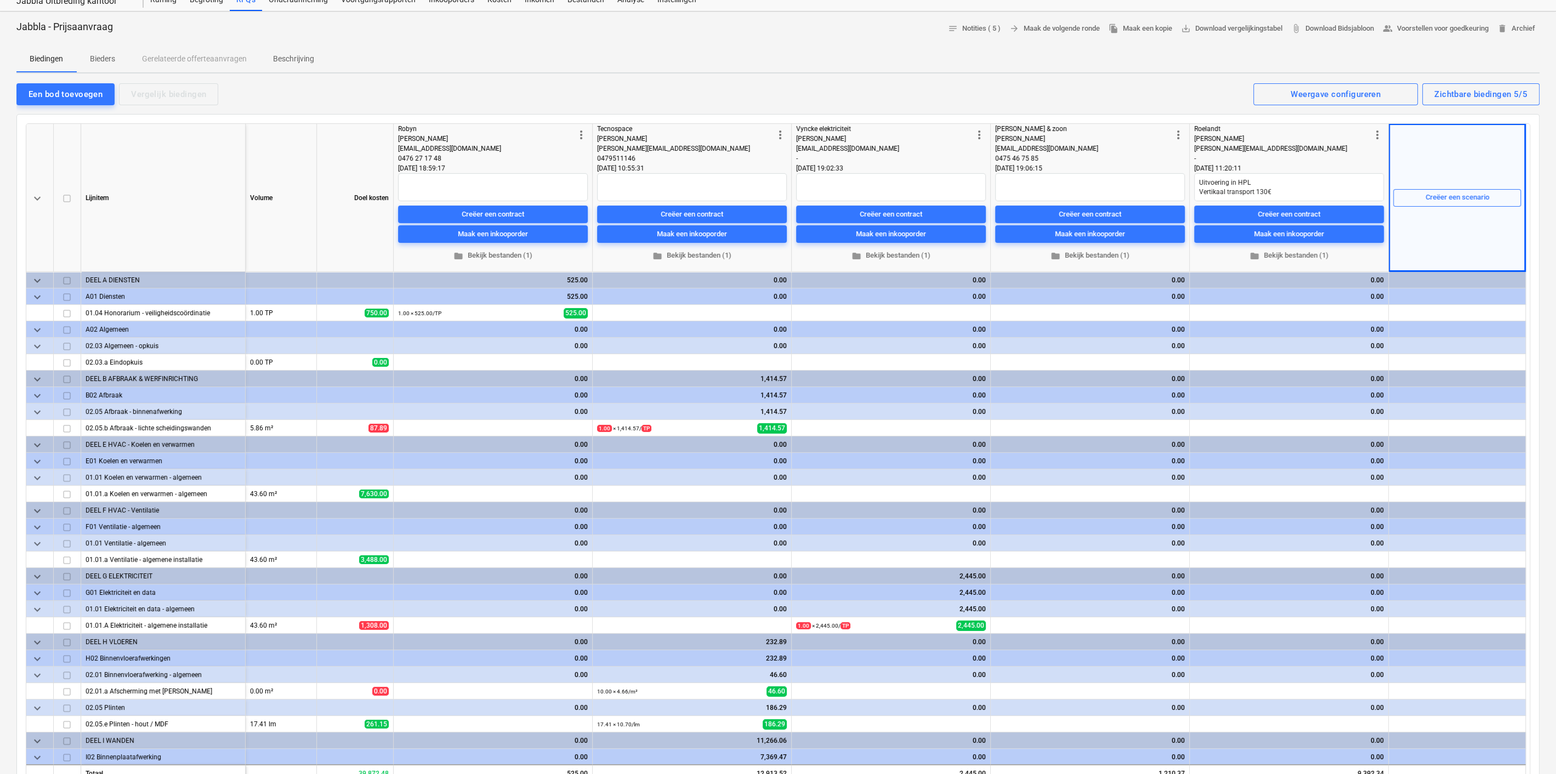
scroll to position [37, 0]
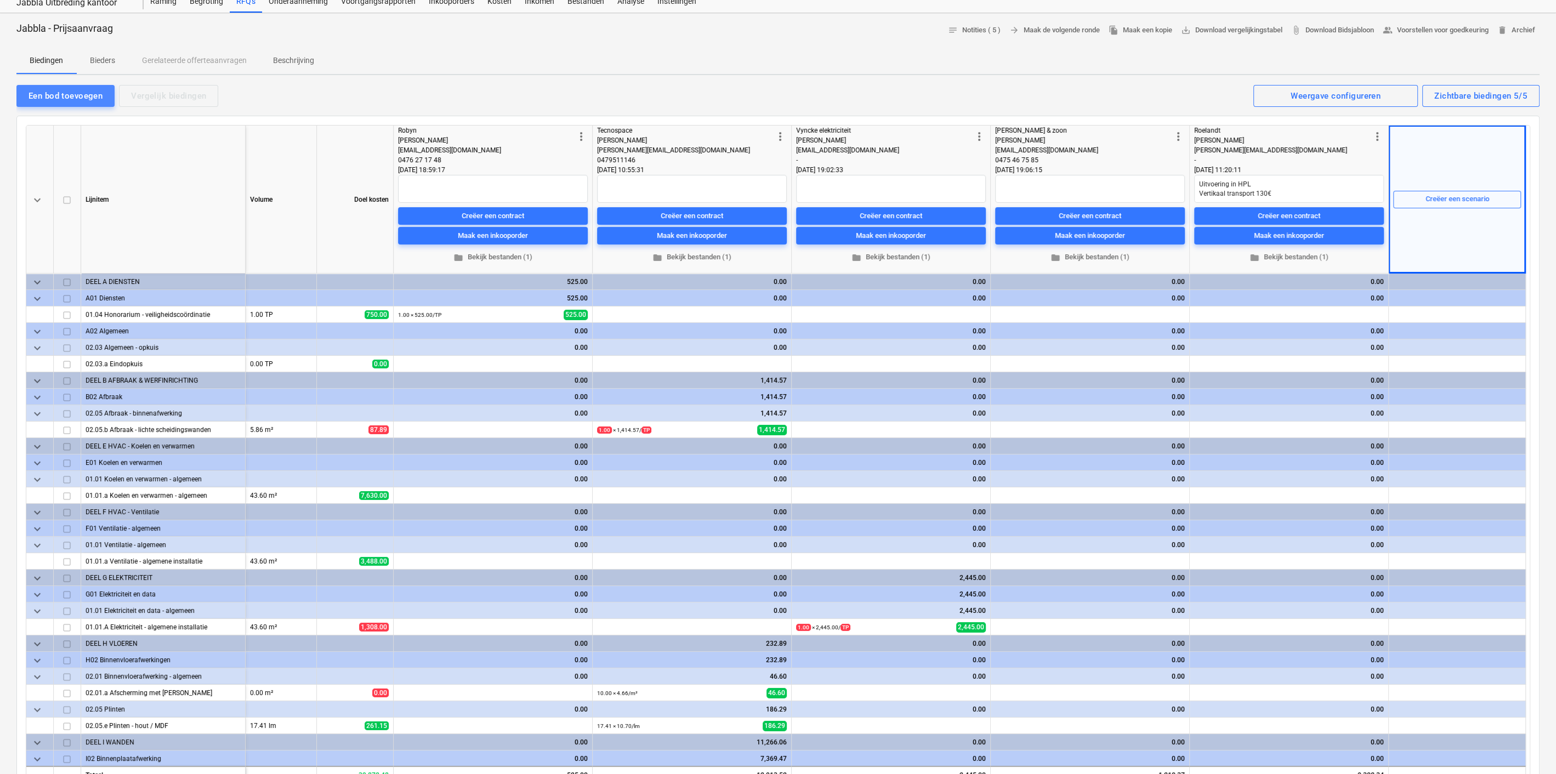
click at [83, 95] on div "Een bod toevoegen" at bounding box center [66, 96] width 74 height 14
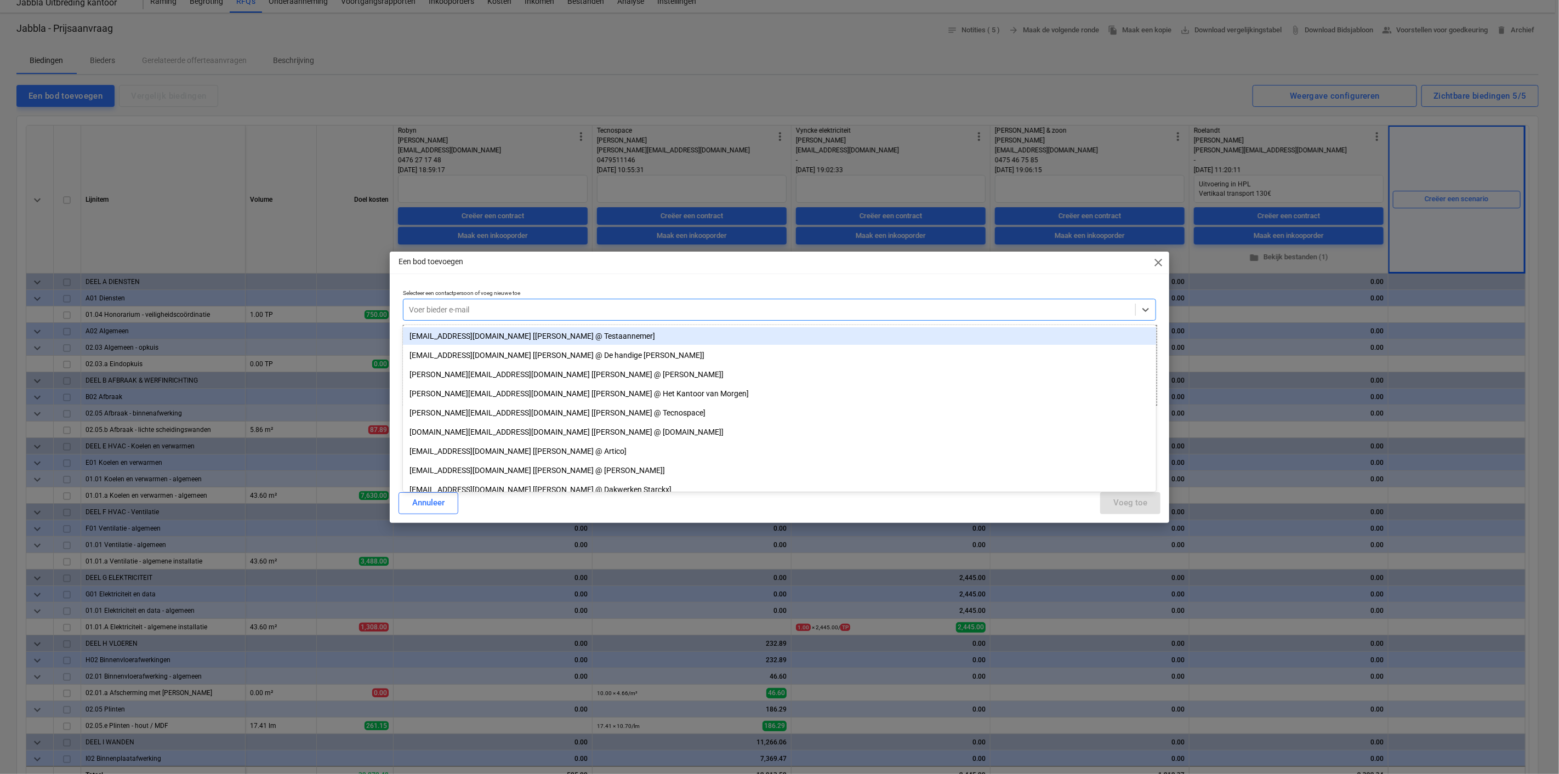
click at [503, 306] on div at bounding box center [769, 309] width 721 height 11
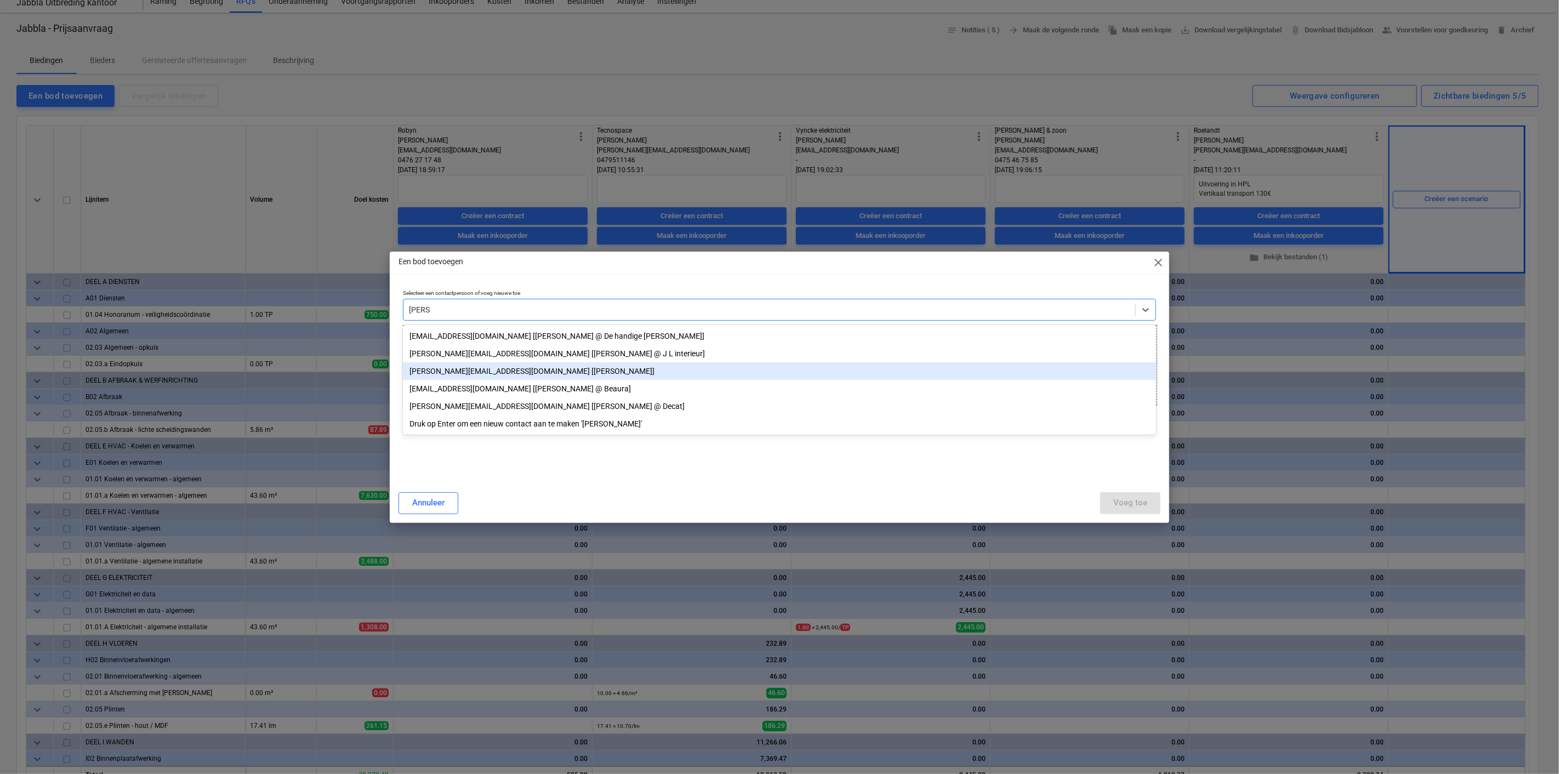
click at [503, 373] on div "[PERSON_NAME][EMAIL_ADDRESS][DOMAIN_NAME] [[PERSON_NAME]]" at bounding box center [779, 371] width 753 height 18
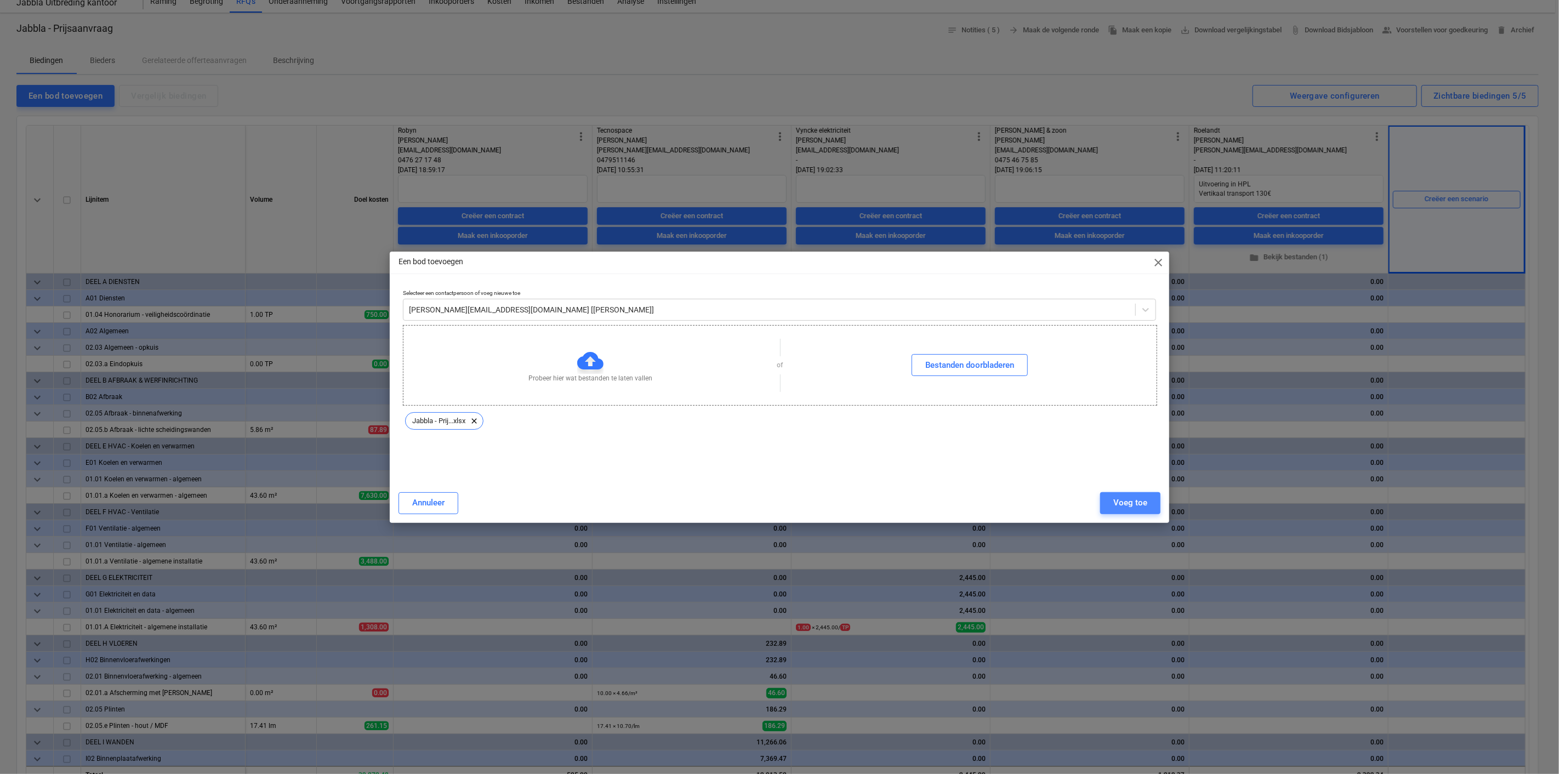
click at [1152, 508] on button "Voeg toe" at bounding box center [1130, 503] width 60 height 22
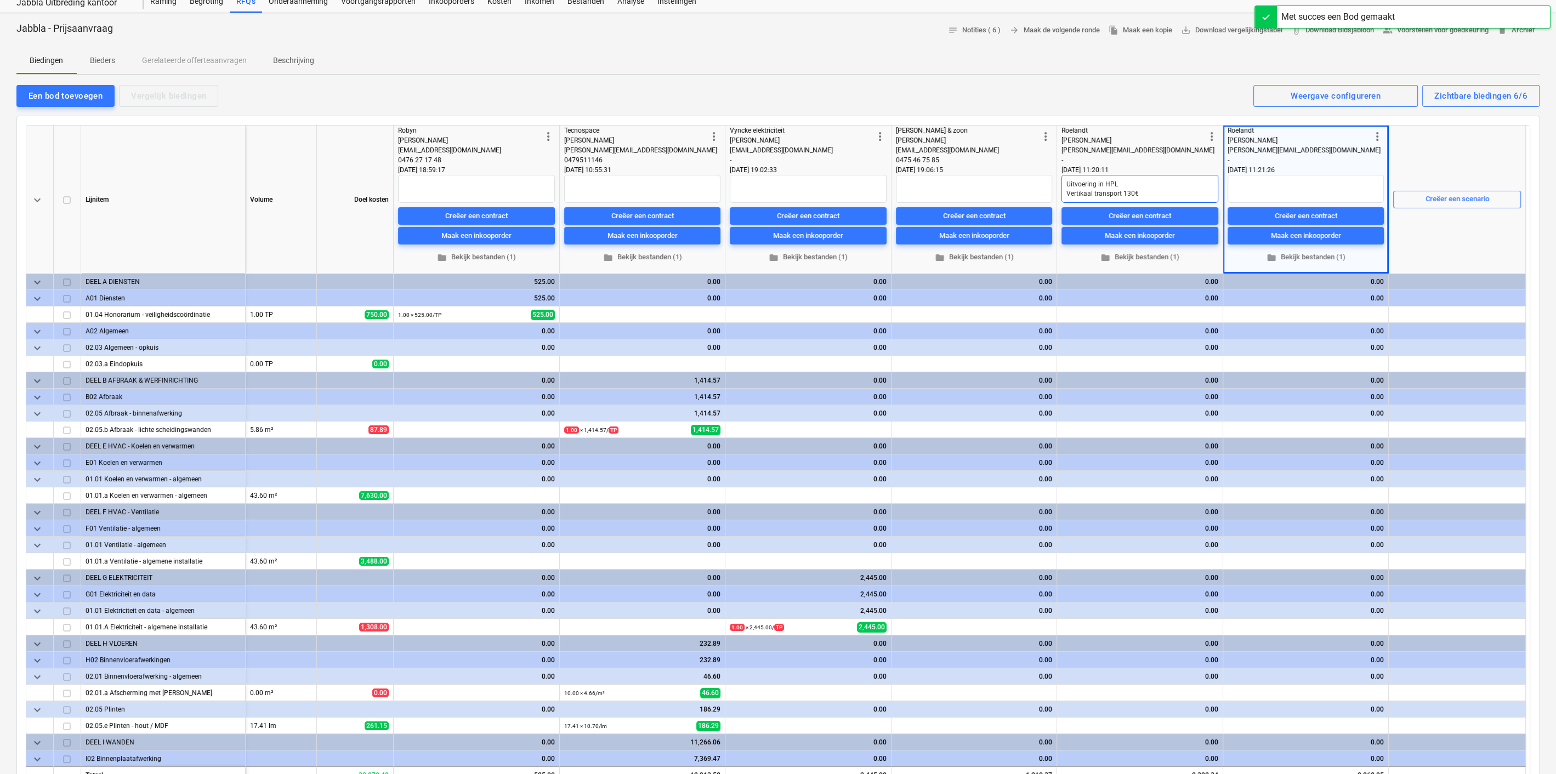
drag, startPoint x: 1159, startPoint y: 188, endPoint x: 1058, endPoint y: 179, distance: 101.8
click at [1058, 179] on div "more_vert Roelandt Pieter [EMAIL_ADDRESS][DOMAIN_NAME] - [DATE] 11:20:11 Uitvoe…" at bounding box center [1140, 200] width 166 height 148
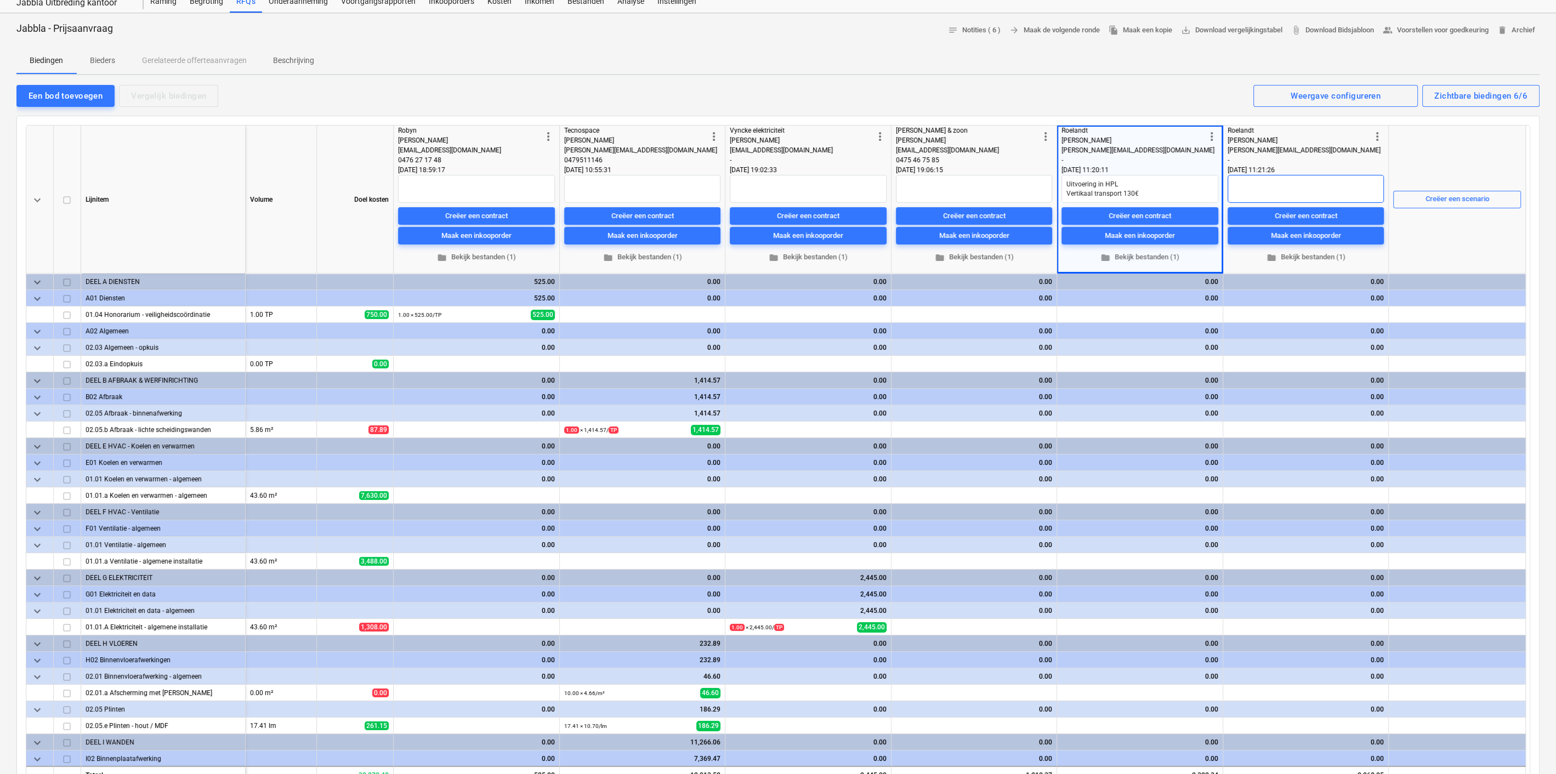
click at [1349, 180] on textarea at bounding box center [1305, 189] width 156 height 28
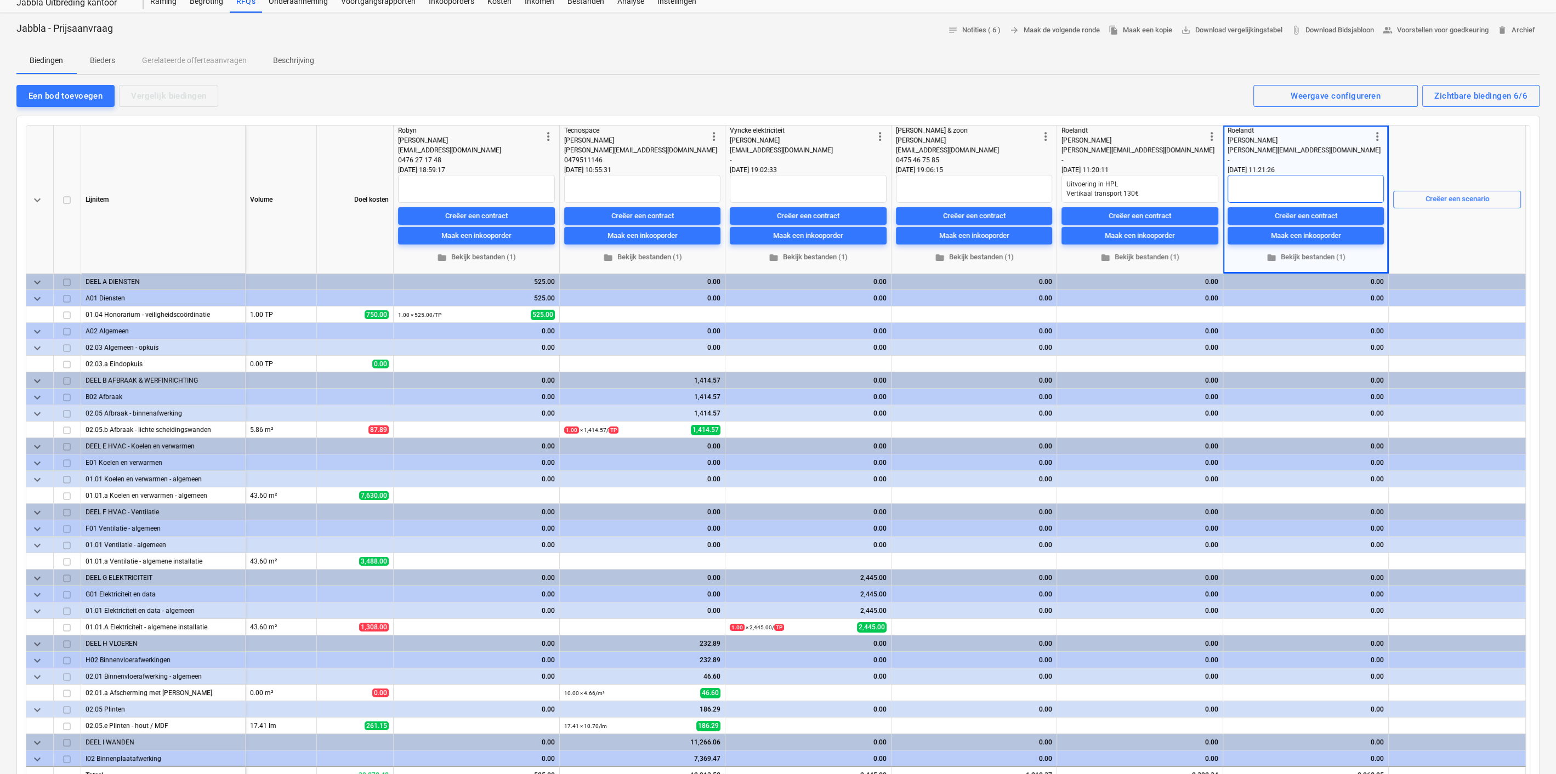
paste textarea "Uitvoering in HPL Vertikaal transport 130€"
click at [1314, 180] on textarea "Uitvoering in HPL Vertikaal transport 130€" at bounding box center [1305, 189] width 156 height 28
click at [1430, 173] on div "Creëer een scenario" at bounding box center [1457, 199] width 128 height 147
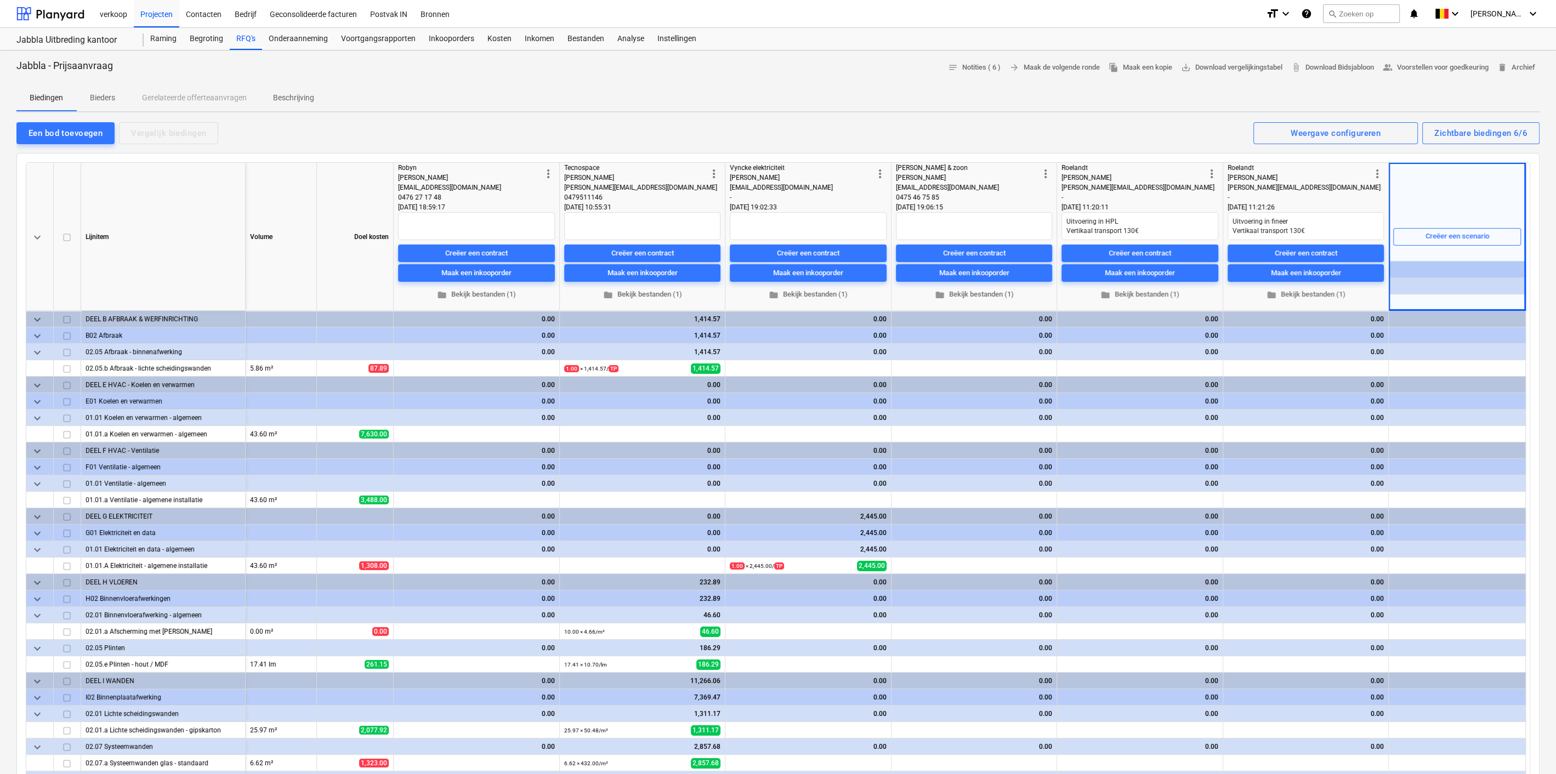
scroll to position [99, 0]
click at [66, 133] on div "Een bod toevoegen" at bounding box center [66, 133] width 74 height 14
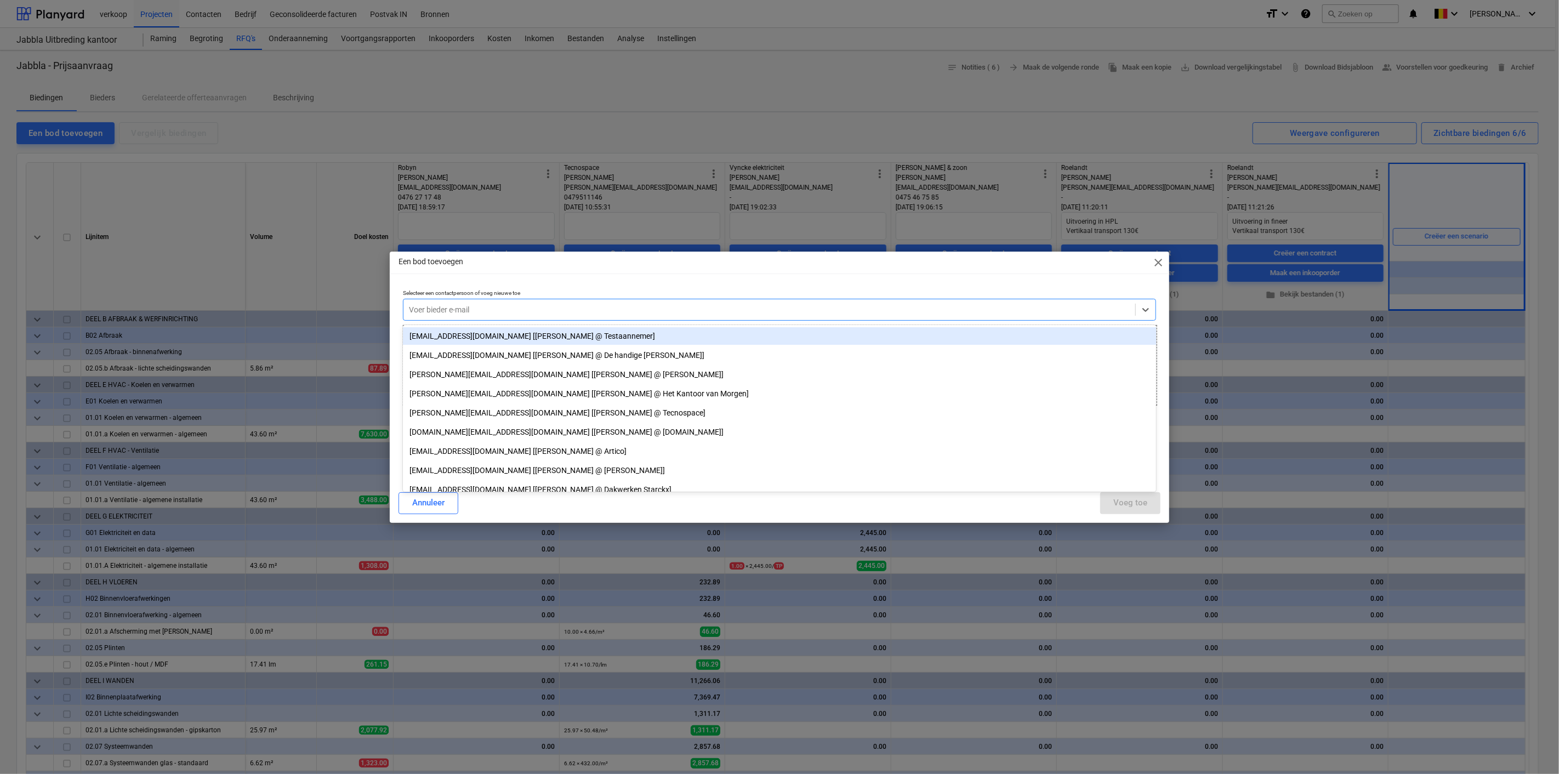
click at [600, 306] on div at bounding box center [769, 309] width 721 height 11
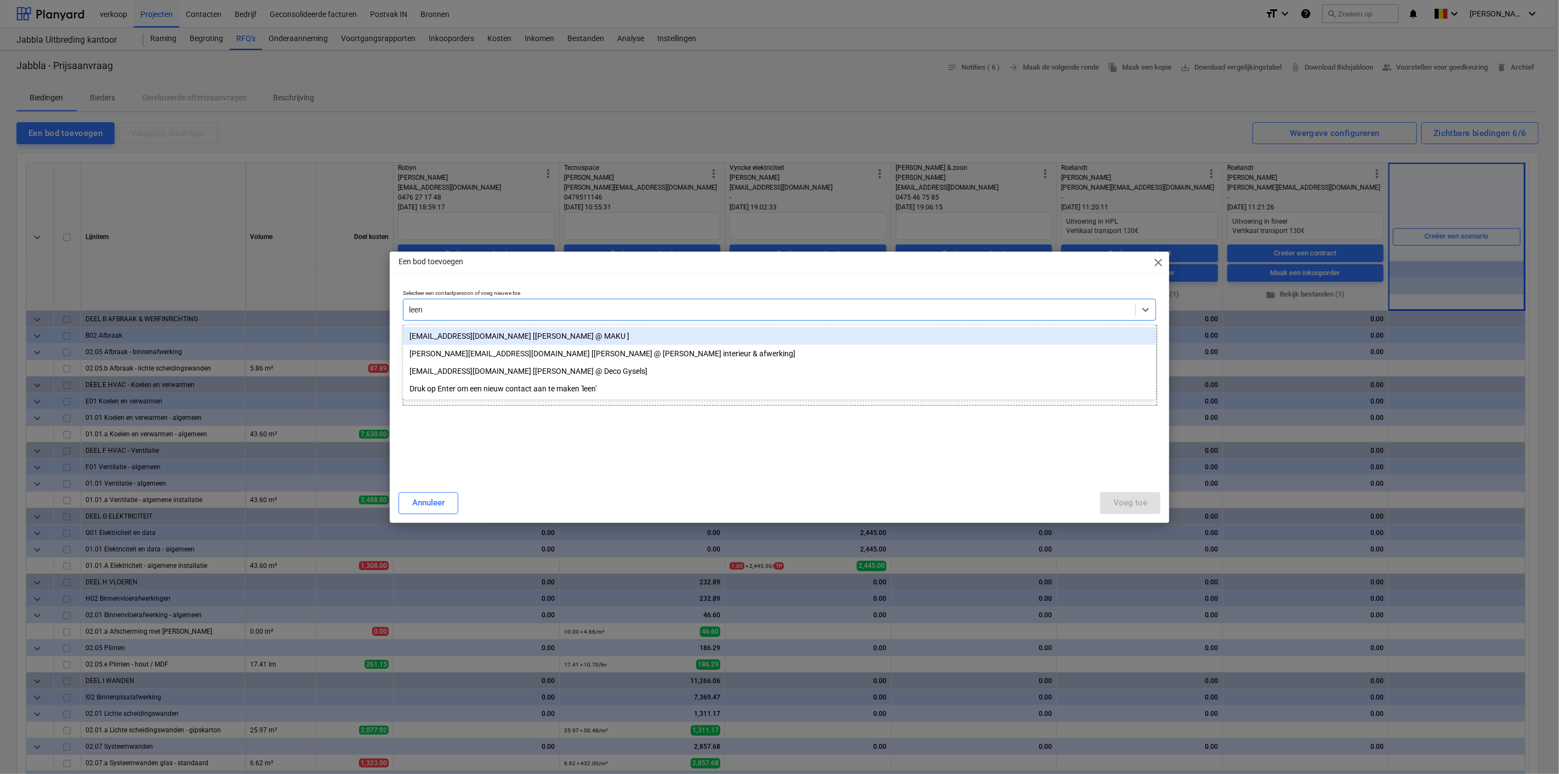
click at [479, 341] on div "[EMAIL_ADDRESS][DOMAIN_NAME] [[PERSON_NAME] @ MAKU ]" at bounding box center [779, 336] width 753 height 18
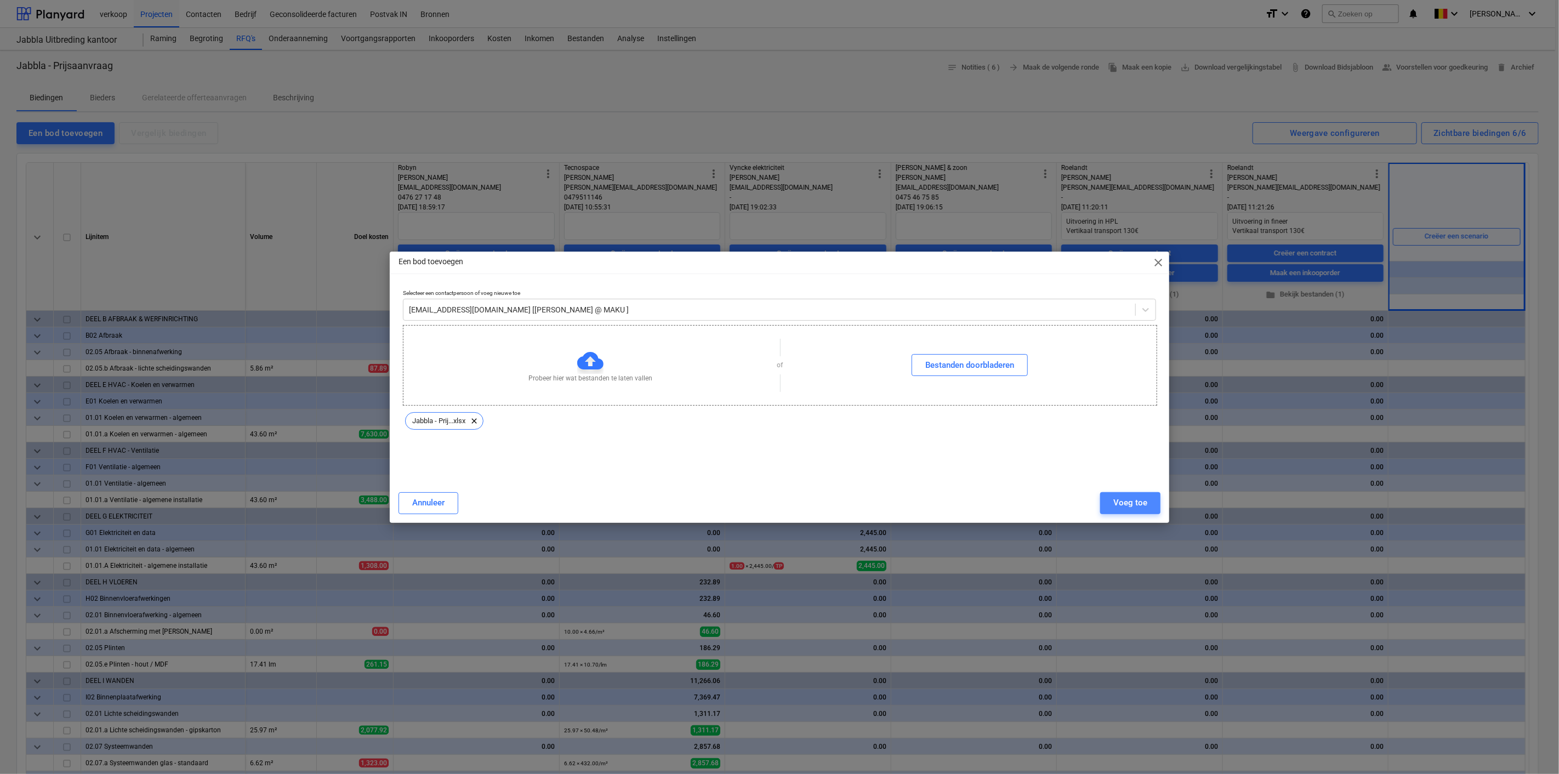
click at [1132, 509] on div "Voeg toe" at bounding box center [1130, 503] width 34 height 14
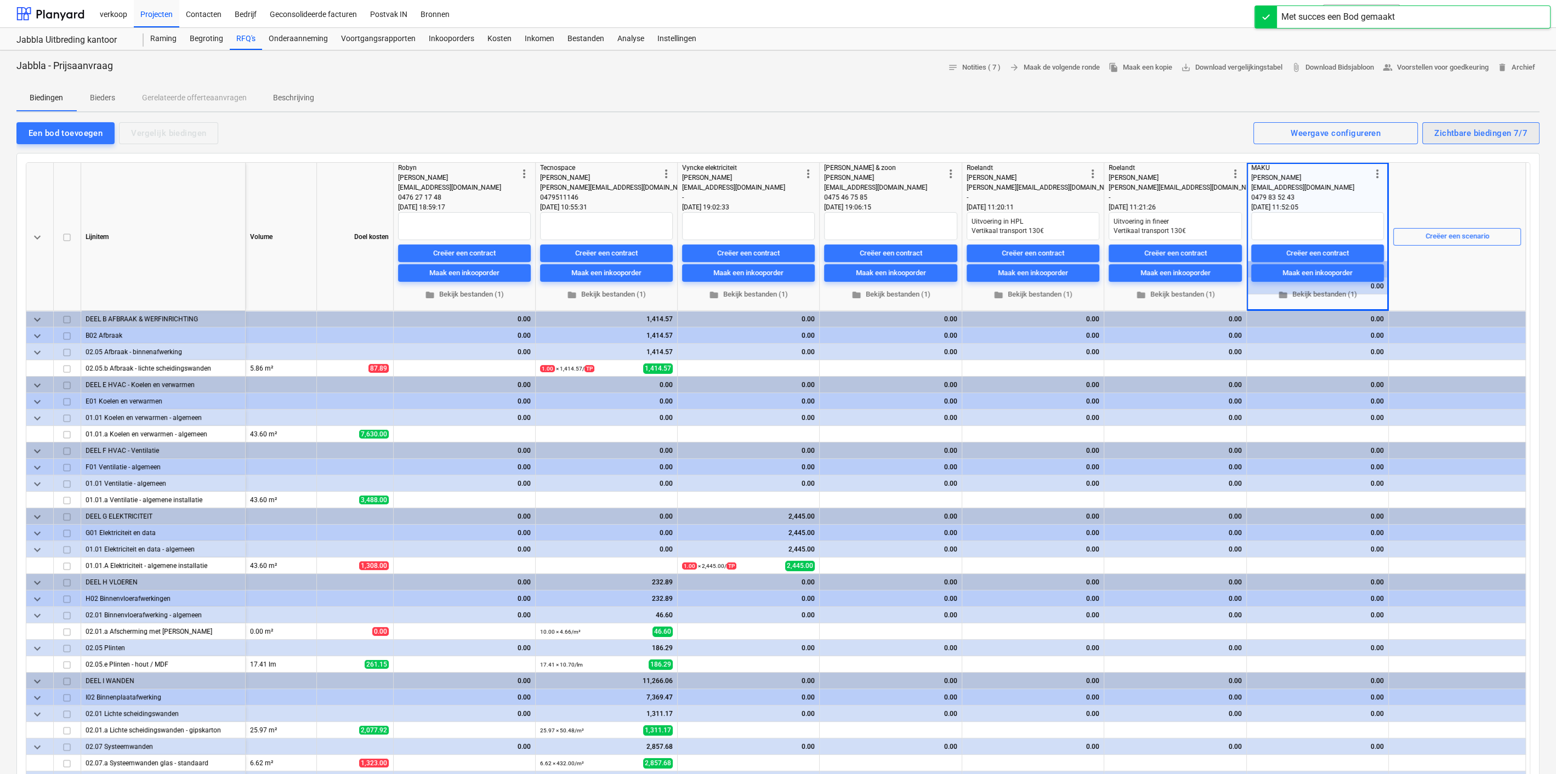
click at [1485, 127] on div "Zichtbare biedingen 7/7" at bounding box center [1480, 133] width 93 height 14
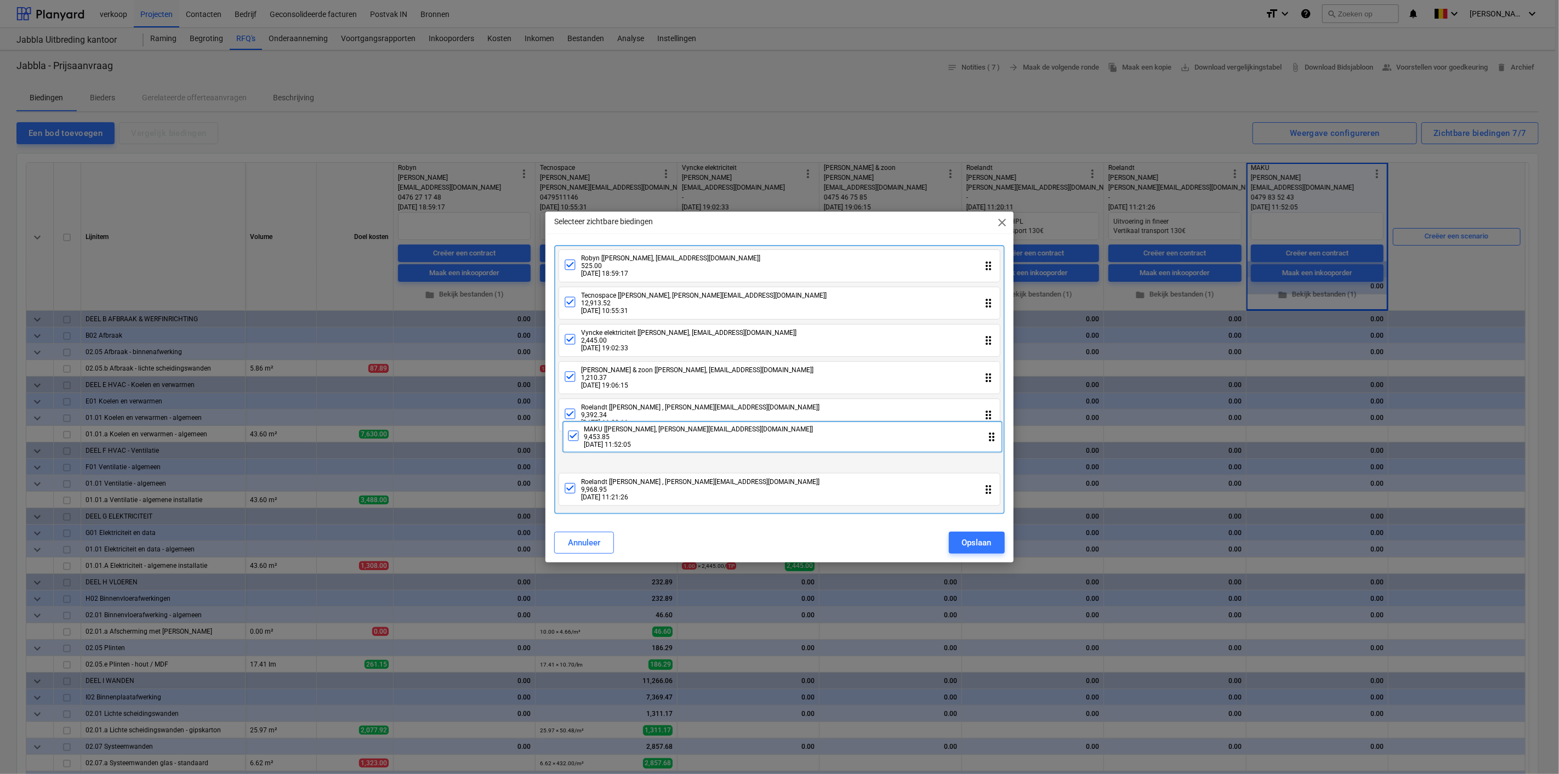
drag, startPoint x: 697, startPoint y: 491, endPoint x: 701, endPoint y: 435, distance: 56.6
click at [701, 435] on div "Robyn [[PERSON_NAME], [EMAIL_ADDRESS][DOMAIN_NAME]] 525.00 [DATE] 18:59:17 drag…" at bounding box center [779, 380] width 450 height 270
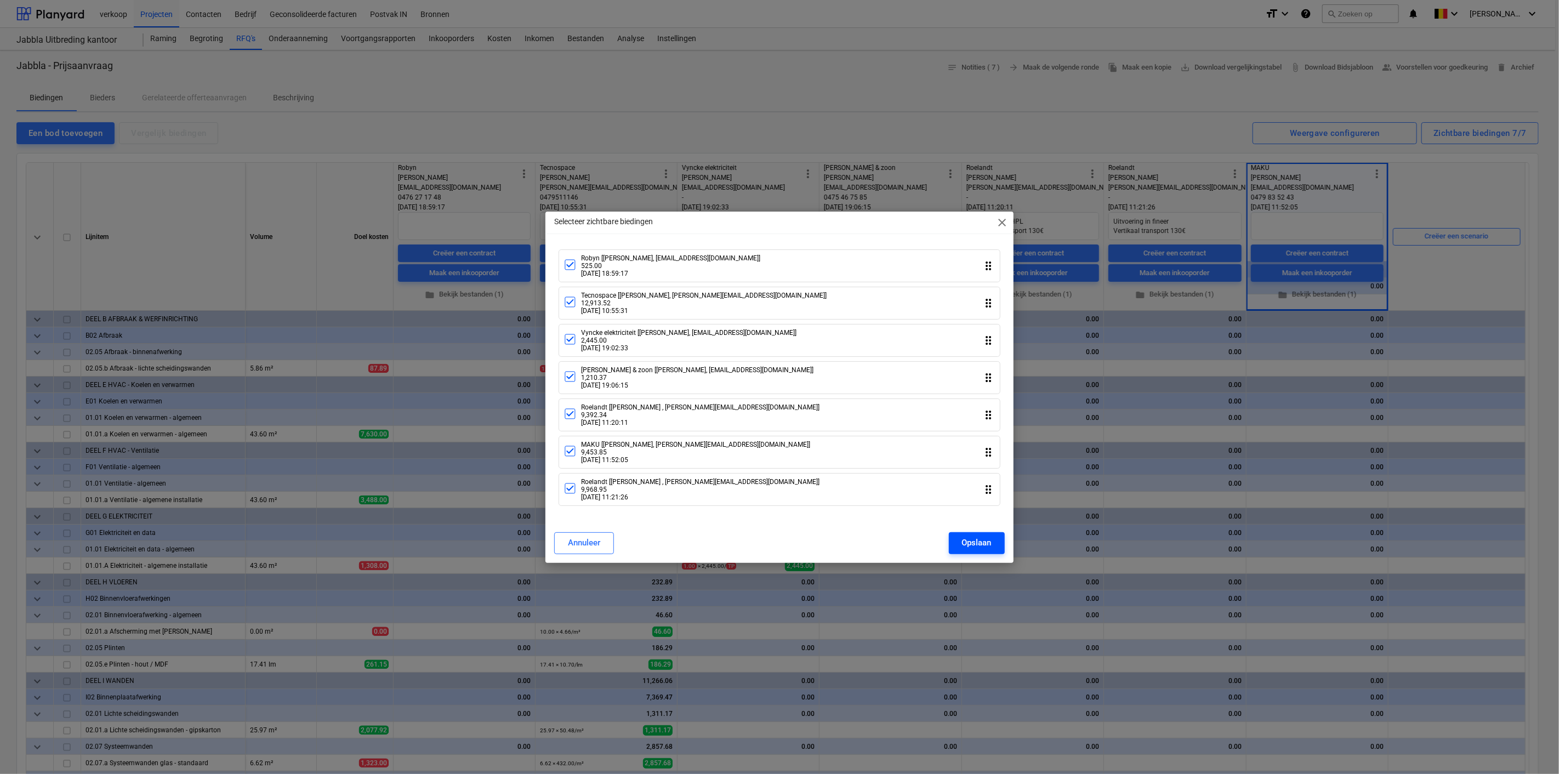
click at [968, 539] on div "Opslaan" at bounding box center [977, 543] width 30 height 14
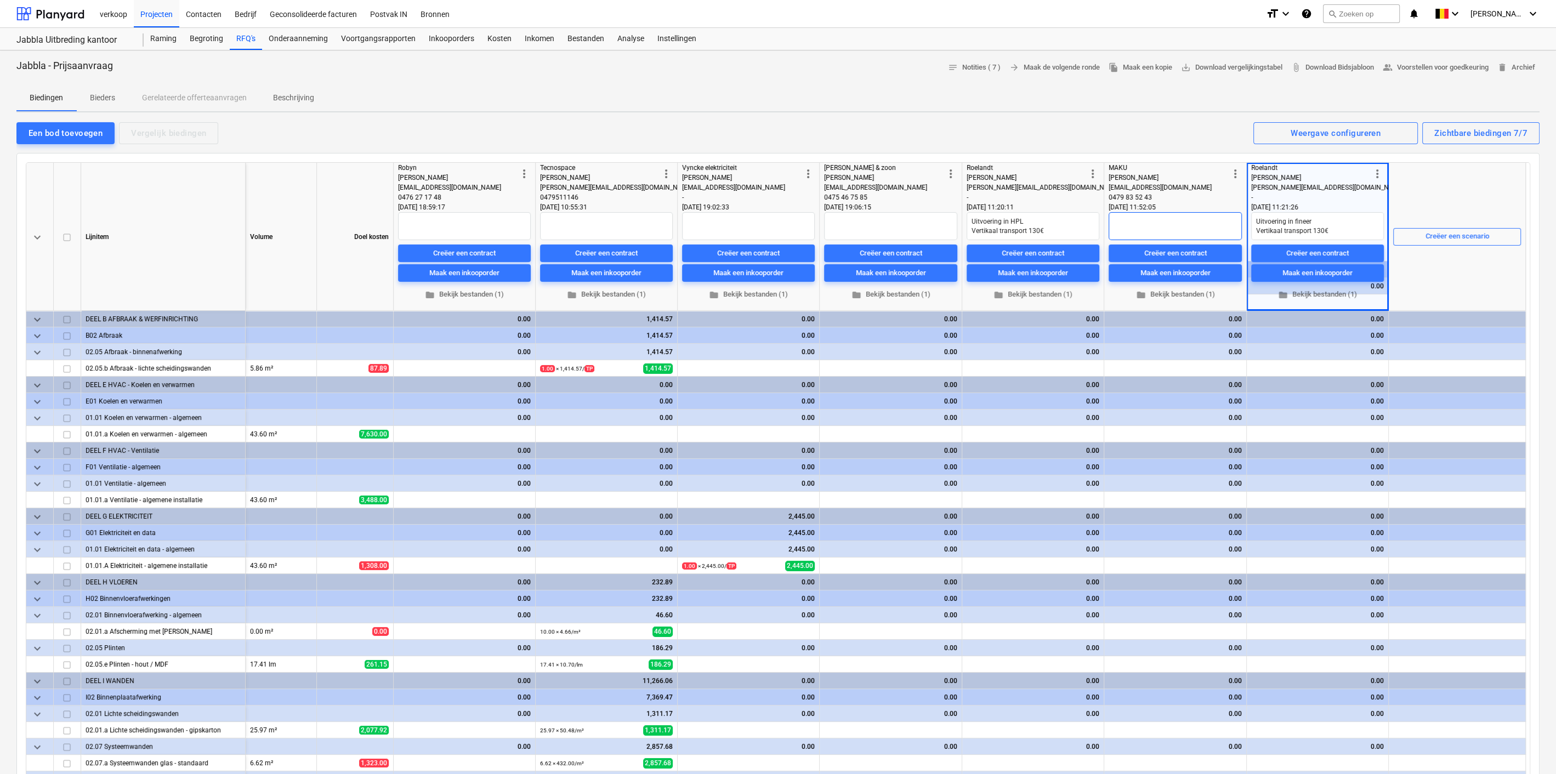
click at [1162, 221] on textarea at bounding box center [1175, 226] width 133 height 28
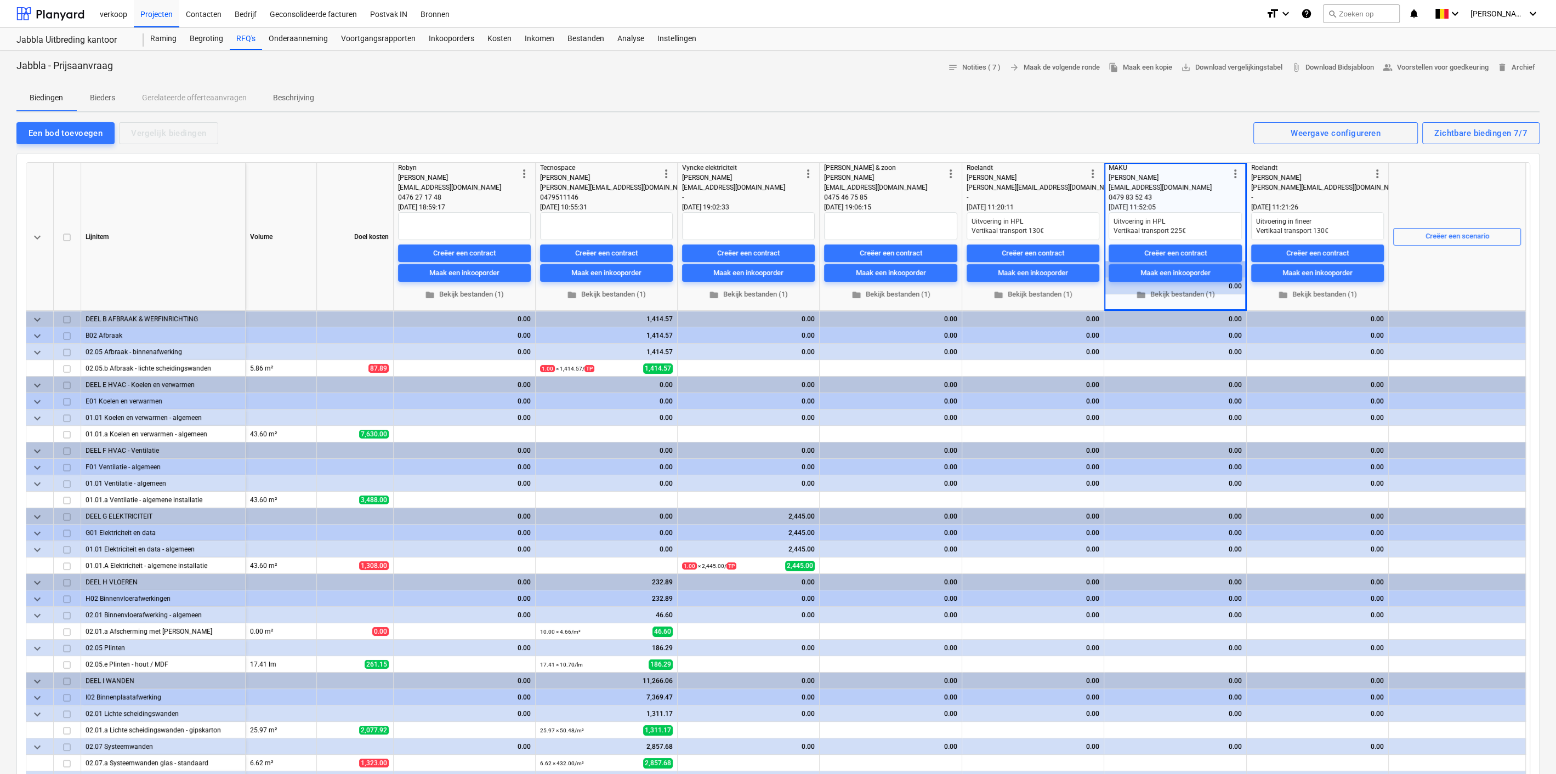
click at [1442, 276] on div "Creëer een scenario" at bounding box center [1457, 236] width 128 height 147
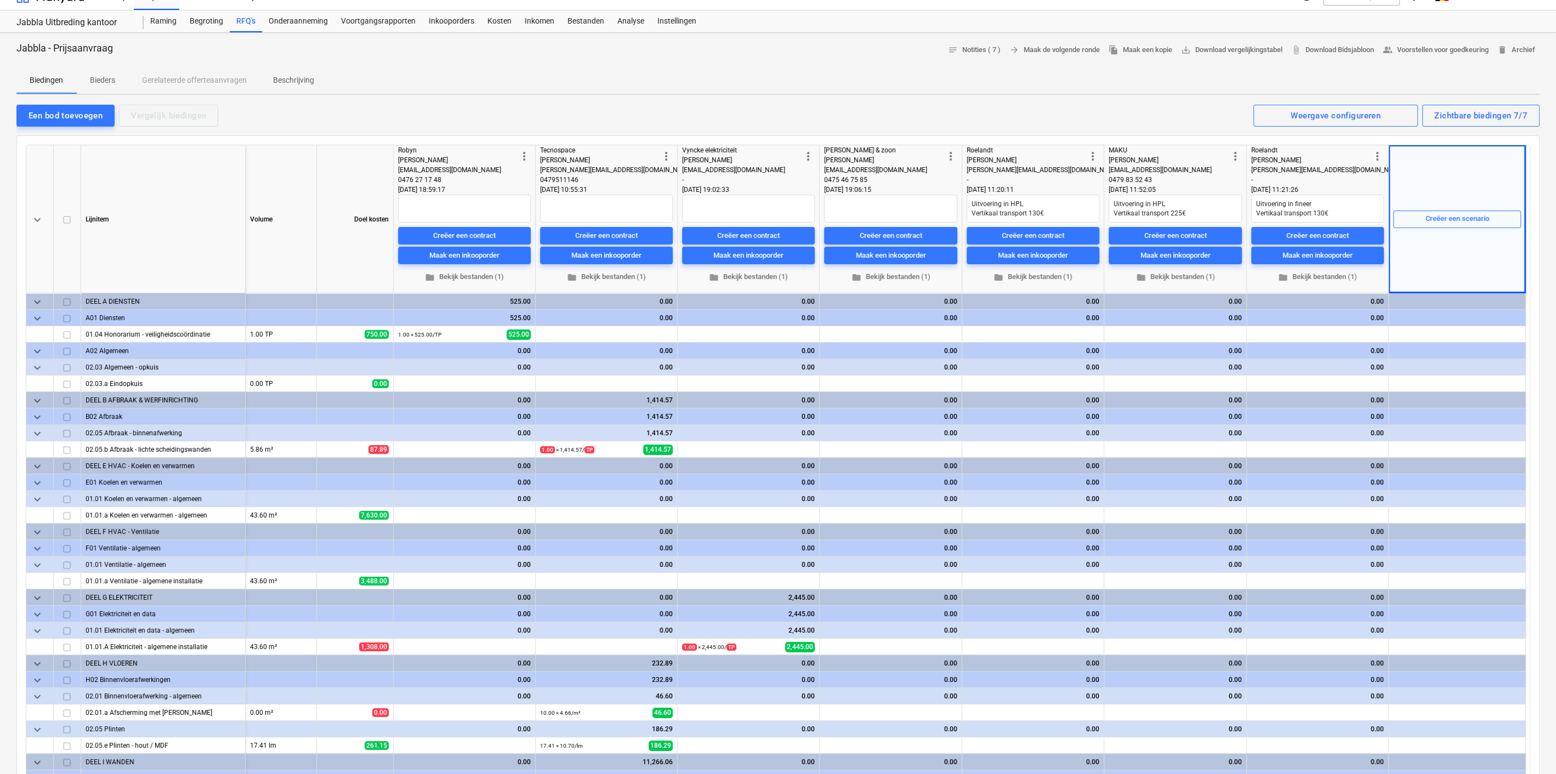
scroll to position [17, 0]
click at [59, 116] on div "Een bod toevoegen" at bounding box center [66, 116] width 74 height 14
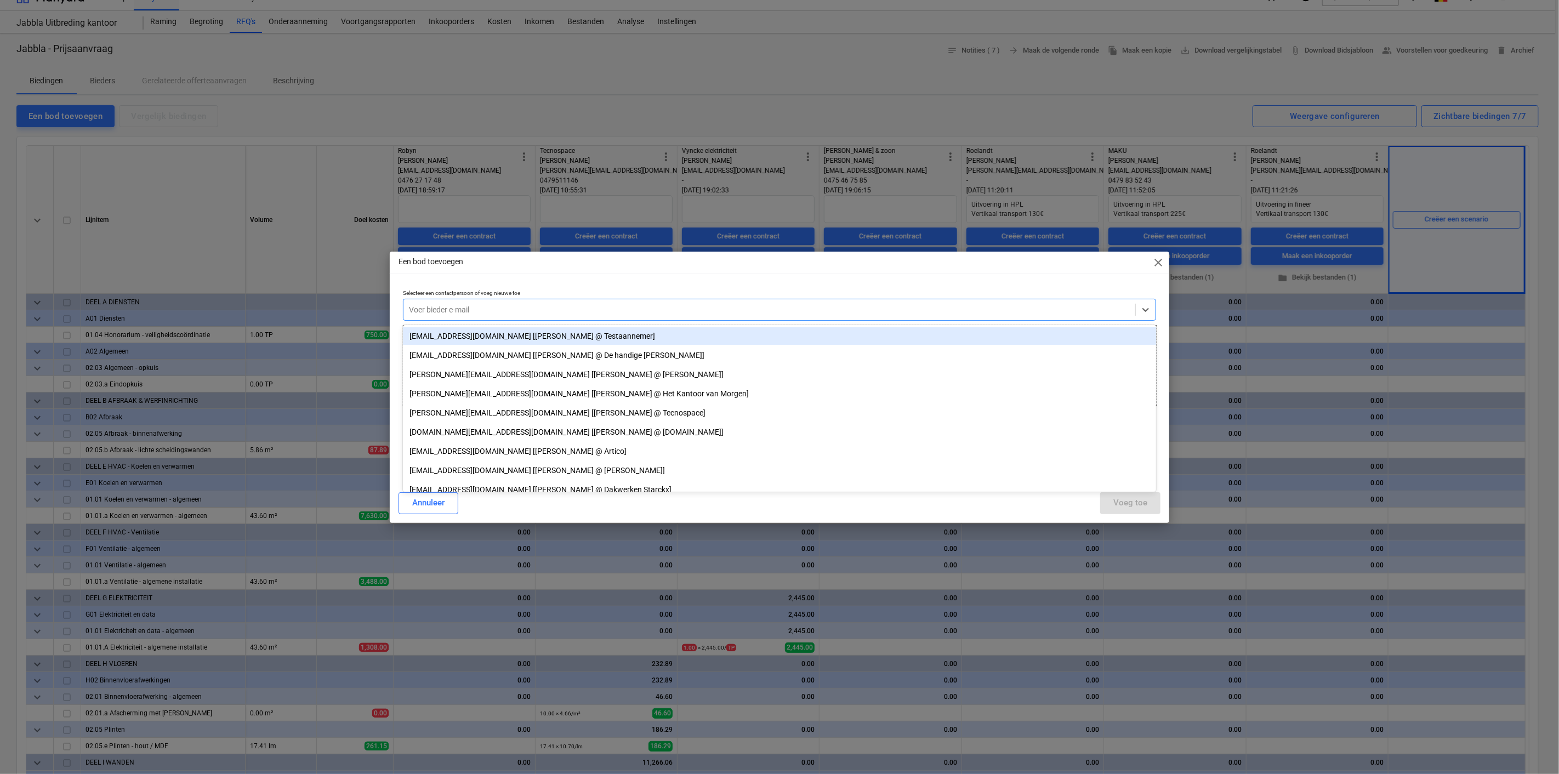
click at [611, 304] on div at bounding box center [769, 309] width 721 height 11
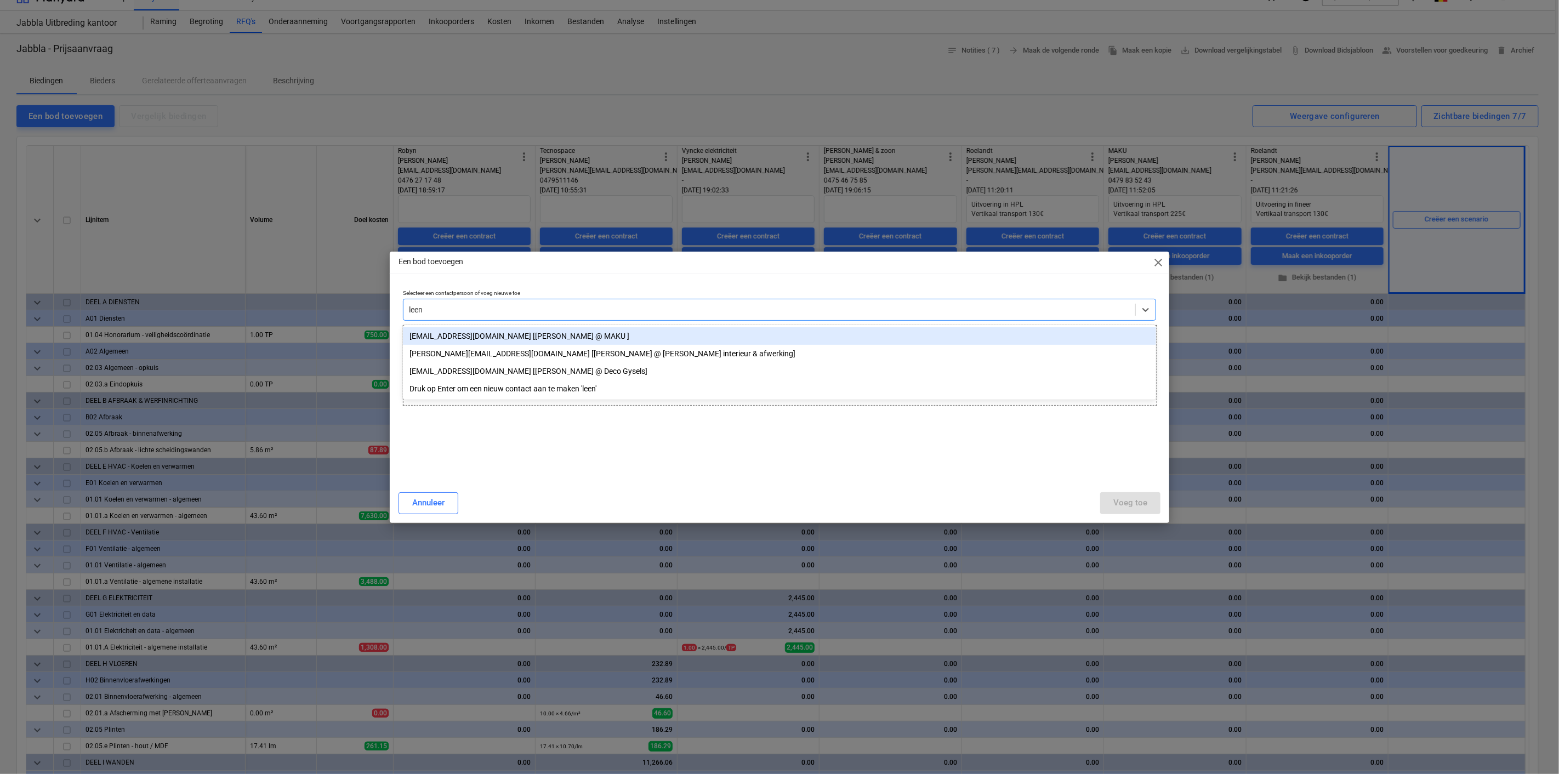
click at [520, 343] on div "[EMAIL_ADDRESS][DOMAIN_NAME] [[PERSON_NAME] @ MAKU ]" at bounding box center [779, 336] width 753 height 18
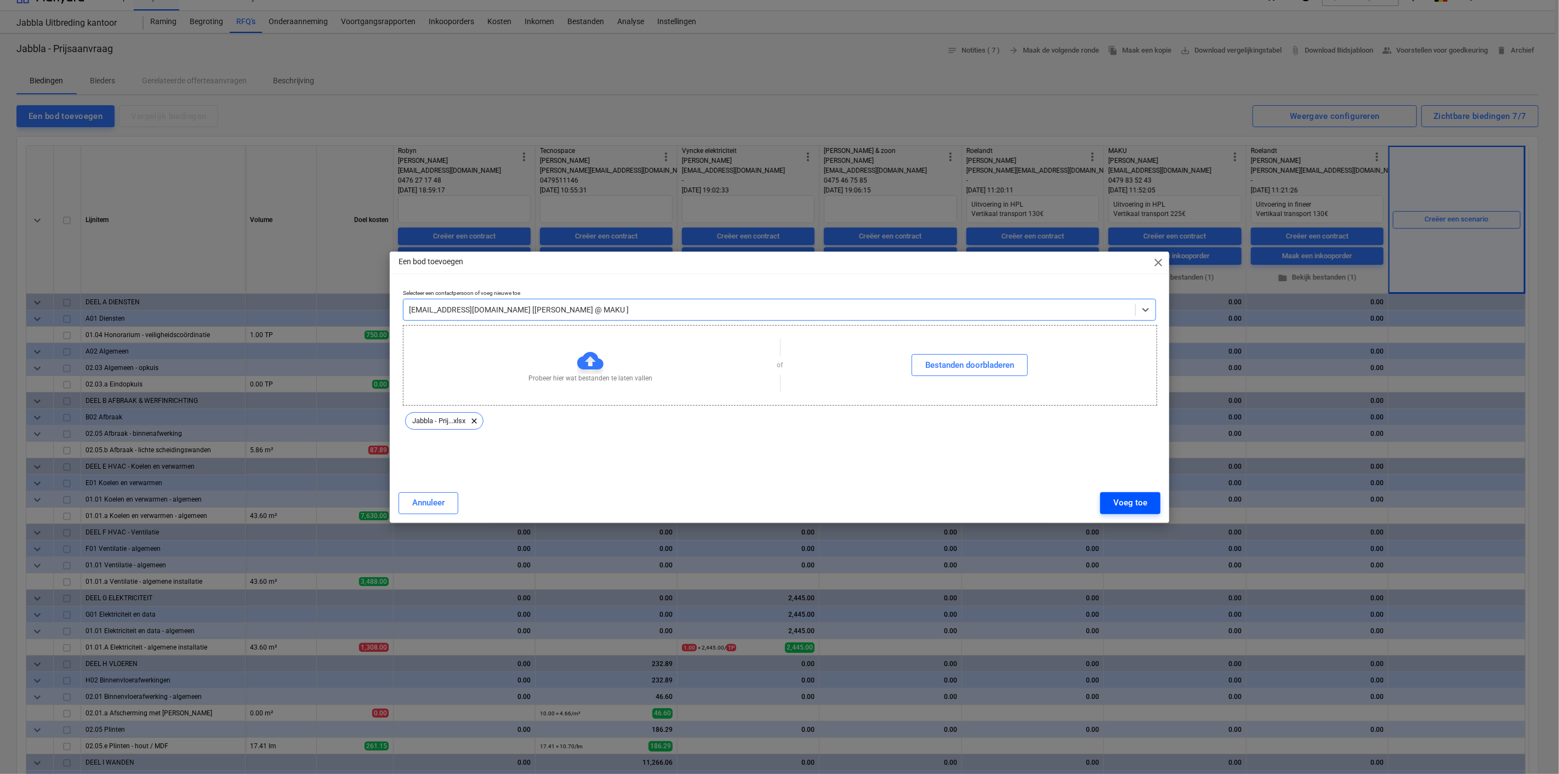
click at [1134, 499] on div "Voeg toe" at bounding box center [1130, 503] width 34 height 14
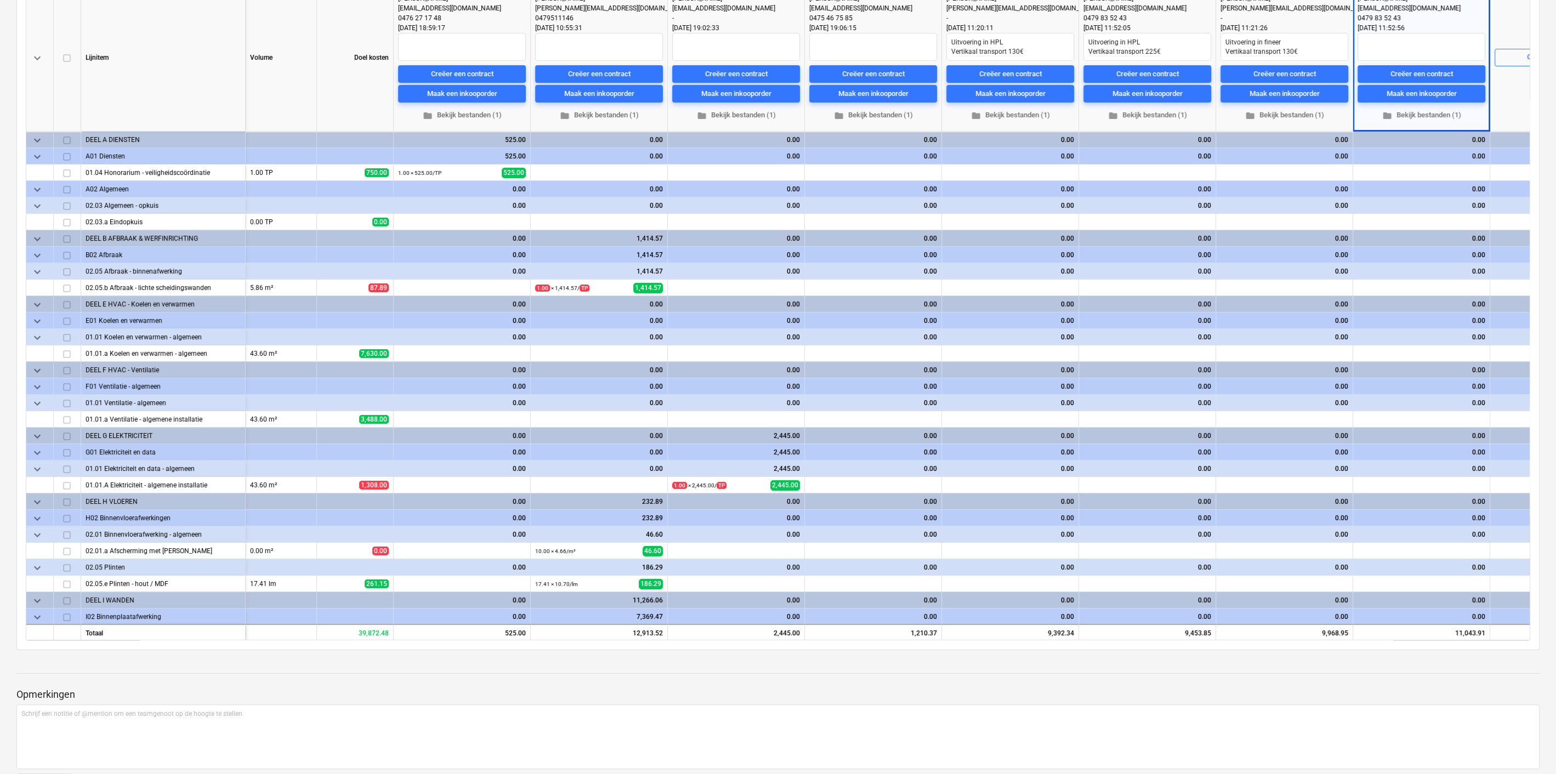
scroll to position [180, 0]
